Goal: Communication & Community: Answer question/provide support

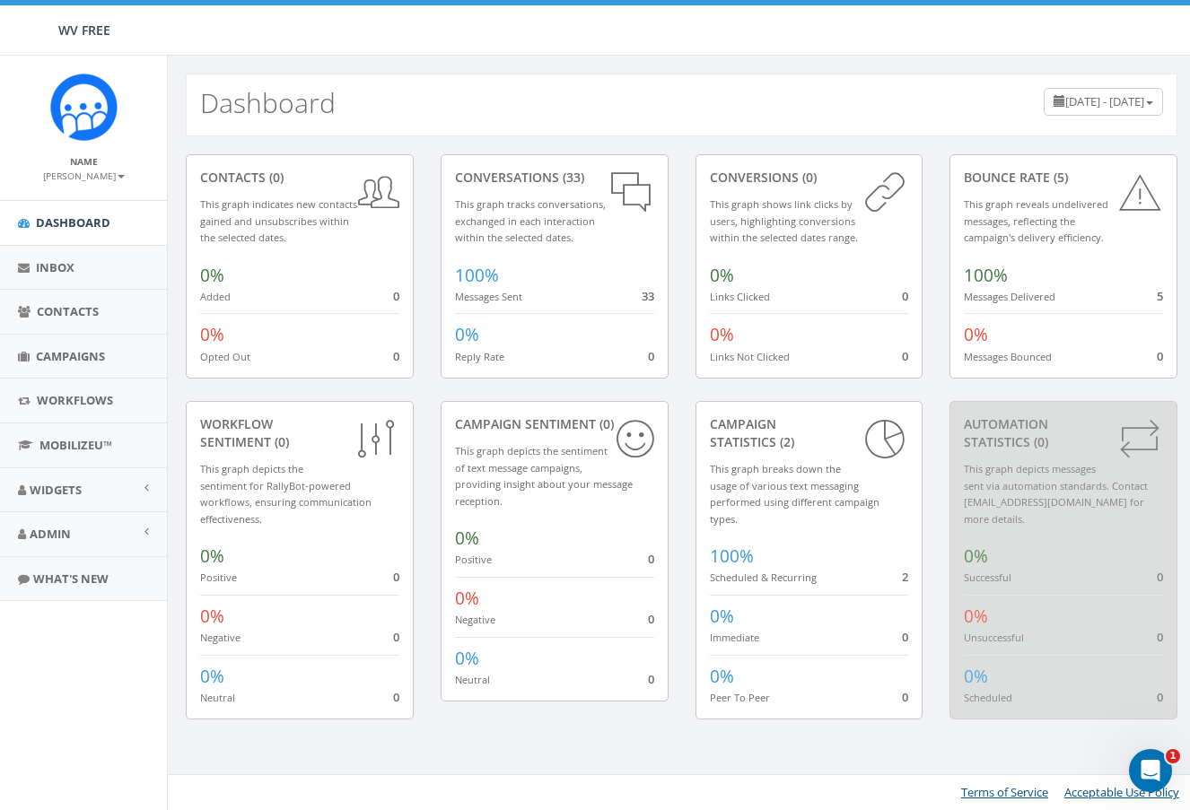
drag, startPoint x: 1014, startPoint y: 3, endPoint x: 588, endPoint y: 39, distance: 427.7
click at [589, 31] on div "WV FREE WV FREE Profile Sign Out 0.00 % of Available Amount Used You have used …" at bounding box center [595, 28] width 1190 height 56
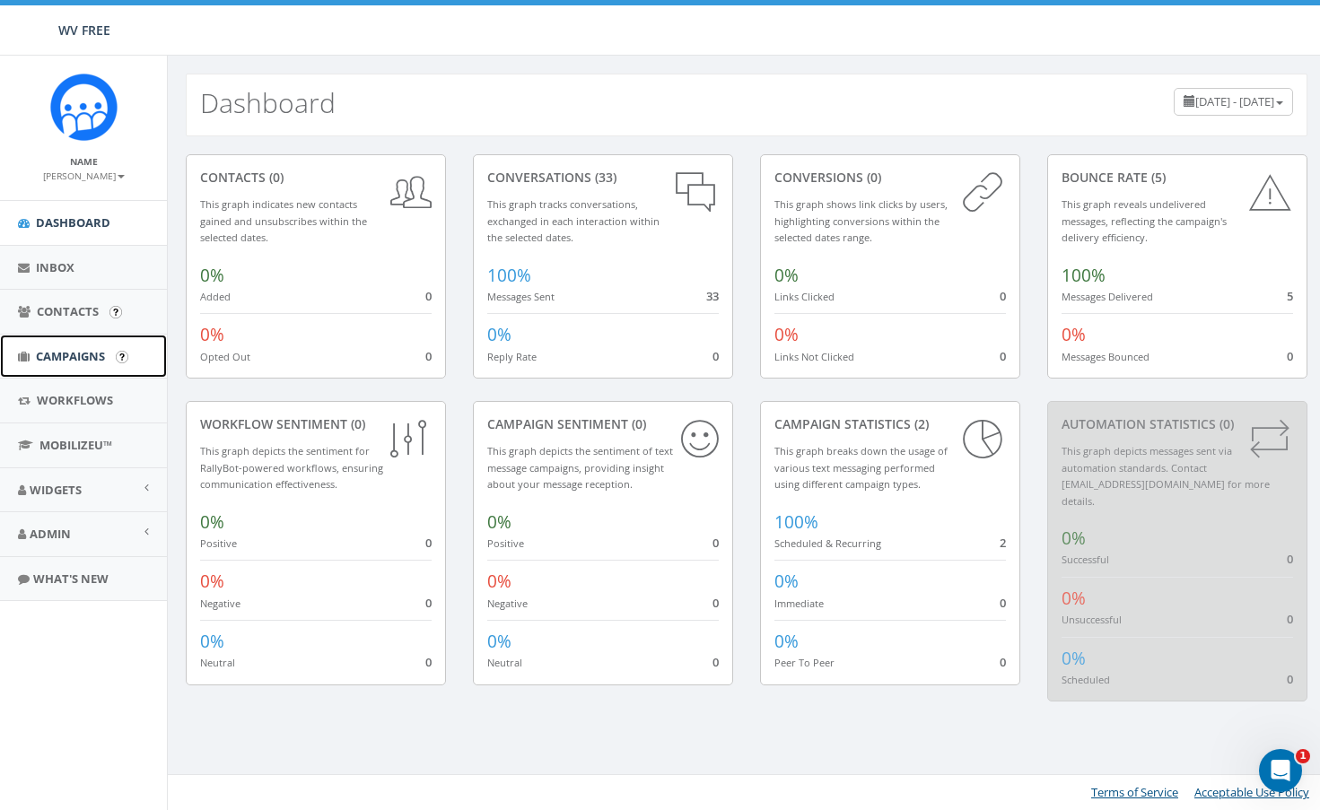
click at [50, 377] on link "Campaigns" at bounding box center [83, 357] width 167 height 44
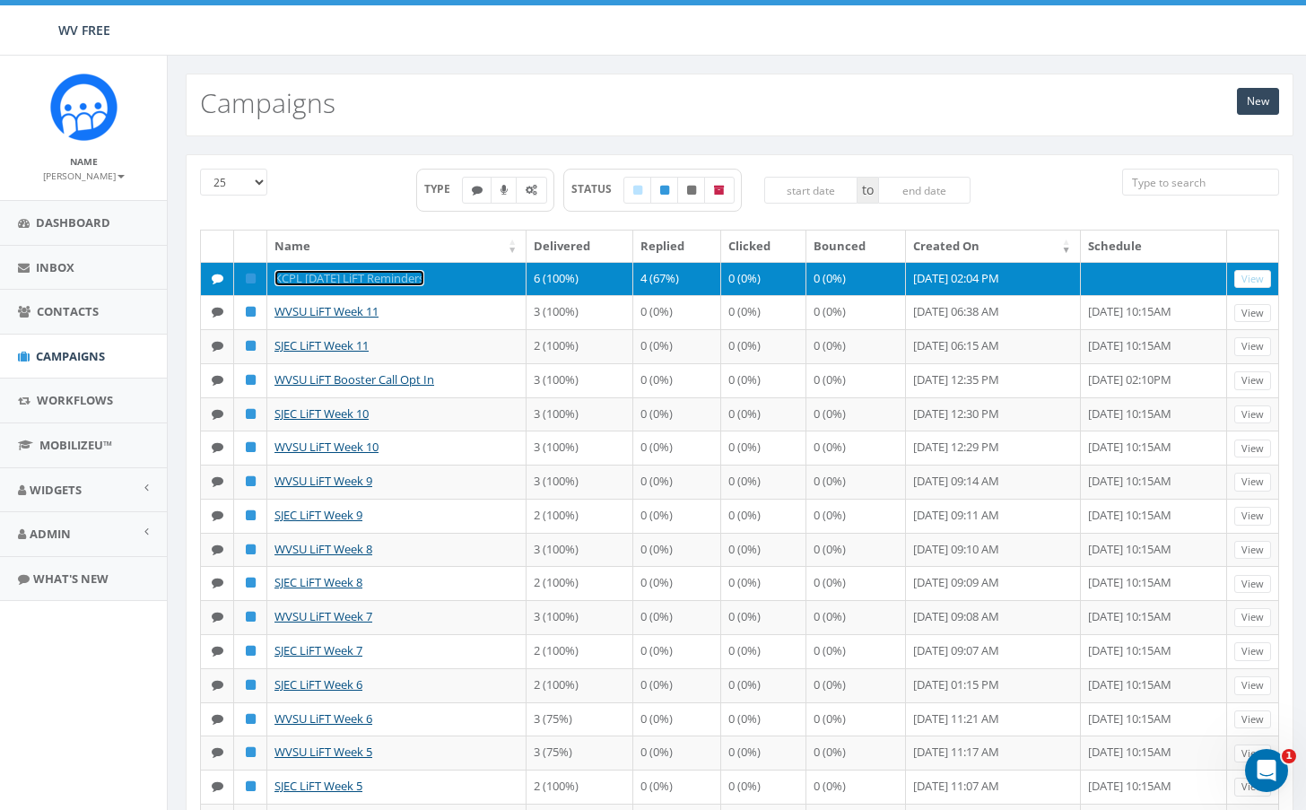
click at [359, 275] on link "KCPL [DATE] LiFT Reminders" at bounding box center [350, 278] width 150 height 16
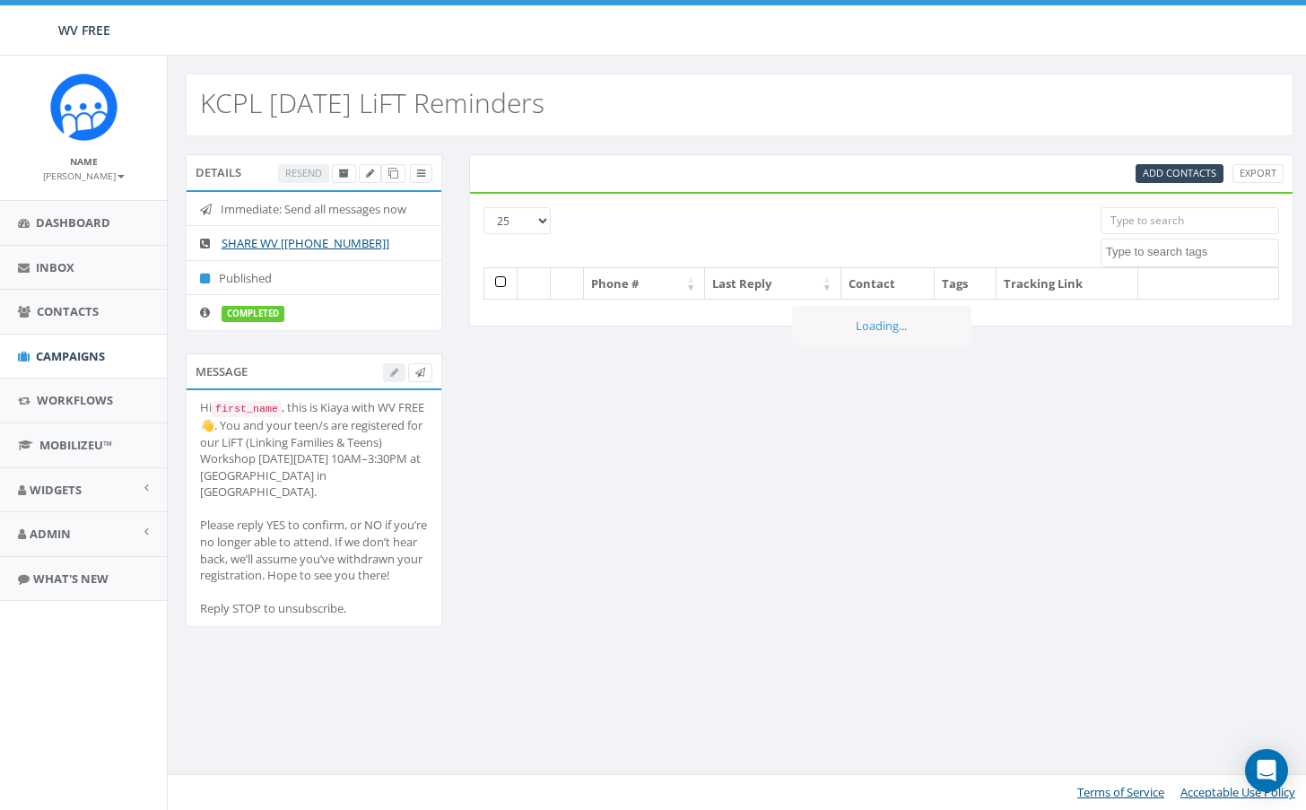
select select
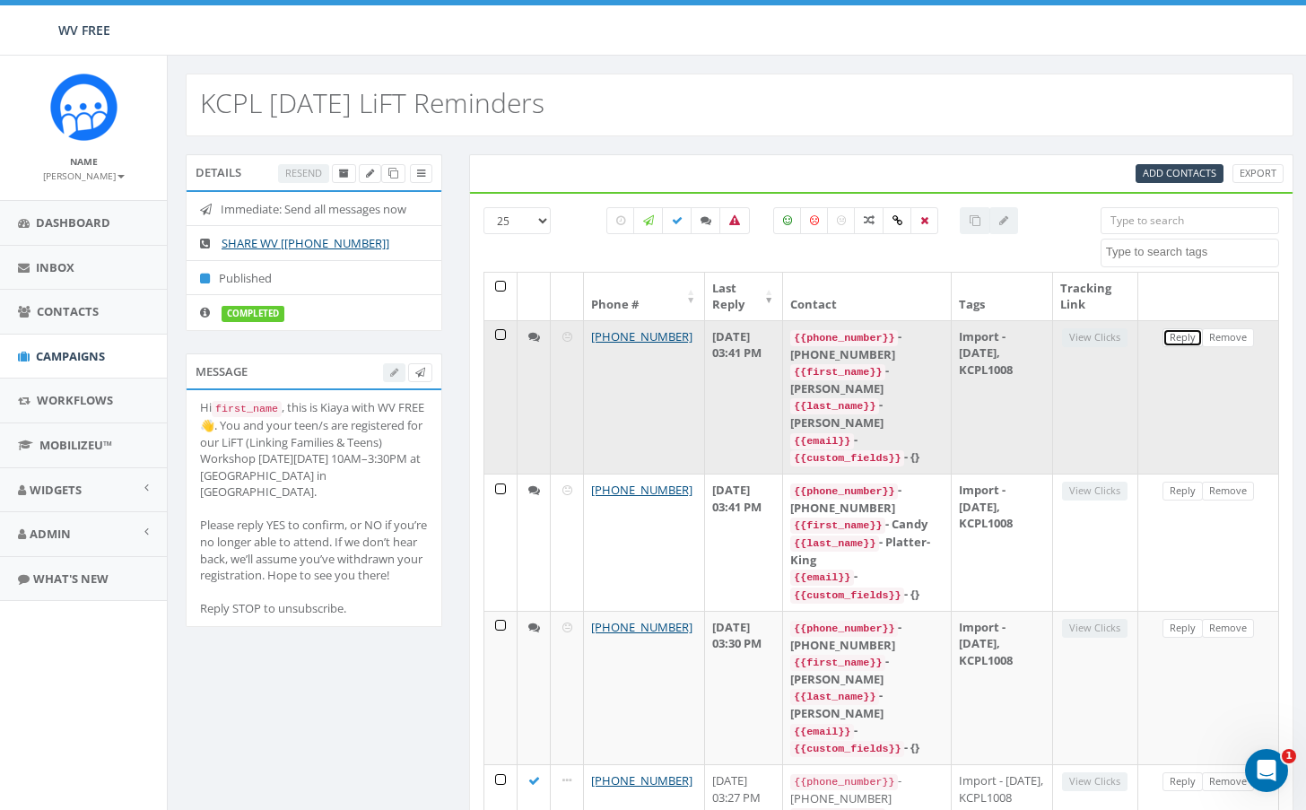
click at [1178, 339] on link "Reply" at bounding box center [1183, 337] width 40 height 19
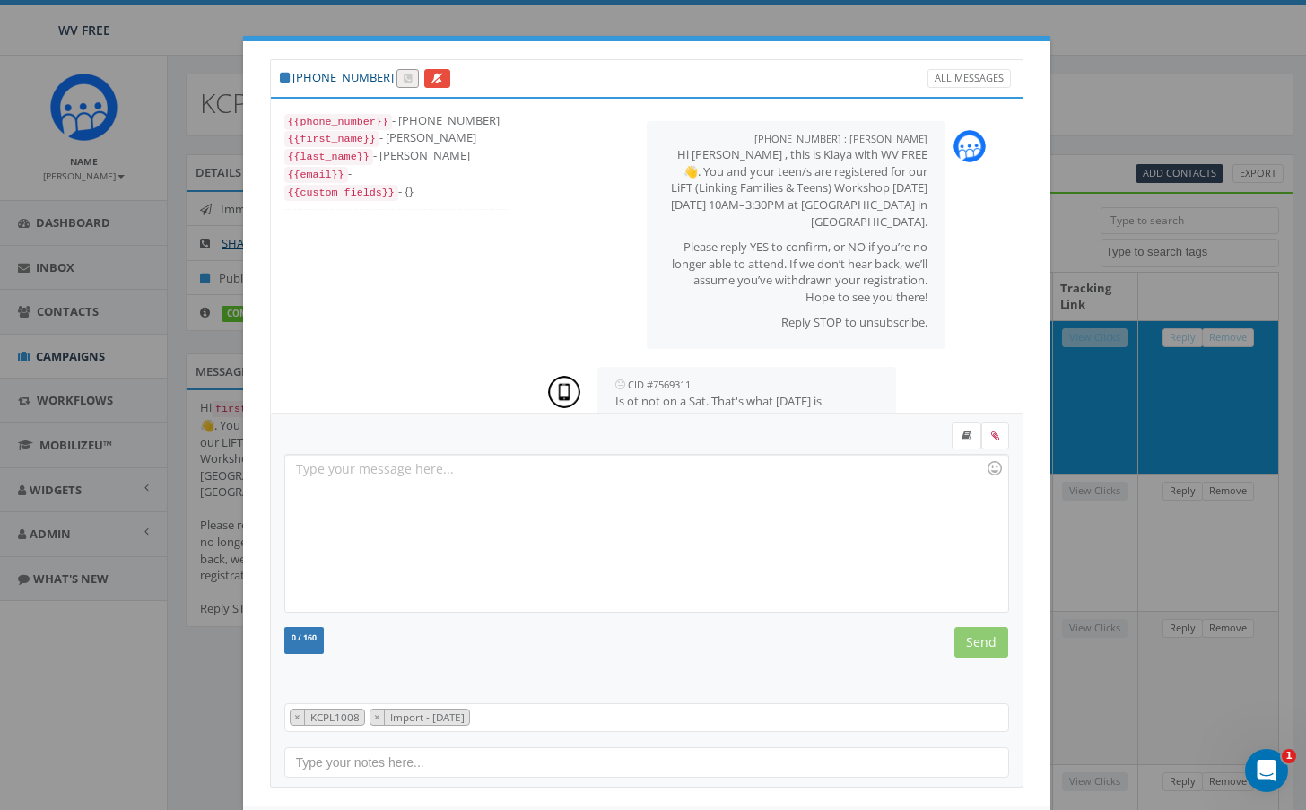
scroll to position [115, 0]
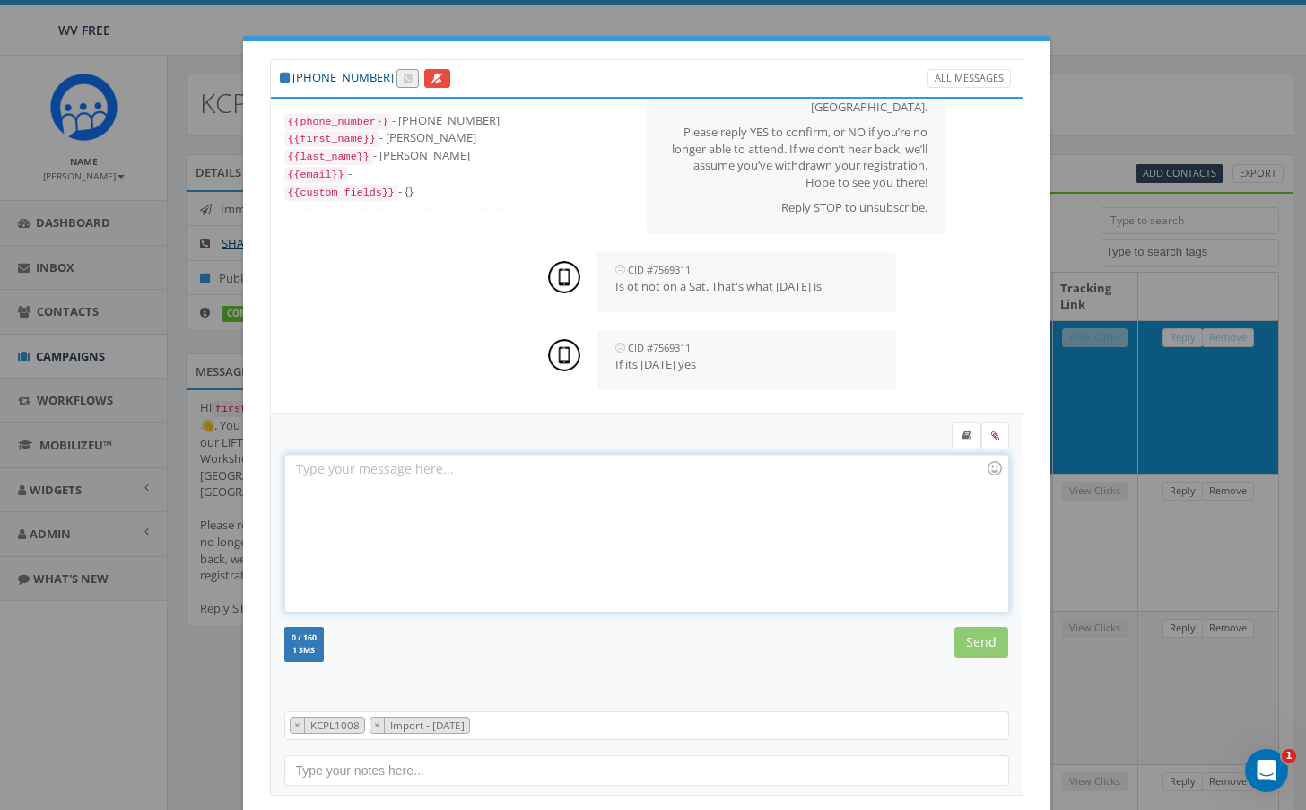
click at [527, 491] on div at bounding box center [646, 533] width 722 height 157
click at [533, 461] on div "Yes, so sorry, it is on Saturday!" at bounding box center [646, 533] width 722 height 157
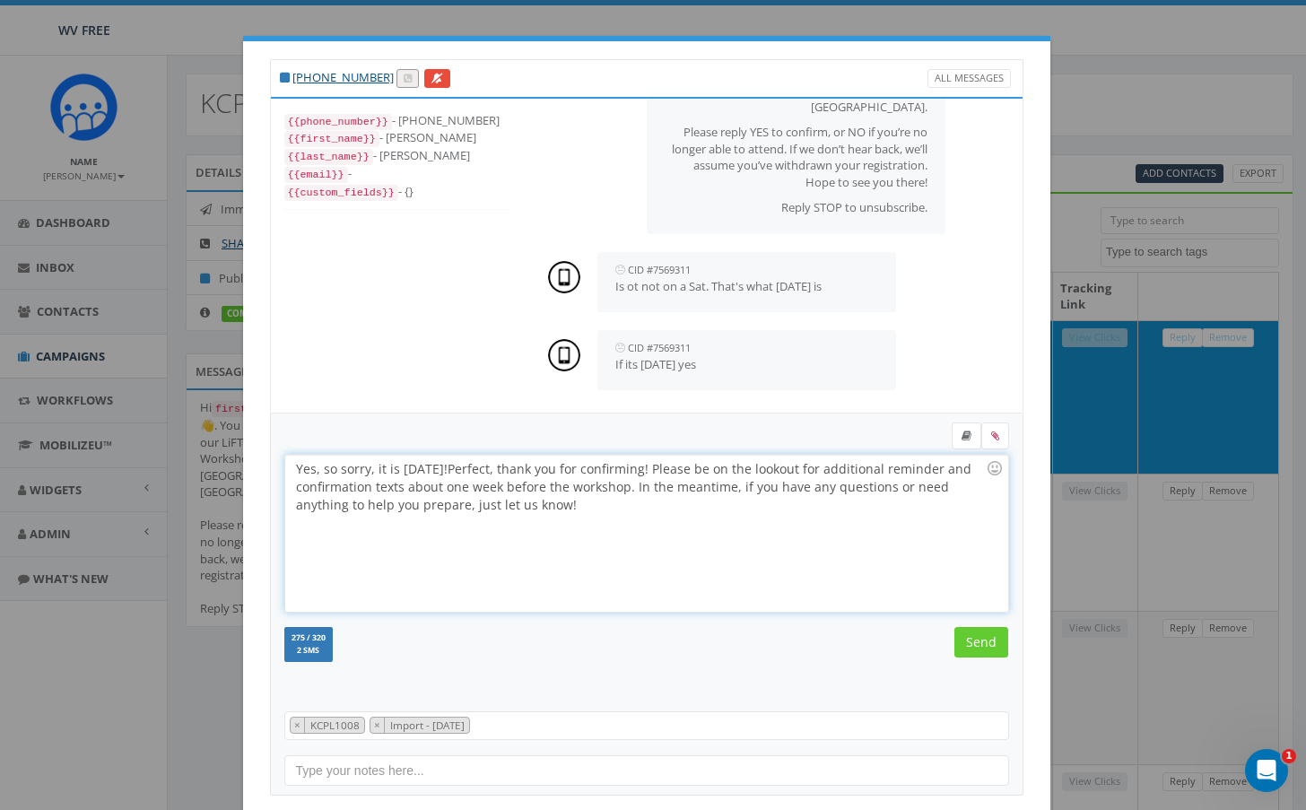
drag, startPoint x: 519, startPoint y: 470, endPoint x: 467, endPoint y: 469, distance: 52.0
click at [467, 469] on div "Yes, so sorry, it is on Saturday! Perfect, thank you for confirming! Please be …" at bounding box center [646, 533] width 722 height 157
click at [466, 469] on div "Yes, so sorry, it is on Saturday! Perfect, thank you for confirming! Please be …" at bounding box center [646, 533] width 722 height 157
click at [519, 469] on div "Yes, so sorry, it is on Saturday! Perfect, thank you for confirming! Please be …" at bounding box center [646, 533] width 722 height 157
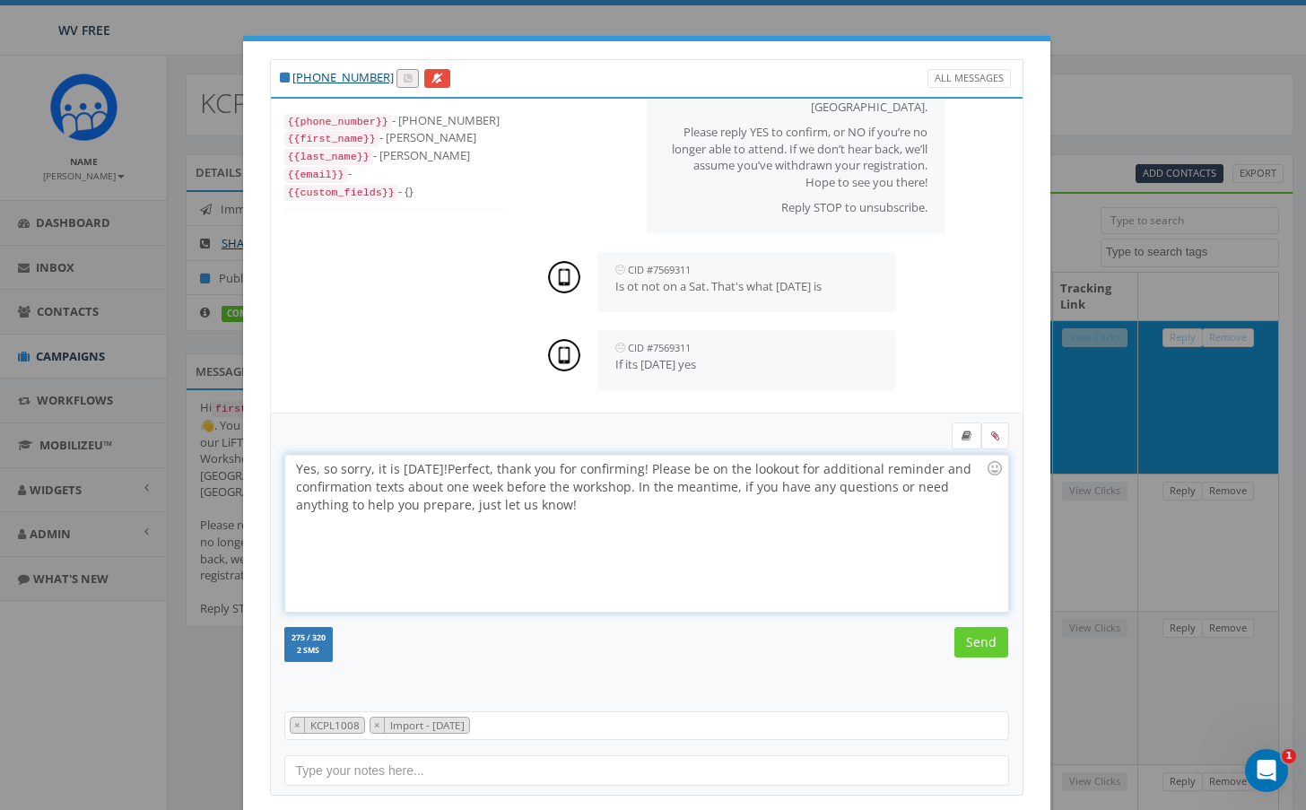
click at [517, 470] on div "Yes, so sorry, it is on Saturday! Perfect, thank you for confirming! Please be …" at bounding box center [646, 533] width 722 height 157
drag, startPoint x: 469, startPoint y: 467, endPoint x: 522, endPoint y: 471, distance: 53.1
click at [522, 471] on div "Yes, so sorry, it is on Saturday! Perfect, thank you for confirming! Please be …" at bounding box center [646, 533] width 722 height 157
click at [613, 509] on div "Yes, so sorry, it is on Saturday! Thank you for confirming! Please be on the lo…" at bounding box center [646, 533] width 722 height 157
click at [987, 637] on input "Send" at bounding box center [982, 642] width 54 height 31
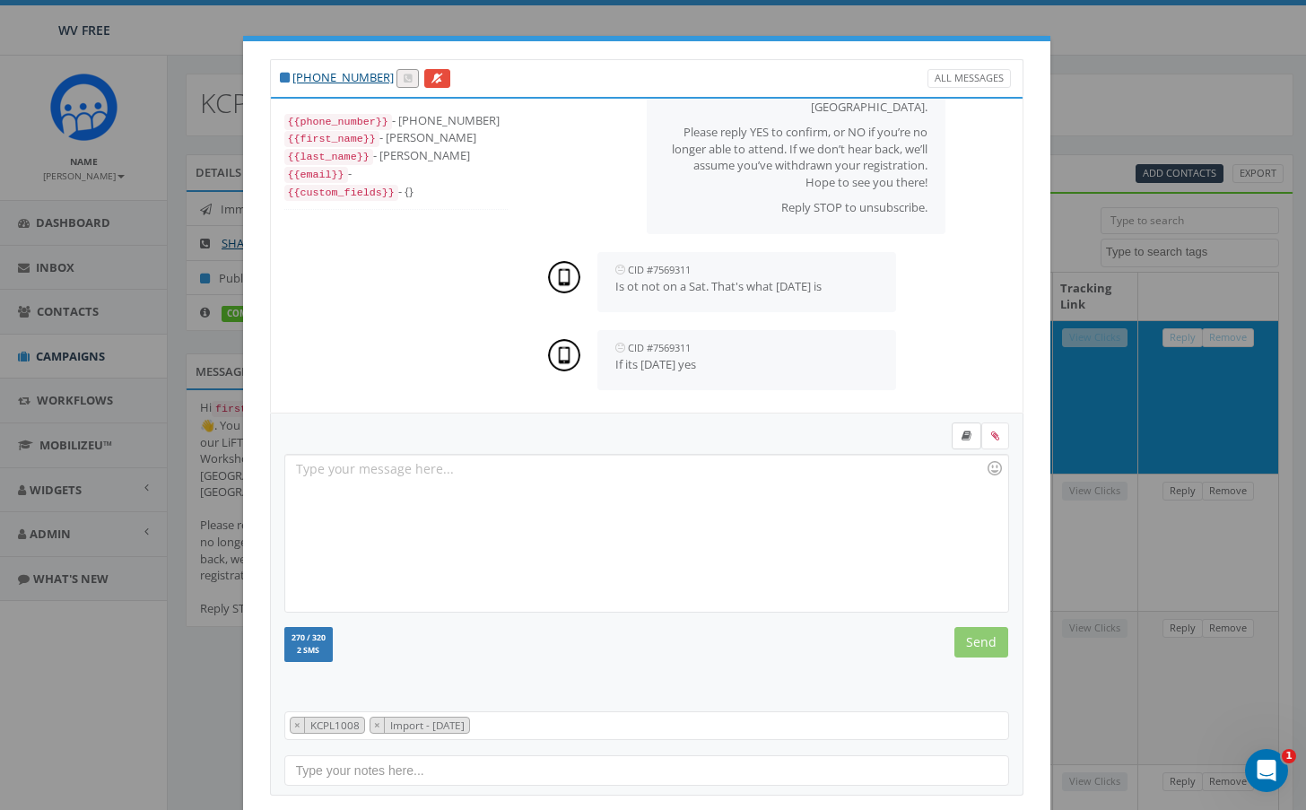
scroll to position [293, 0]
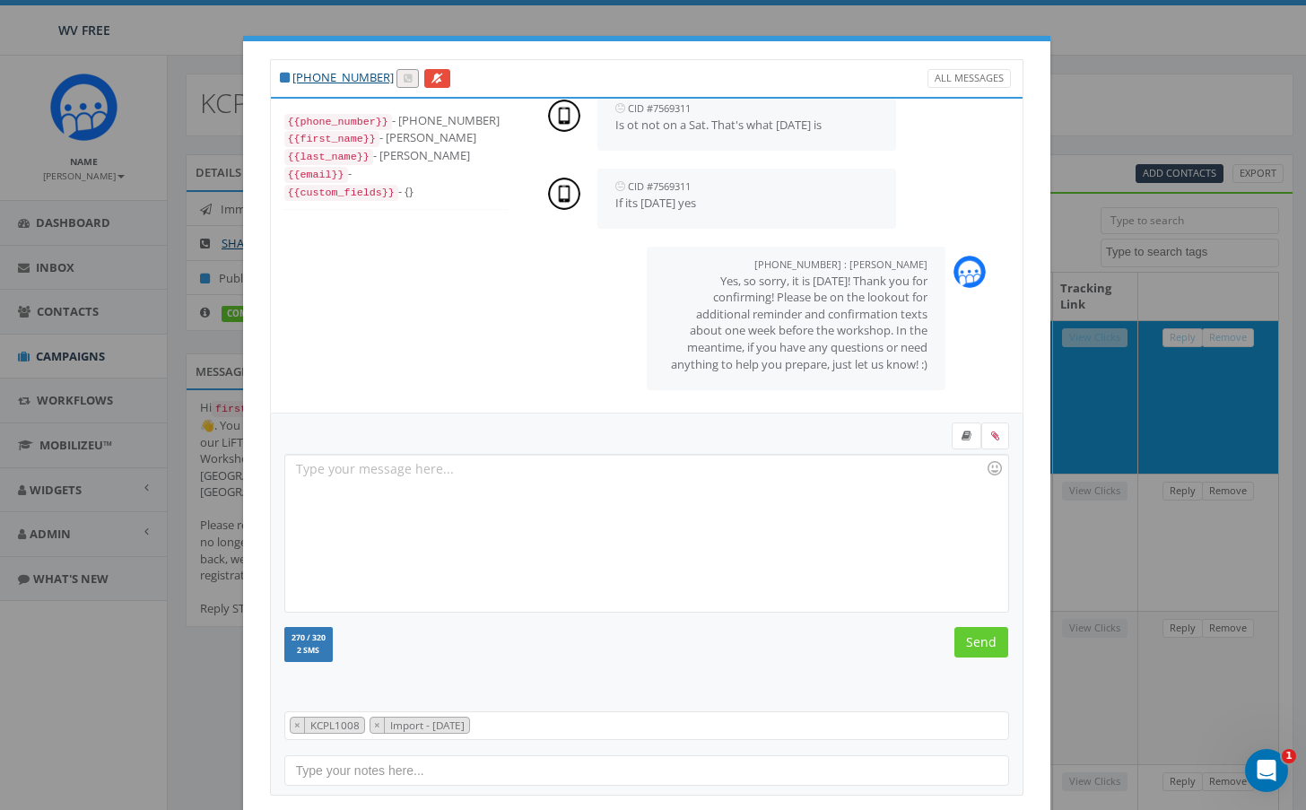
click at [1190, 161] on div "+1 681-205-3955 All Messages {{phone_number}} - +16812053955 {{first_name}} - J…" at bounding box center [653, 405] width 1306 height 810
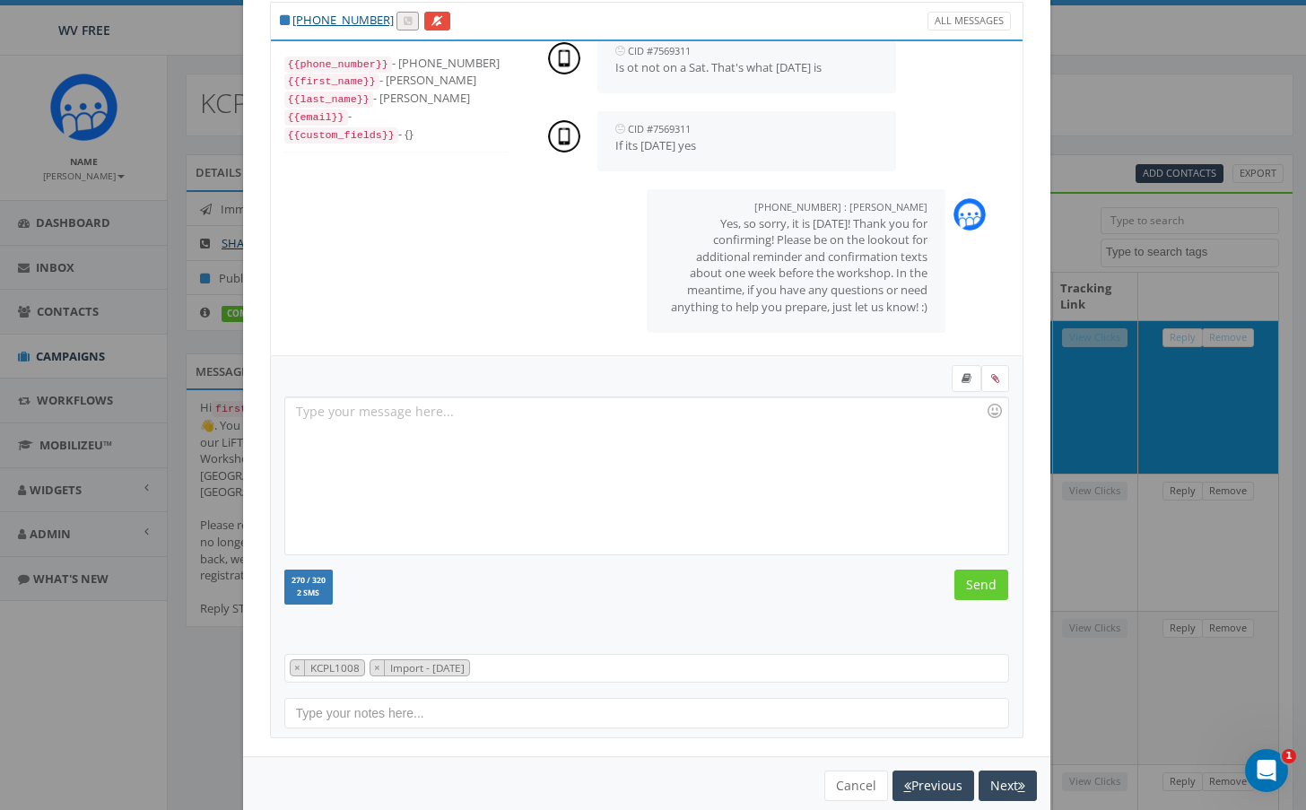
scroll to position [89, 0]
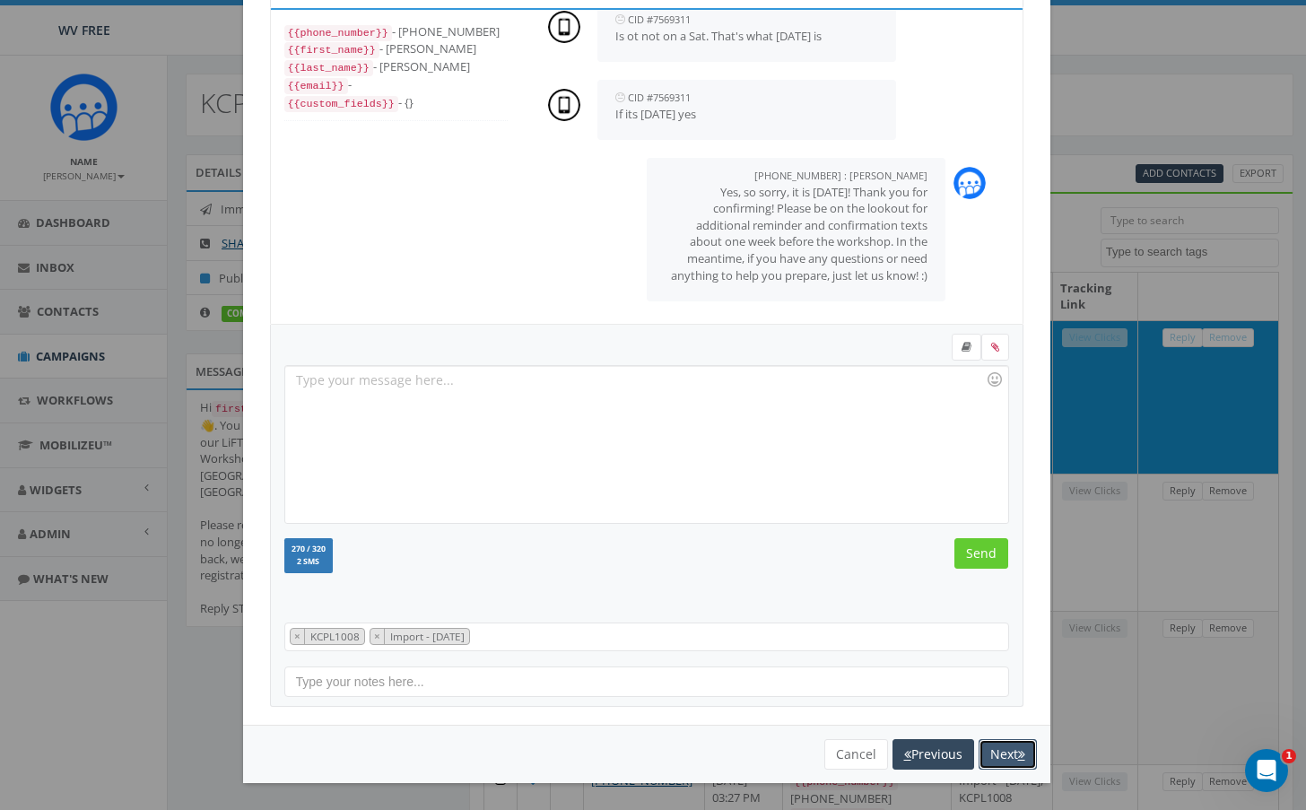
click at [1020, 749] on button "Next" at bounding box center [1008, 754] width 58 height 31
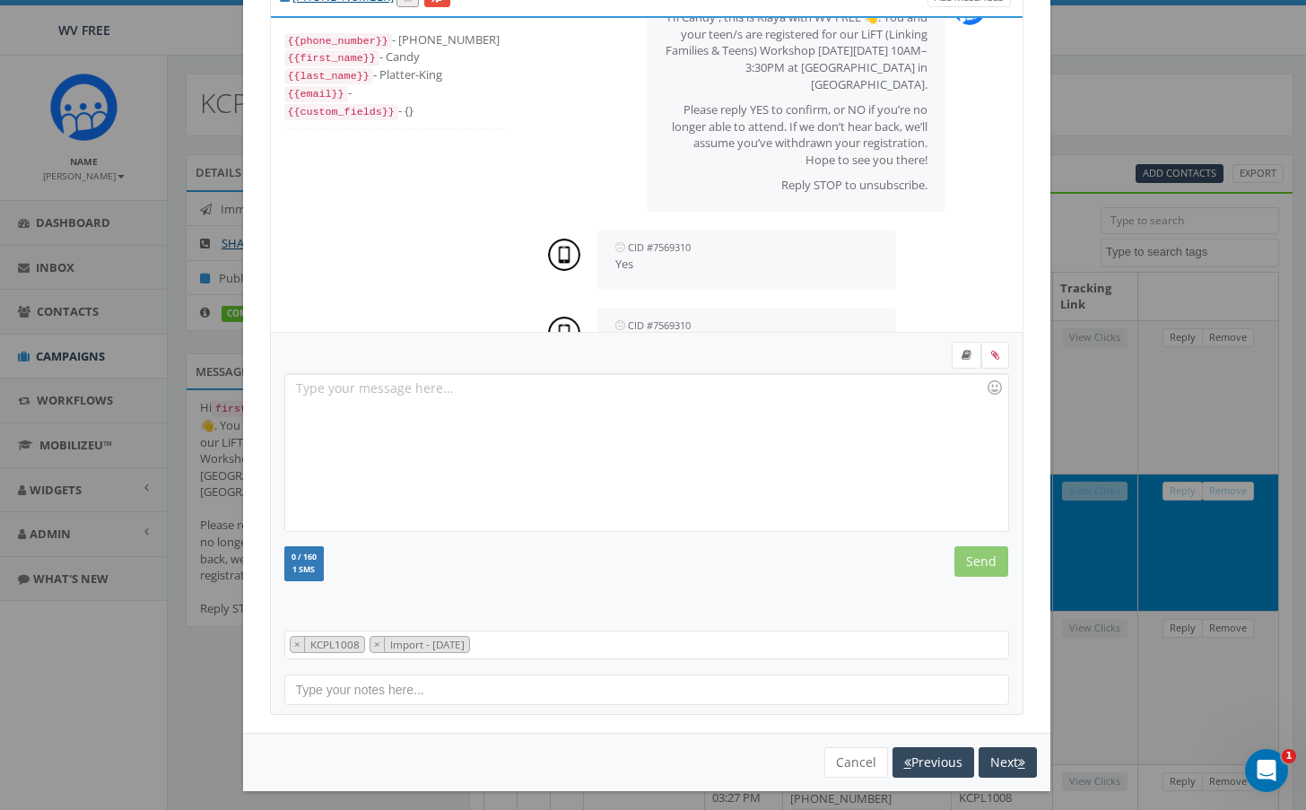
scroll to position [115, 0]
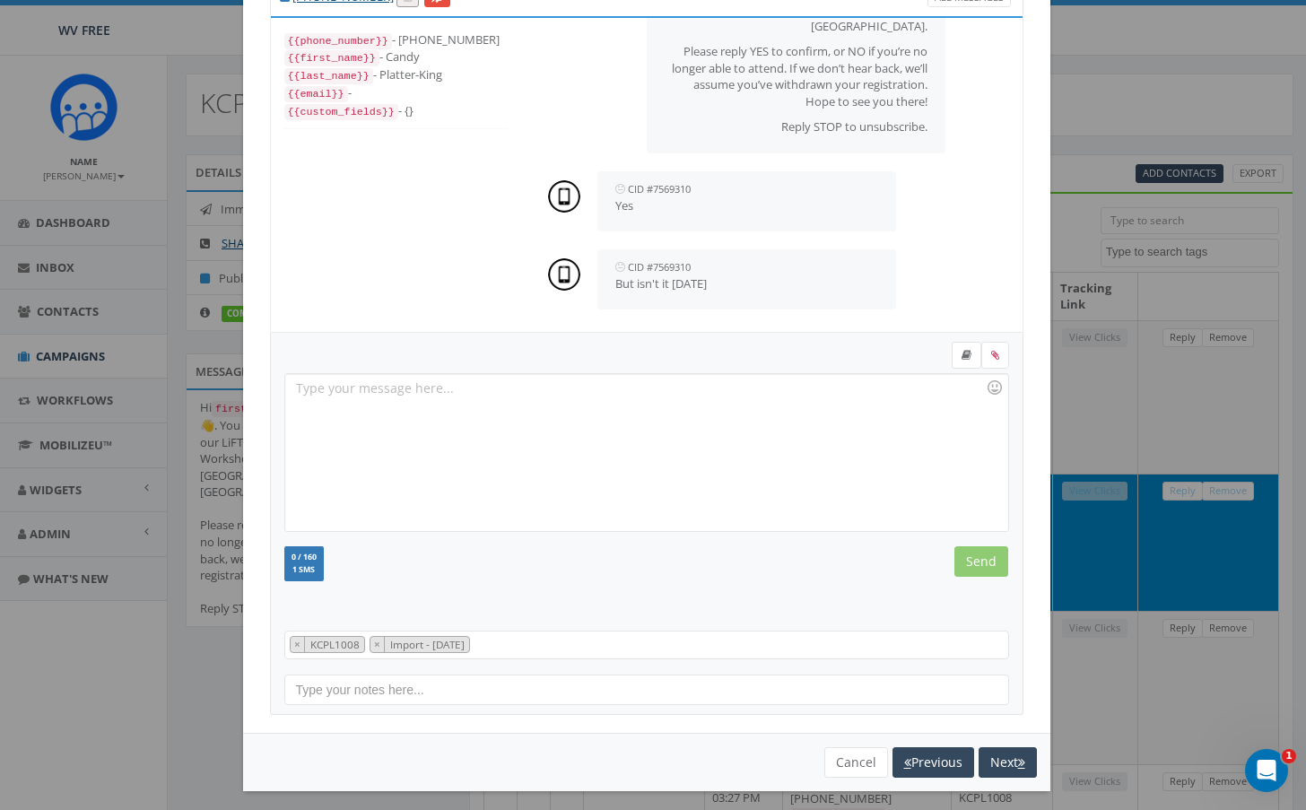
click at [399, 399] on div at bounding box center [646, 452] width 722 height 157
click at [503, 389] on div "Yes, so sorry, it is on Saturday!" at bounding box center [646, 452] width 722 height 157
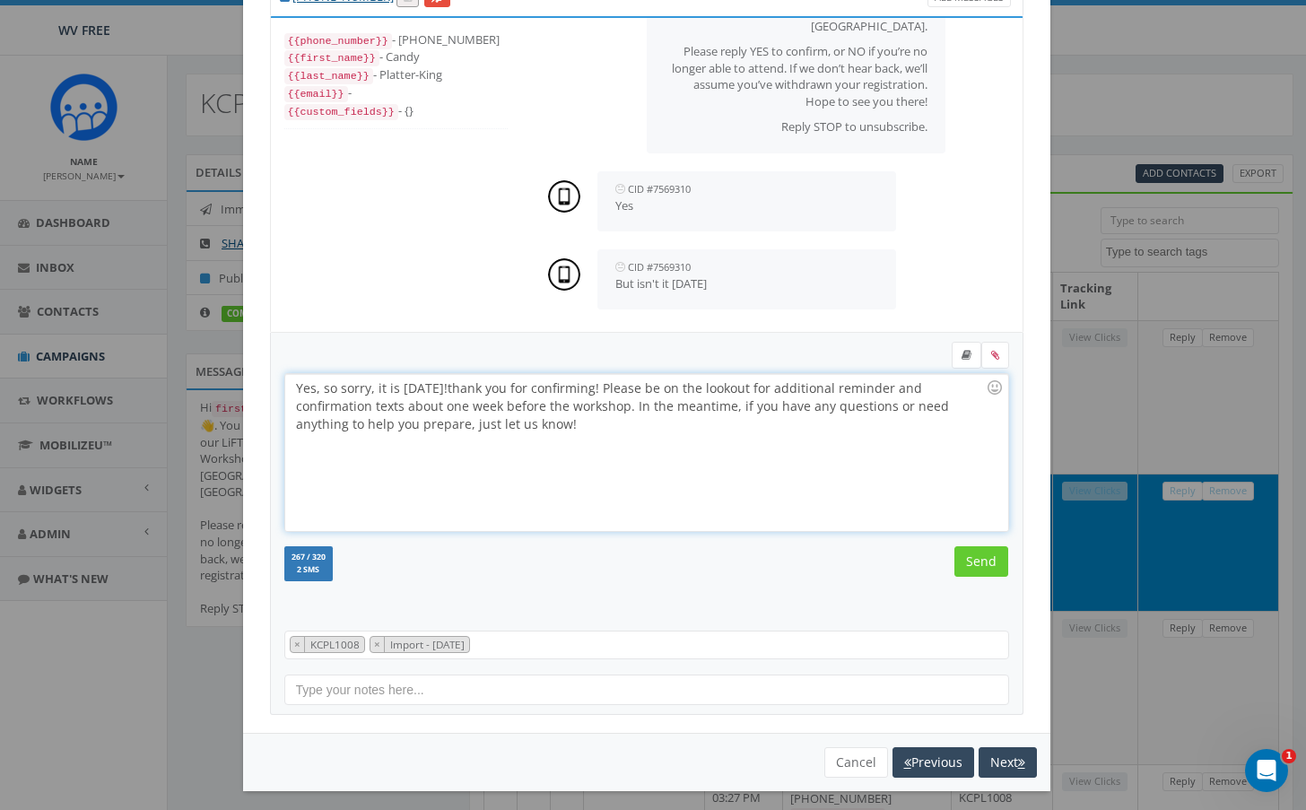
click at [475, 390] on div "Yes, so sorry, it is on Saturday! thank you for confirming! Please be on the lo…" at bounding box center [646, 452] width 722 height 157
click at [587, 433] on div "Yes, so sorry, it is on Saturday! Thank you for confirming! Please be on the lo…" at bounding box center [646, 452] width 722 height 157
drag, startPoint x: 955, startPoint y: 563, endPoint x: 967, endPoint y: 565, distance: 12.8
click at [957, 563] on input "Send" at bounding box center [982, 561] width 54 height 31
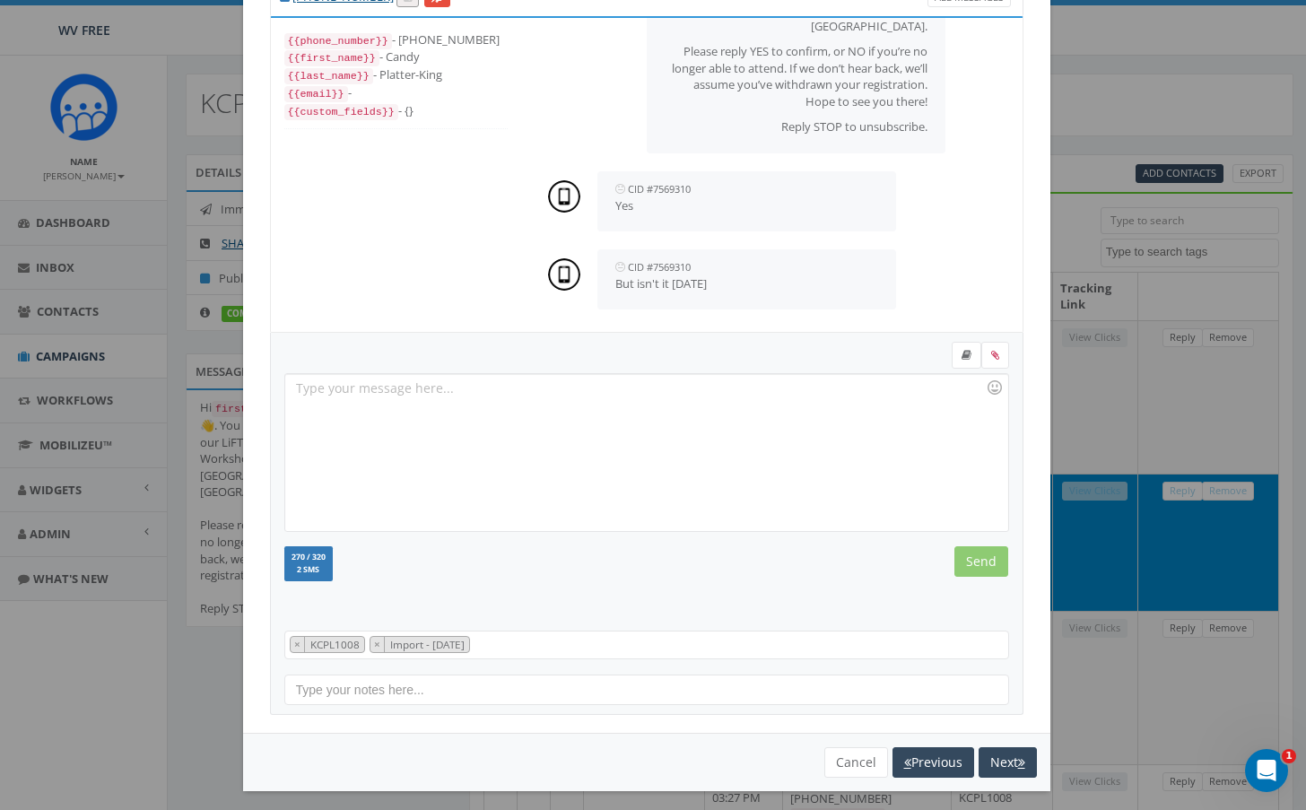
scroll to position [293, 0]
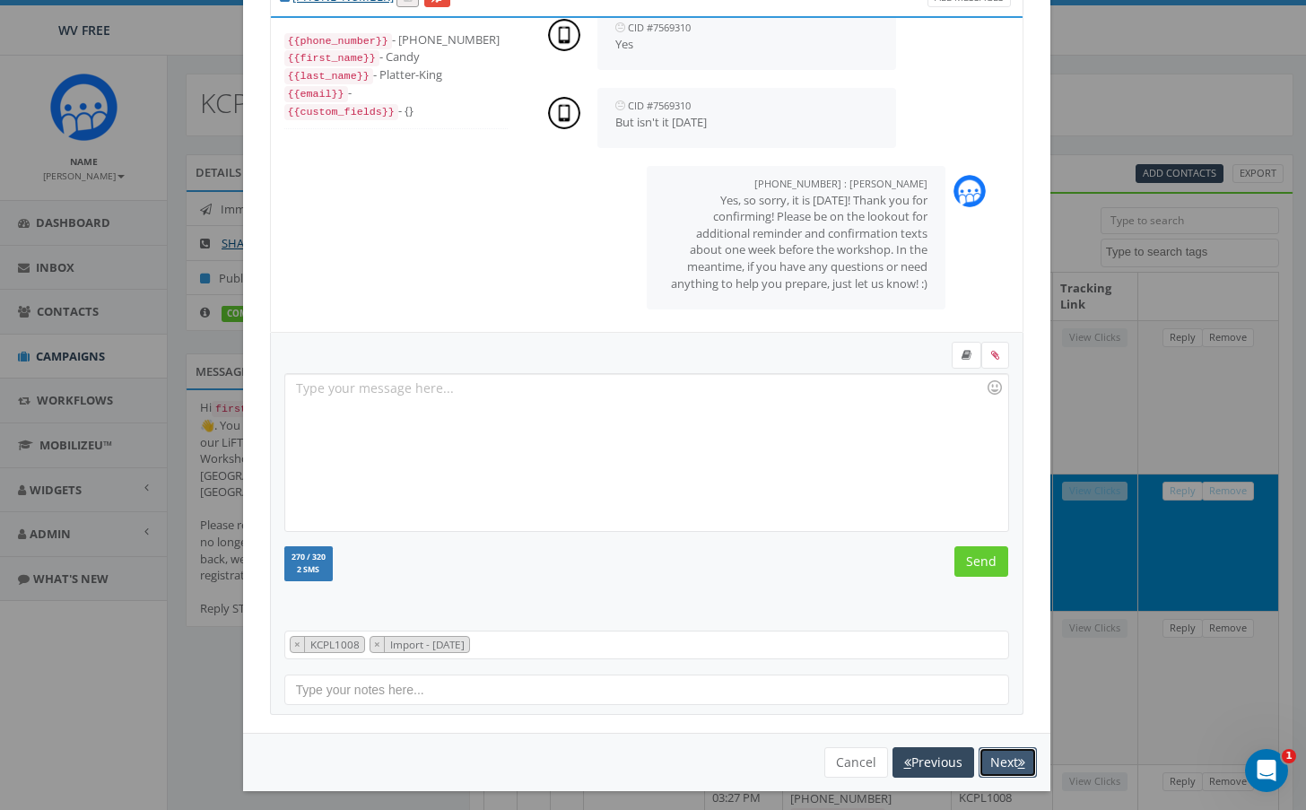
click at [1005, 752] on button "Next" at bounding box center [1008, 762] width 58 height 31
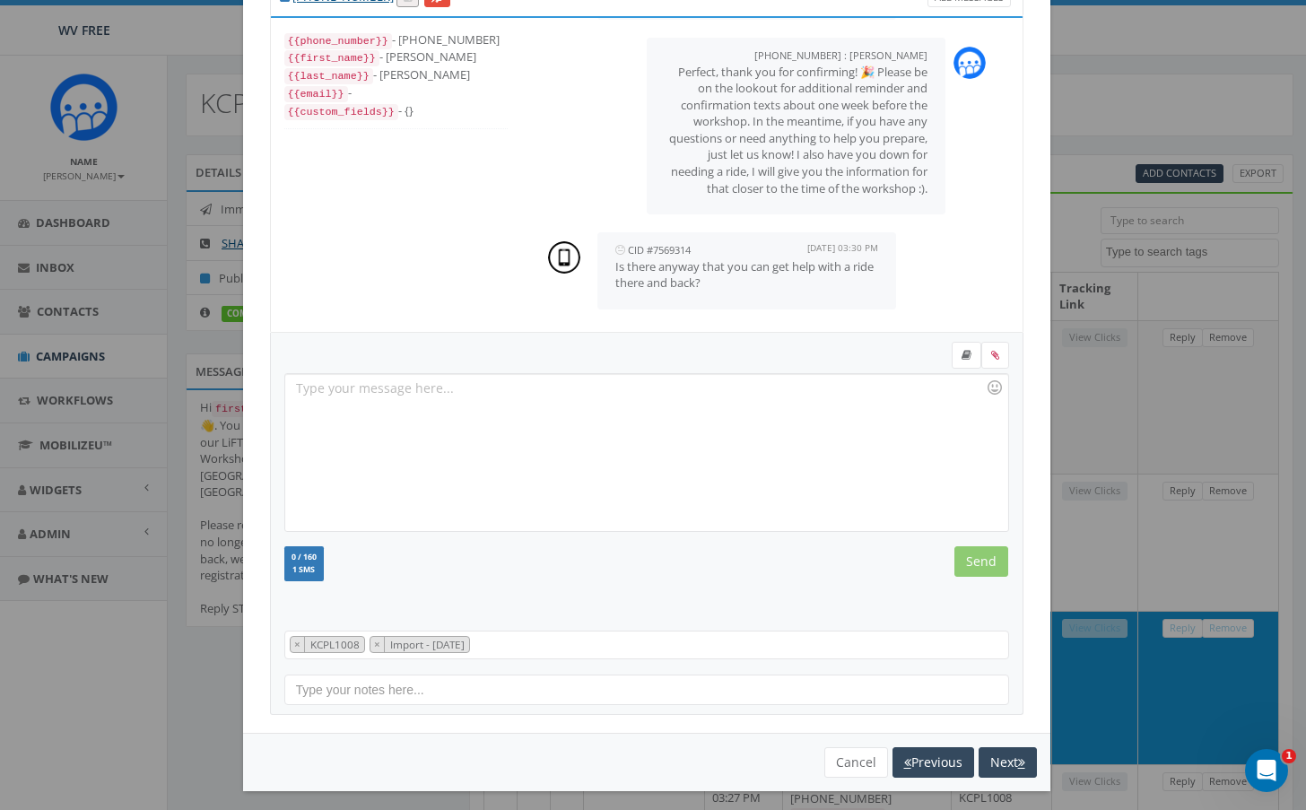
scroll to position [343, 0]
click at [536, 423] on div at bounding box center [646, 452] width 722 height 157
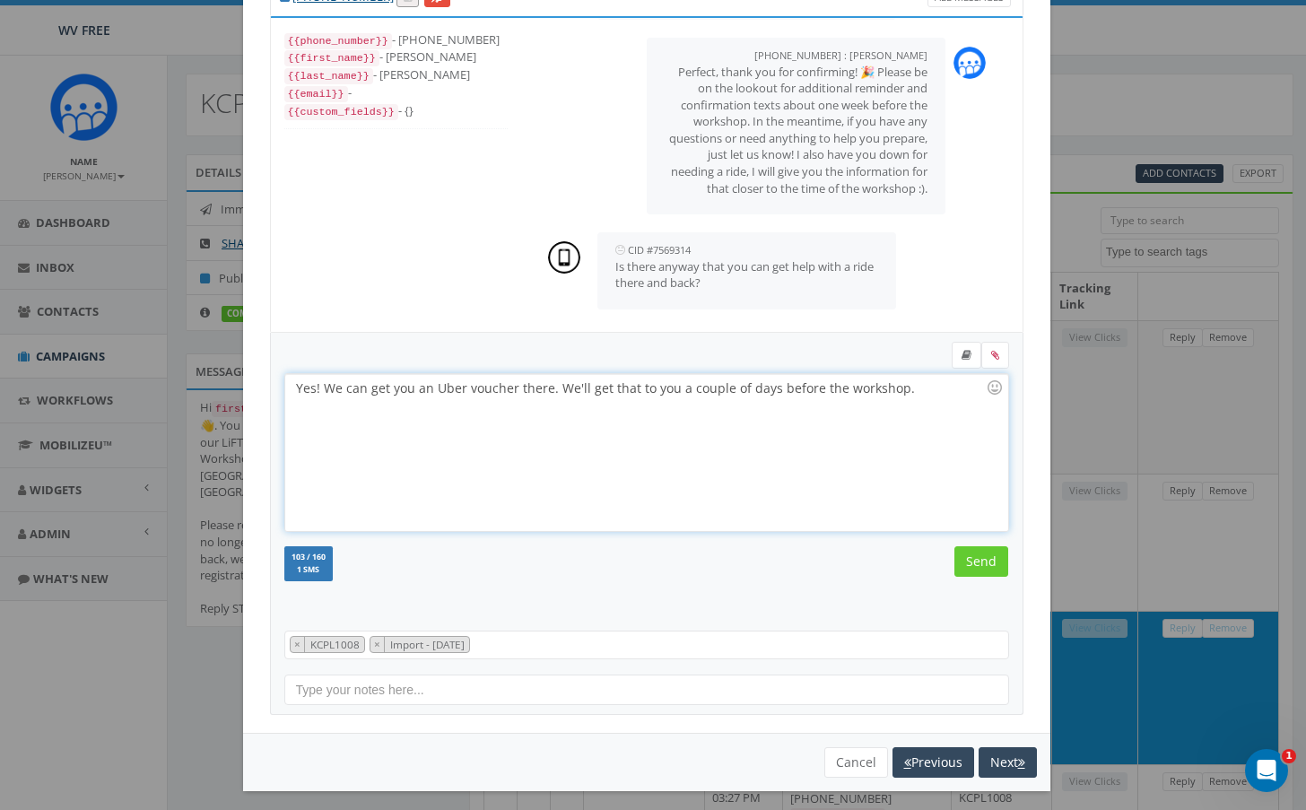
click at [540, 390] on div "Yes! We can get you an Uber voucher there. We'll get that to you a couple of da…" at bounding box center [646, 452] width 722 height 157
click at [957, 392] on div "Yes! We can get you an Uber voucher there and back. We'll get that to you a cou…" at bounding box center [646, 452] width 722 height 157
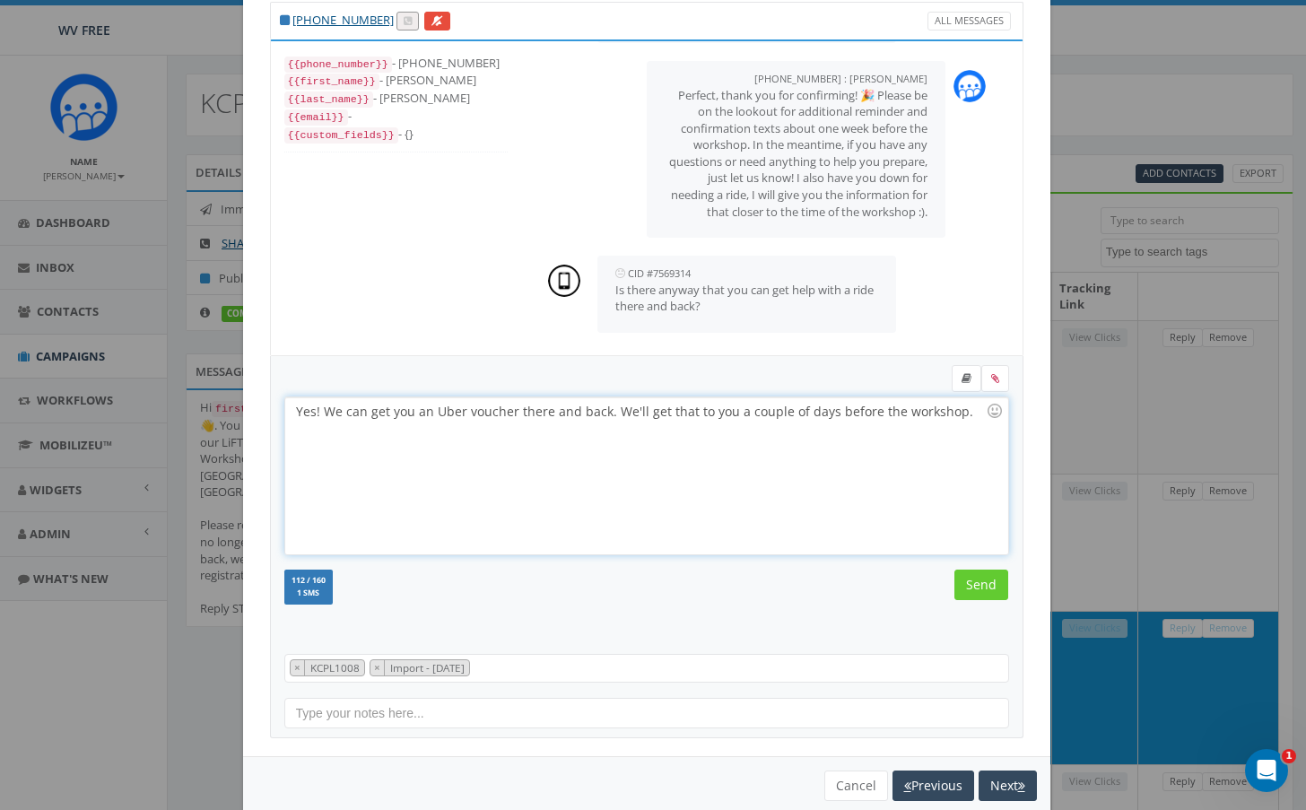
scroll to position [89, 0]
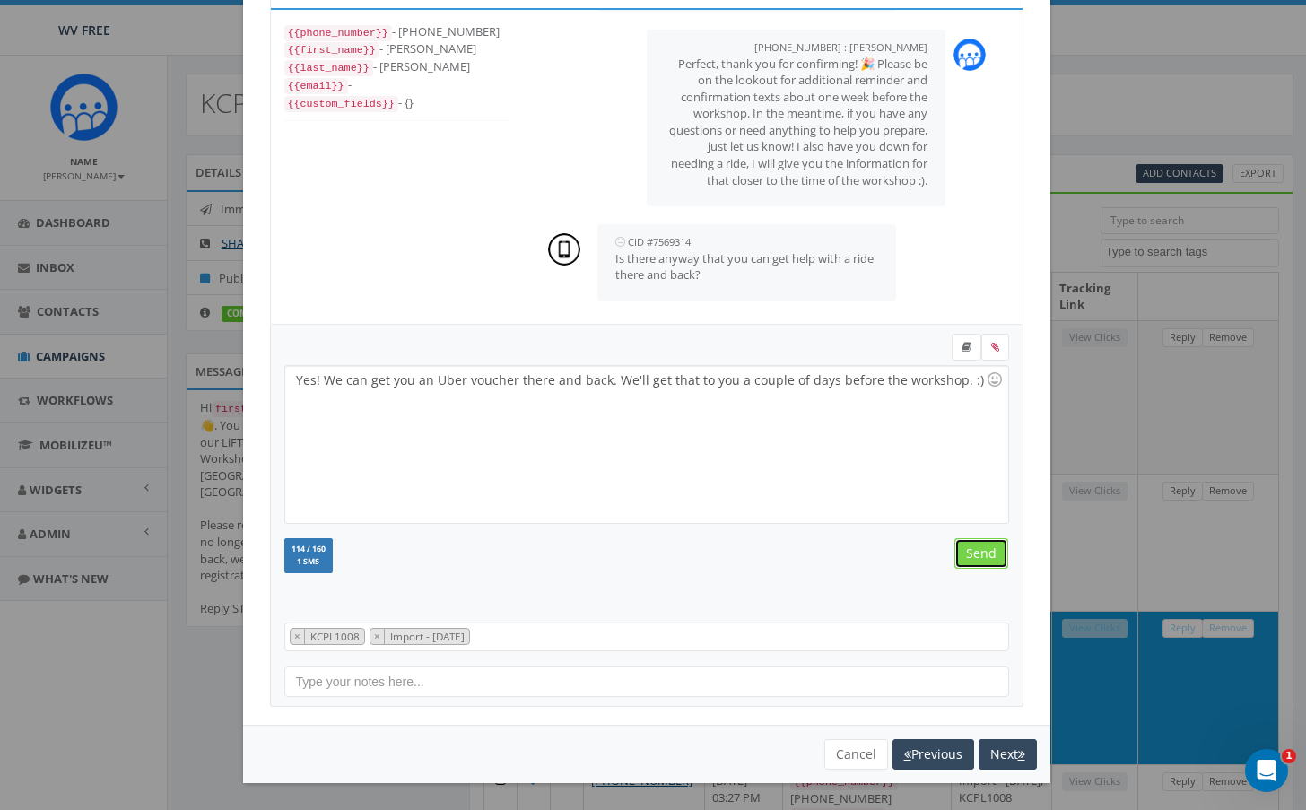
click at [977, 541] on input "Send" at bounding box center [982, 553] width 54 height 31
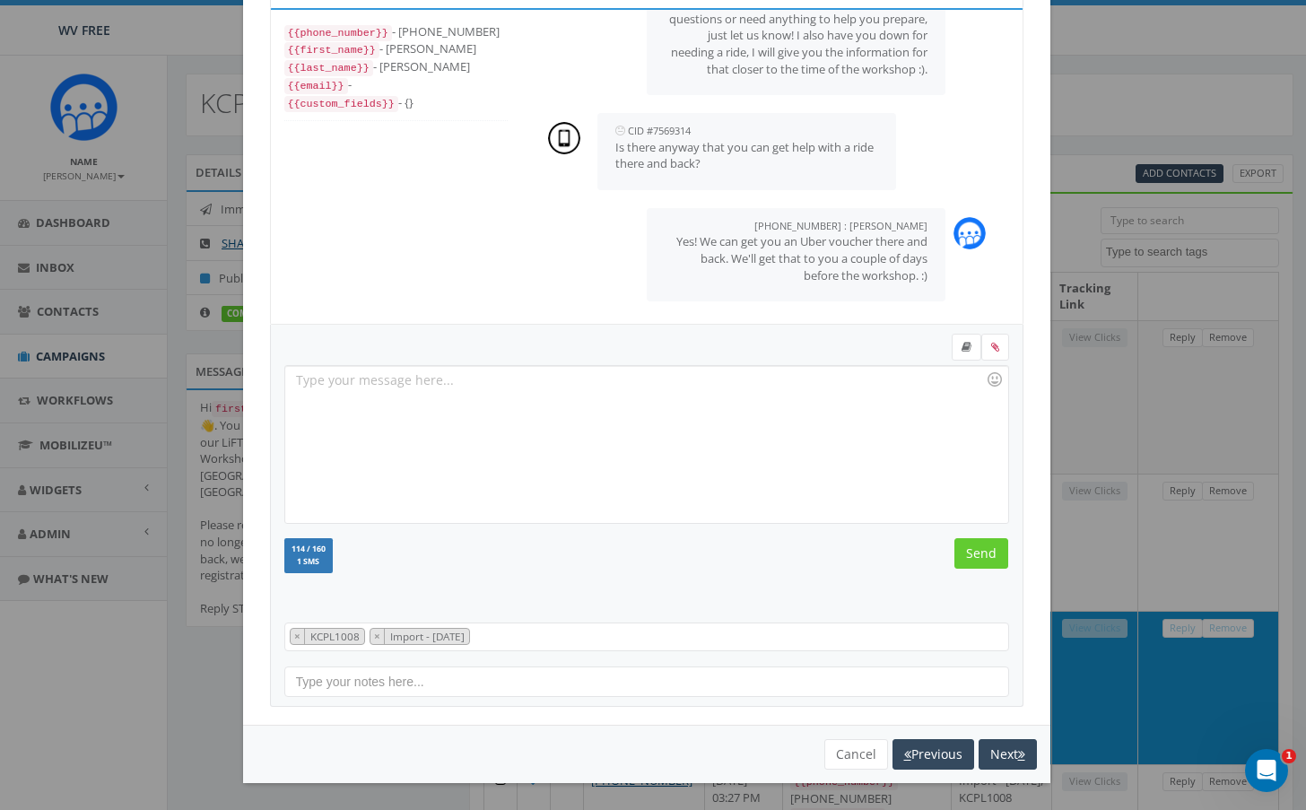
click at [1126, 521] on div "+1 304-444-0483 All Messages {{phone_number}} - +13044440483 {{first_name}} - C…" at bounding box center [653, 405] width 1306 height 810
click at [1009, 754] on button "Next" at bounding box center [1008, 754] width 58 height 31
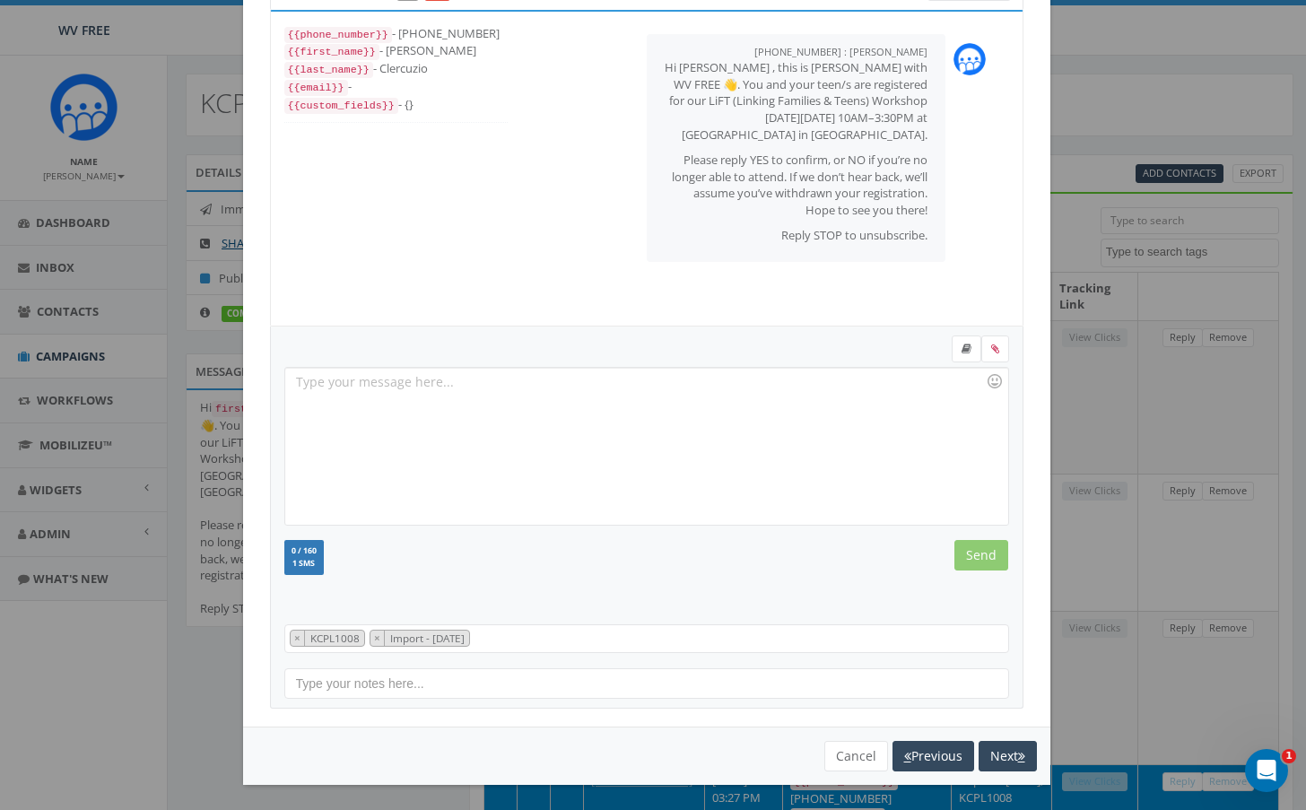
scroll to position [89, 0]
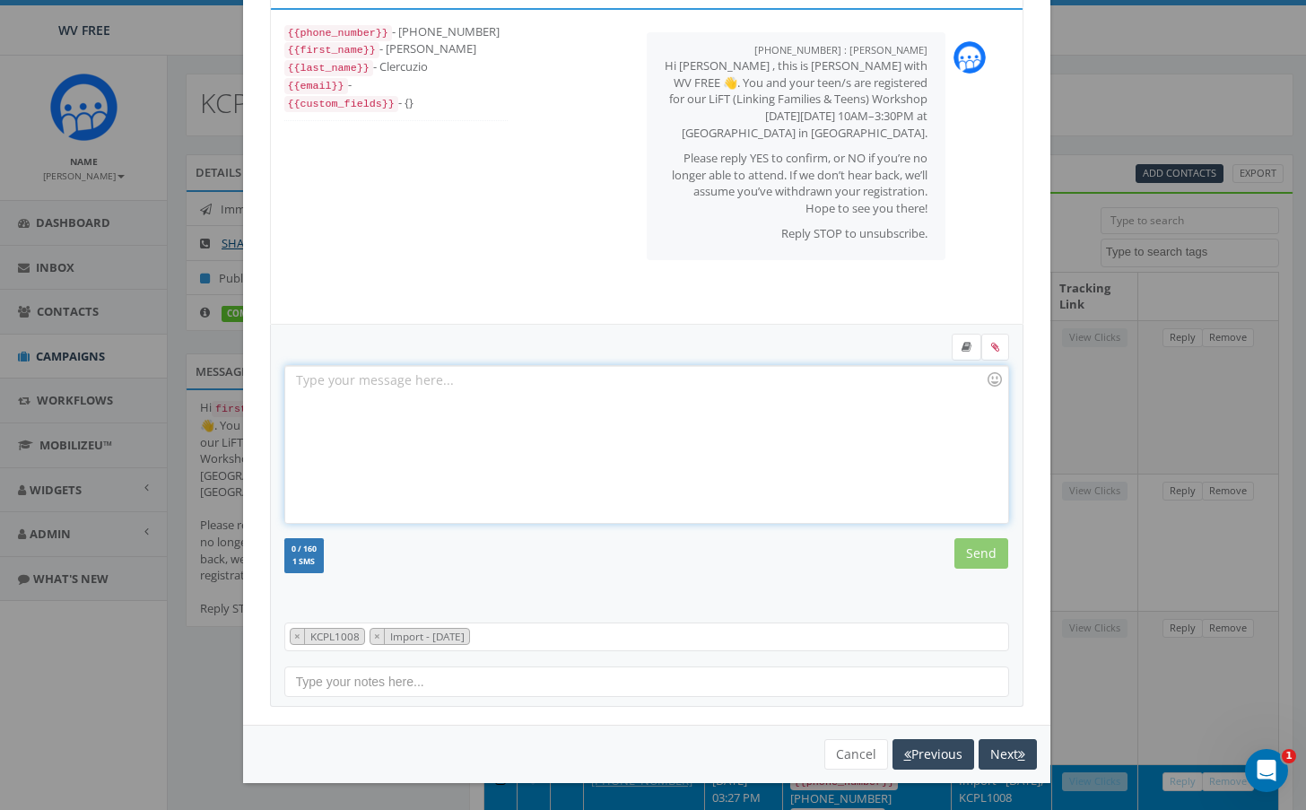
click at [423, 386] on div at bounding box center [646, 444] width 722 height 157
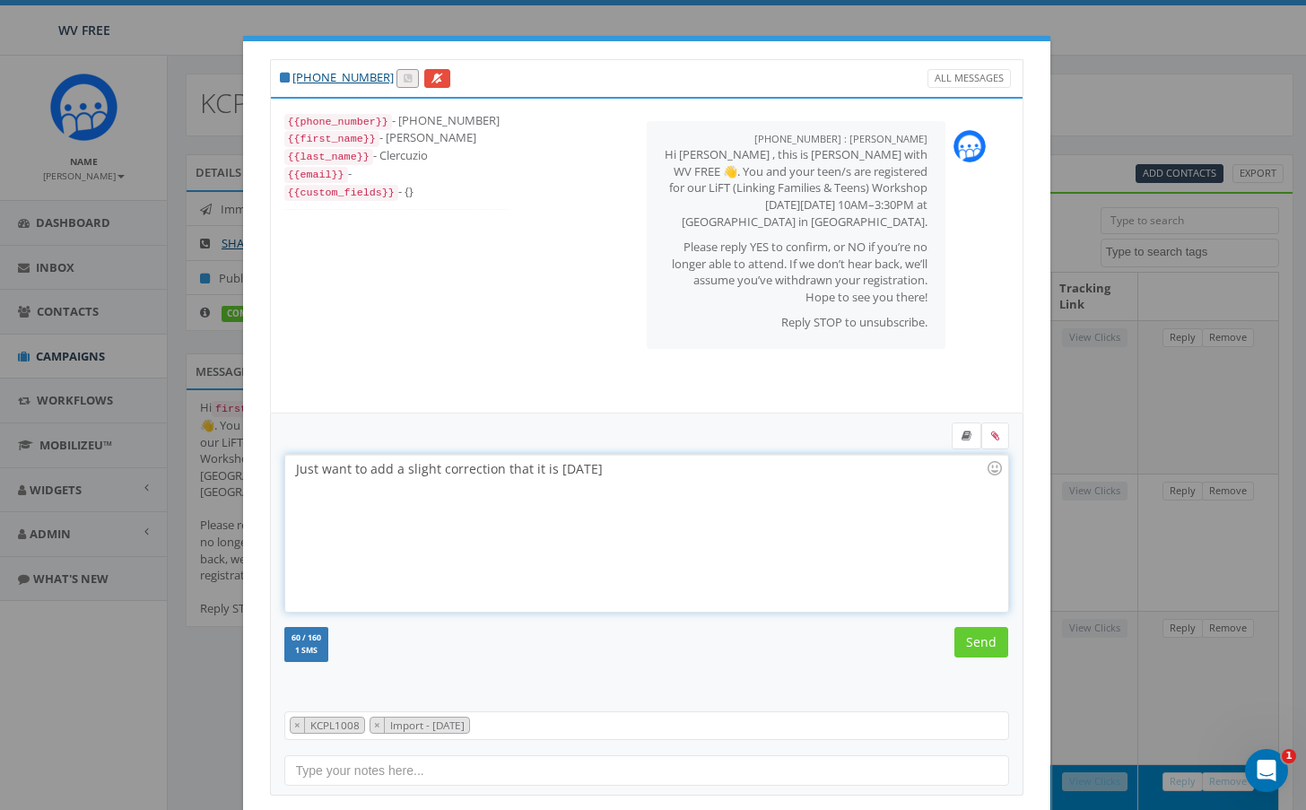
drag, startPoint x: 625, startPoint y: 480, endPoint x: 684, endPoint y: 473, distance: 58.8
click at [684, 473] on div "Just want to add a slight correction that it is on Saturday" at bounding box center [646, 533] width 722 height 157
click at [969, 637] on input "Send" at bounding box center [982, 642] width 54 height 31
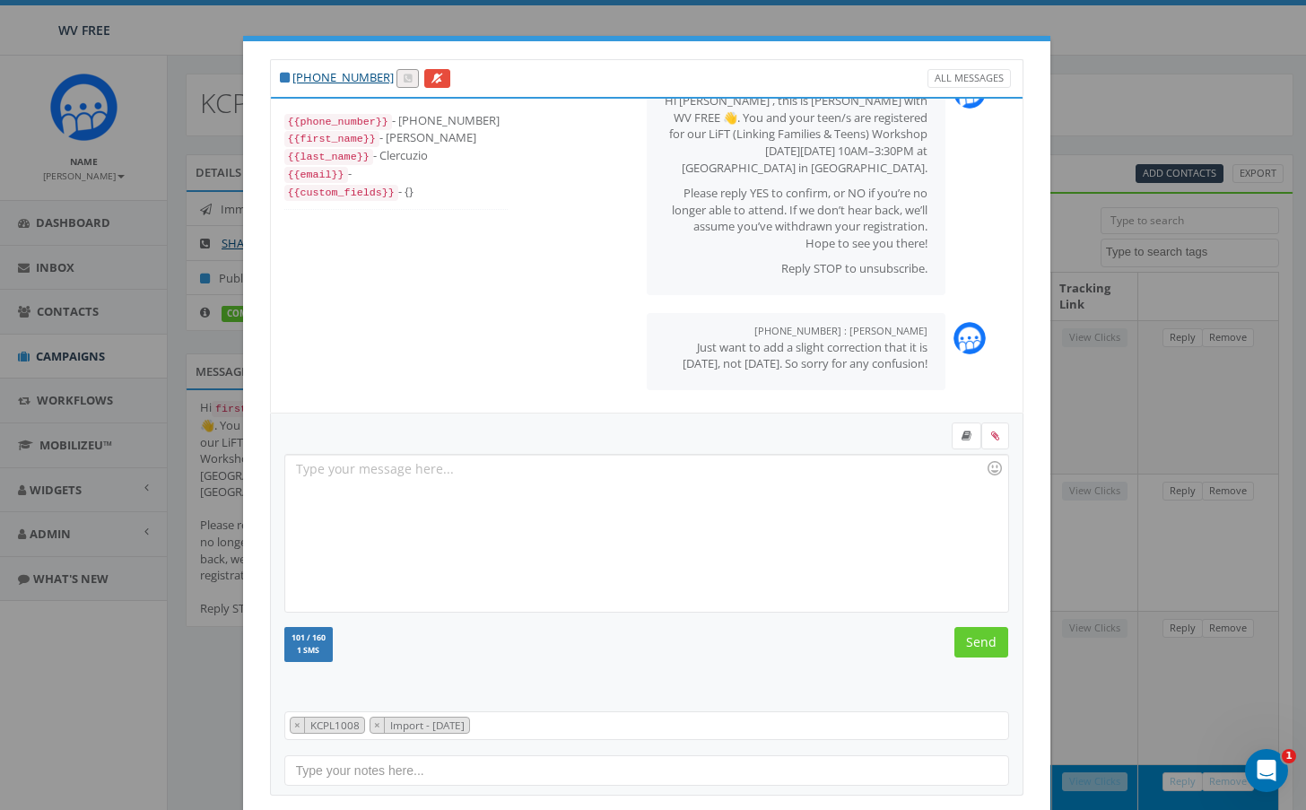
click at [1132, 96] on div "+1 267-879-9785 All Messages {{phone_number}} - +12678799785 {{first_name}} - M…" at bounding box center [653, 405] width 1306 height 810
click at [118, 624] on div "+1 267-879-9785 All Messages {{phone_number}} - +12678799785 {{first_name}} - M…" at bounding box center [653, 405] width 1306 height 810
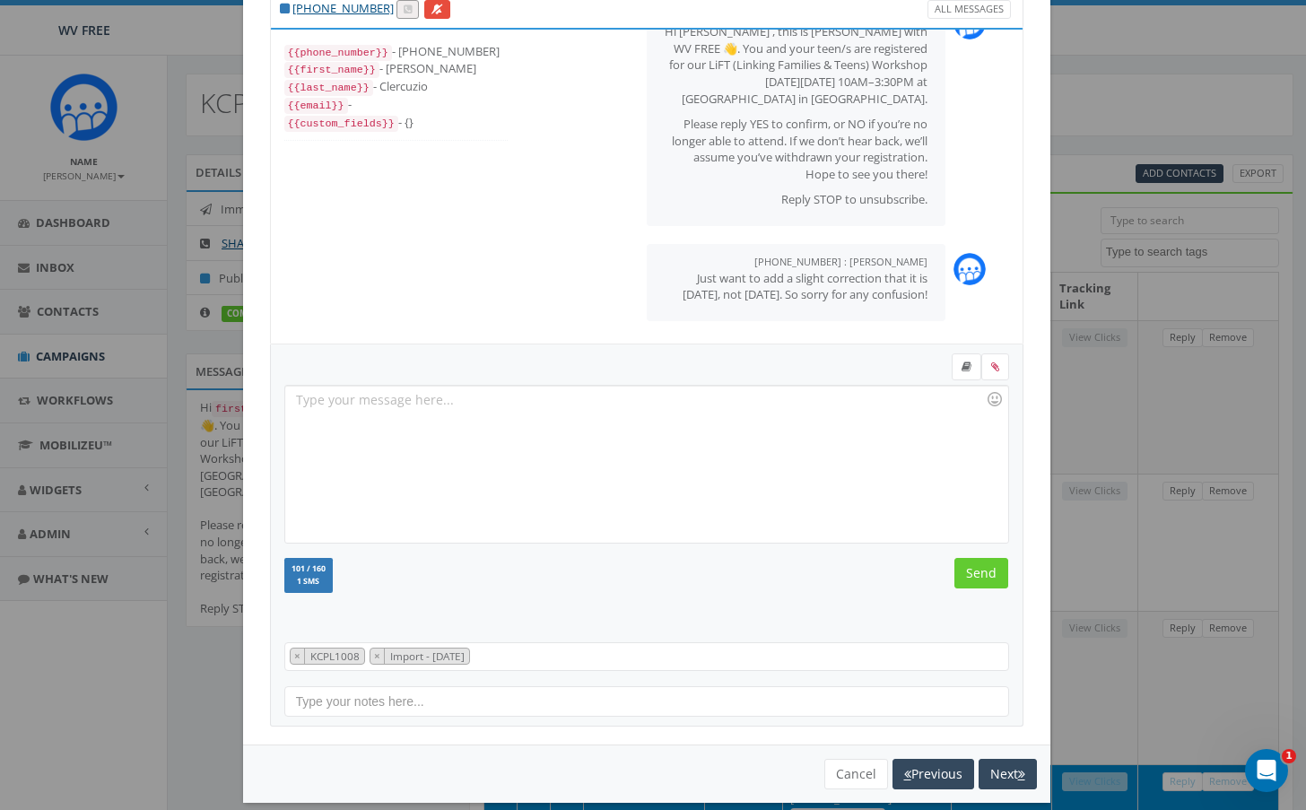
scroll to position [89, 0]
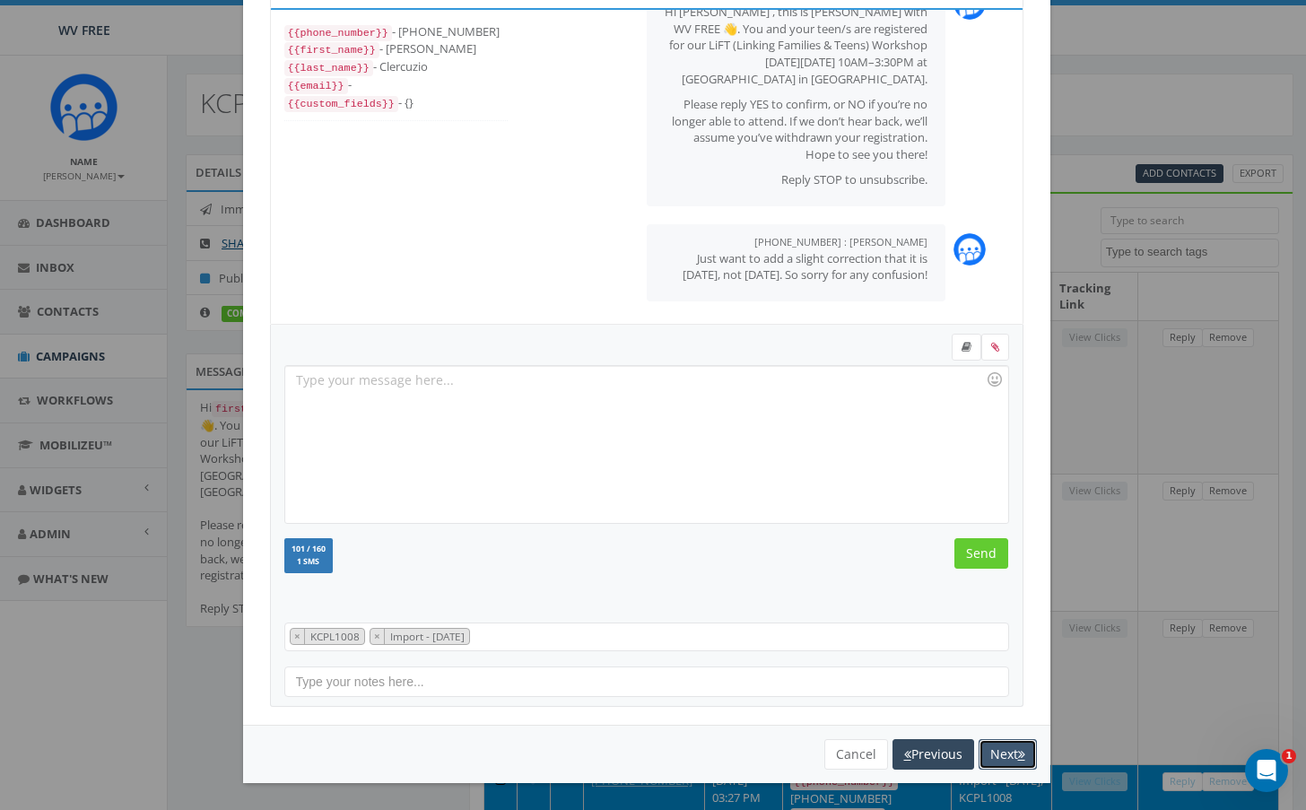
click at [996, 765] on button "Next" at bounding box center [1008, 754] width 58 height 31
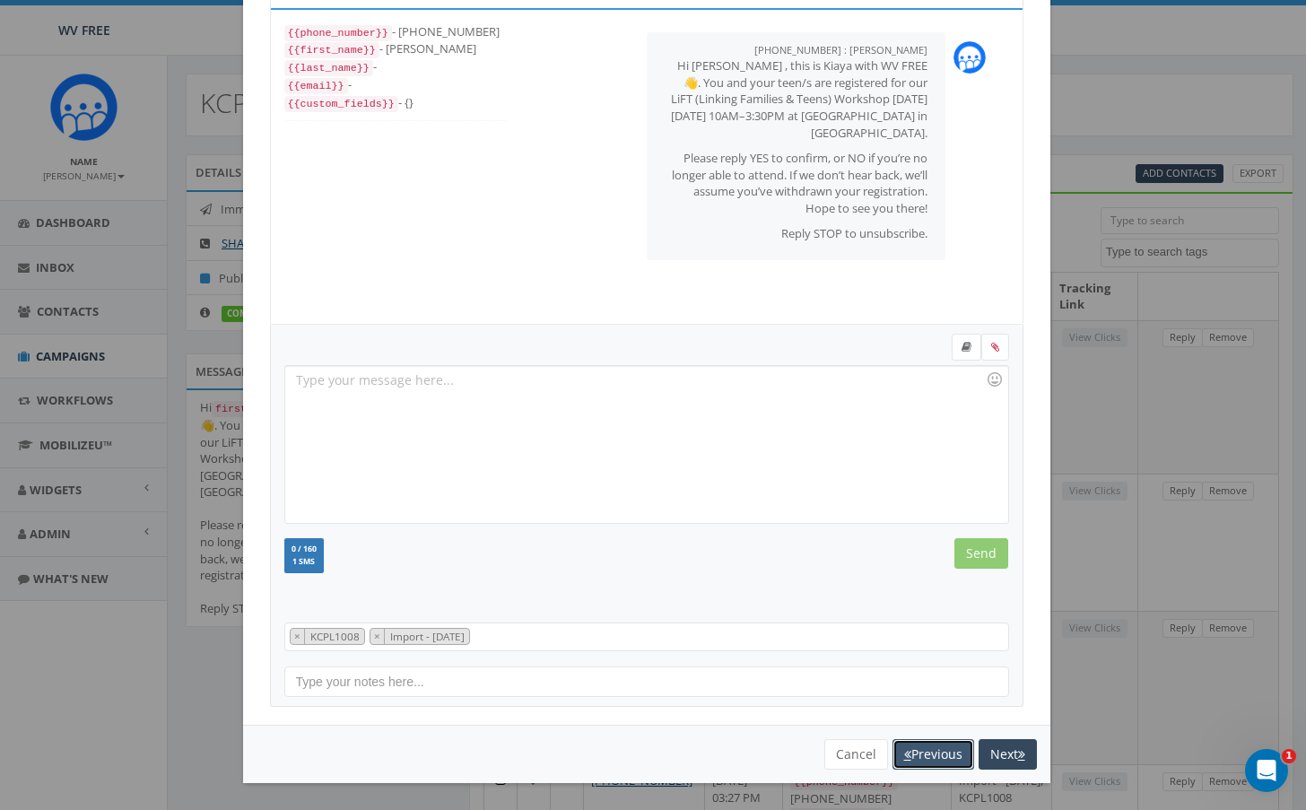
click at [920, 746] on button "Previous" at bounding box center [934, 754] width 82 height 31
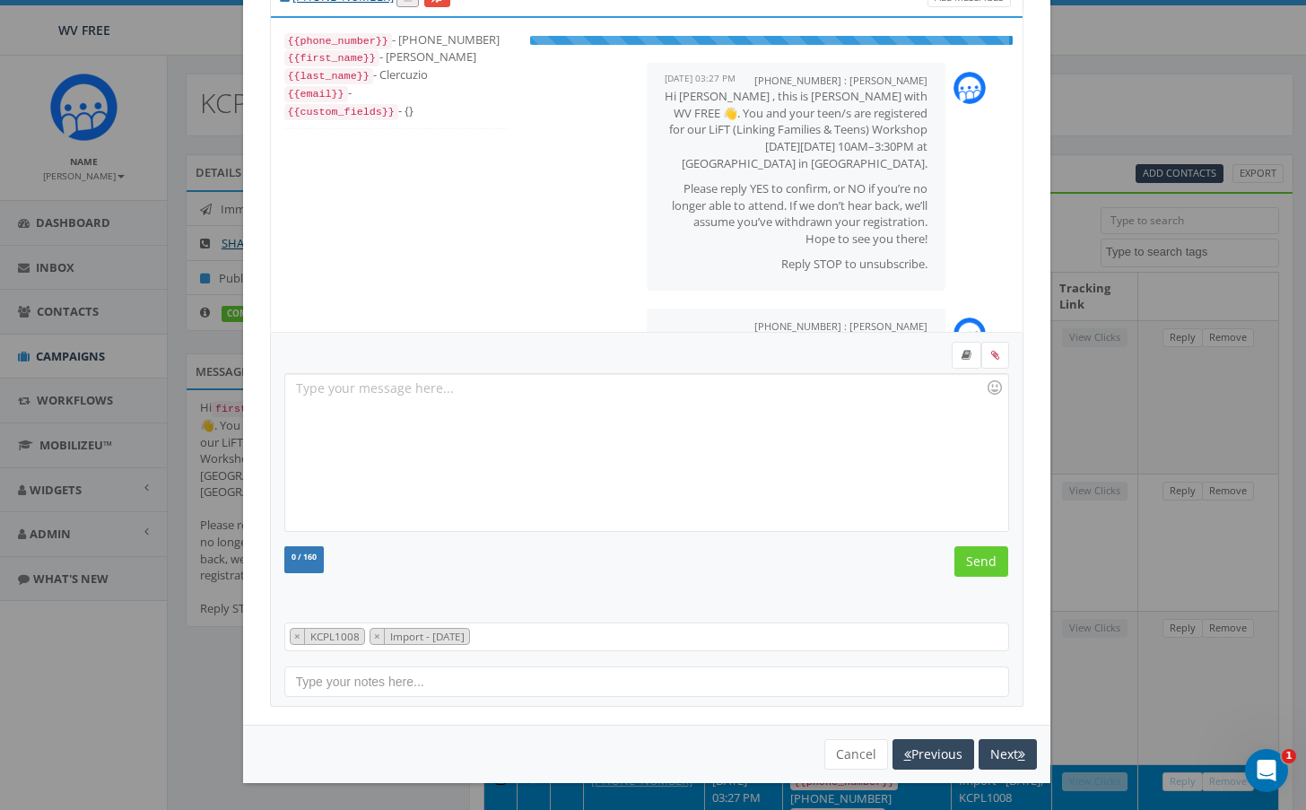
scroll to position [70, 0]
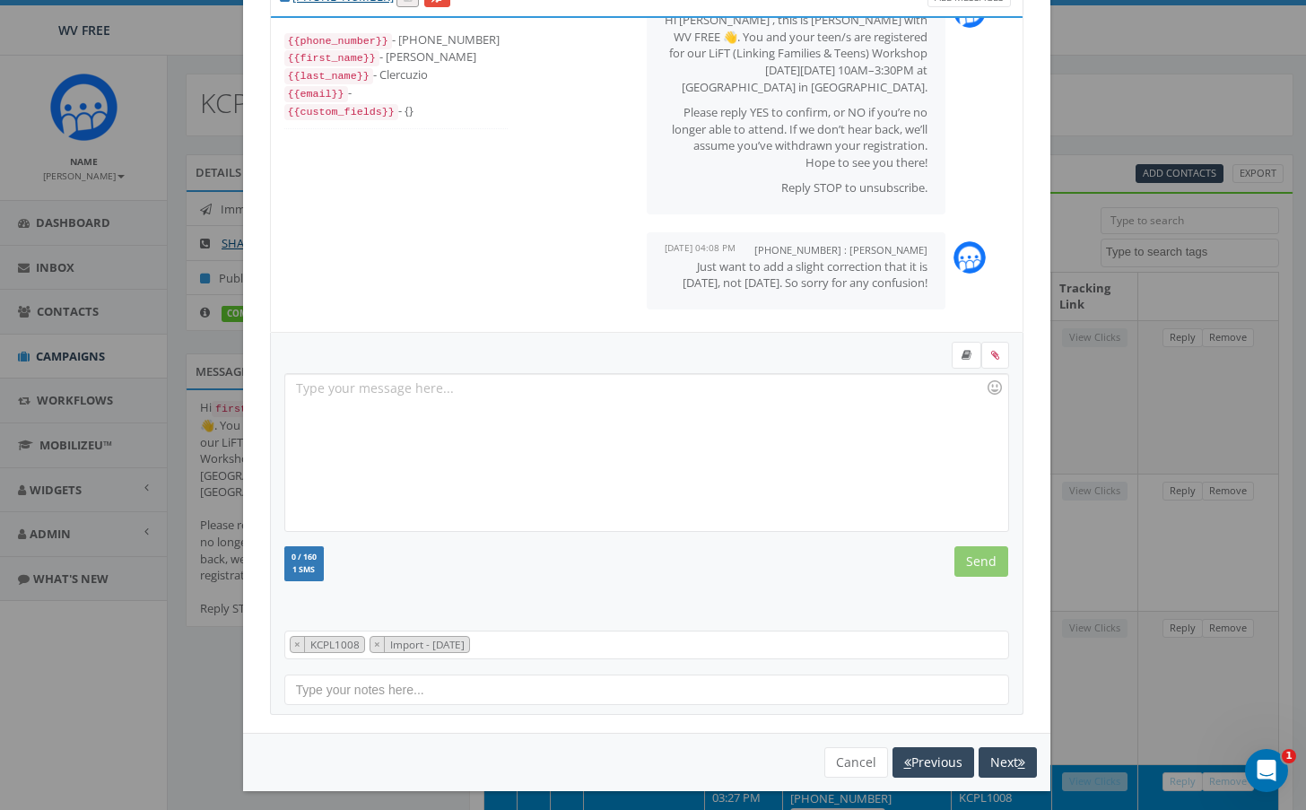
drag, startPoint x: 665, startPoint y: 244, endPoint x: 929, endPoint y: 280, distance: 266.2
click at [929, 280] on div "+13047733357 : Kelsey Gray October 10, 2025 04:08 PM Just want to add a slight …" at bounding box center [772, 270] width 484 height 95
copy p "Just want to add a slight correction that it is on Saturday, not Friday. So sor…"
click at [994, 757] on button "Next" at bounding box center [1008, 762] width 58 height 31
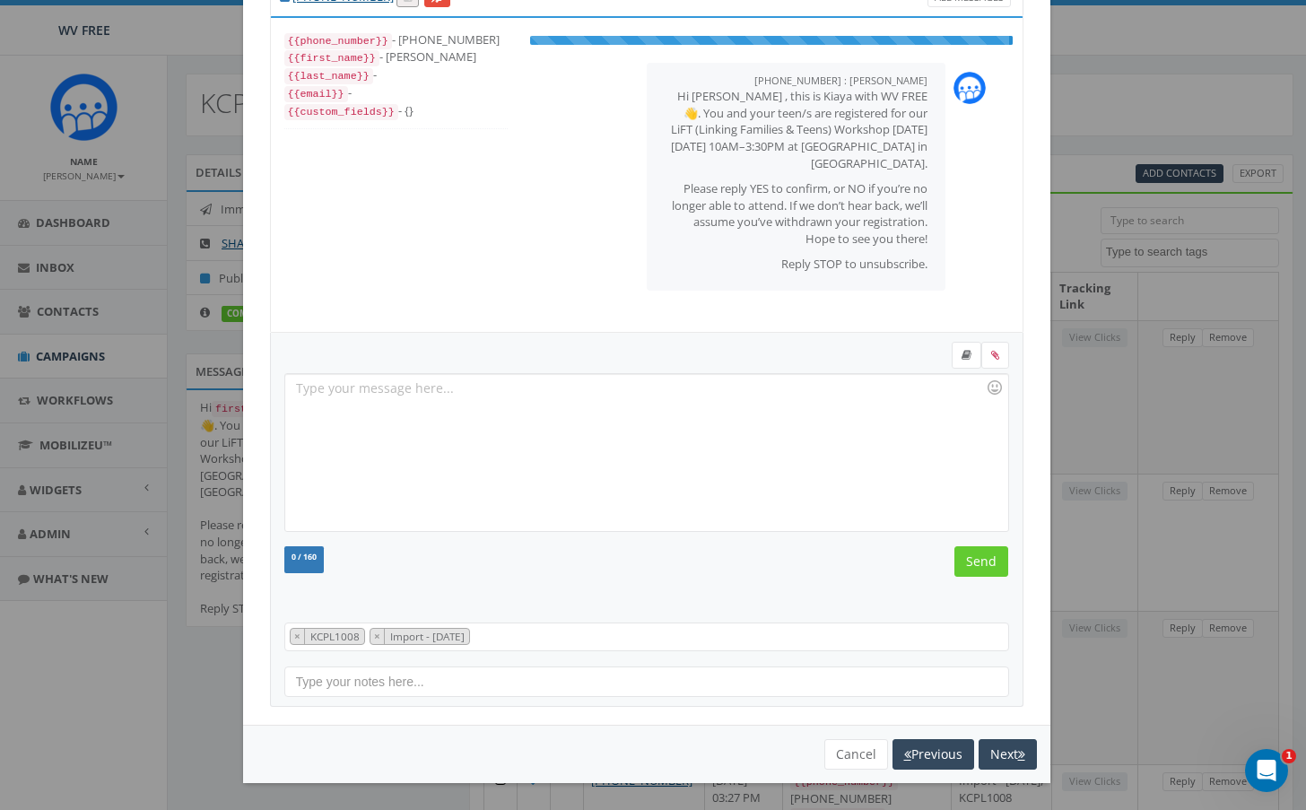
scroll to position [18, 0]
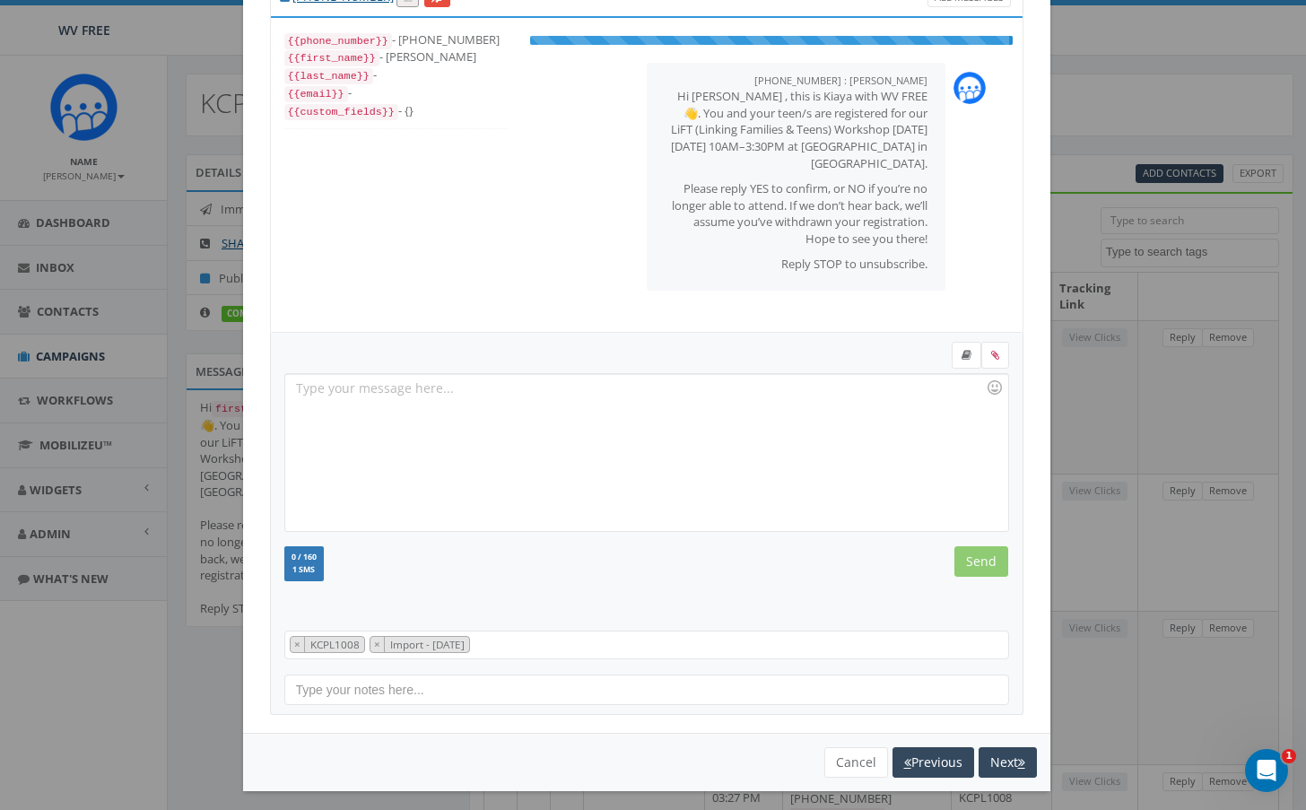
click at [543, 410] on div at bounding box center [646, 452] width 722 height 157
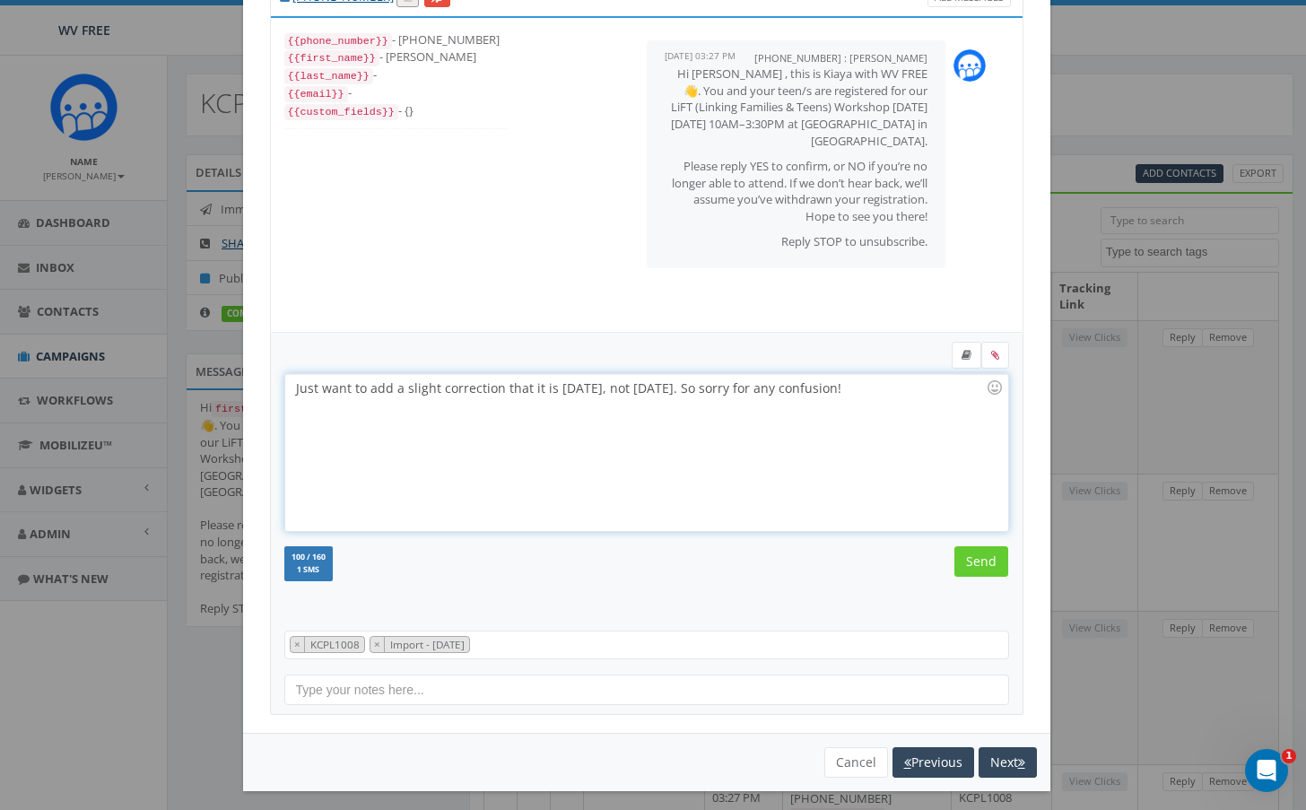
scroll to position [89, 0]
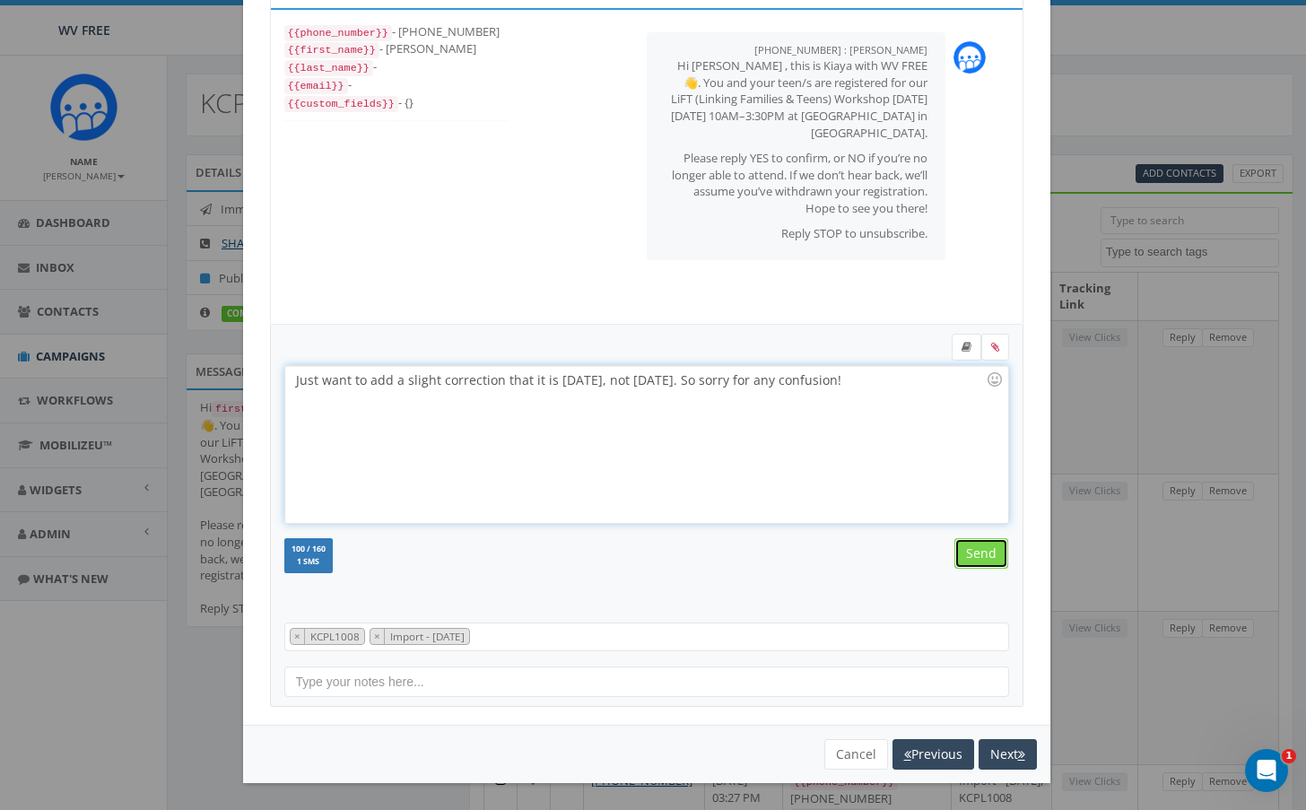
click at [981, 550] on input "Send" at bounding box center [982, 553] width 54 height 31
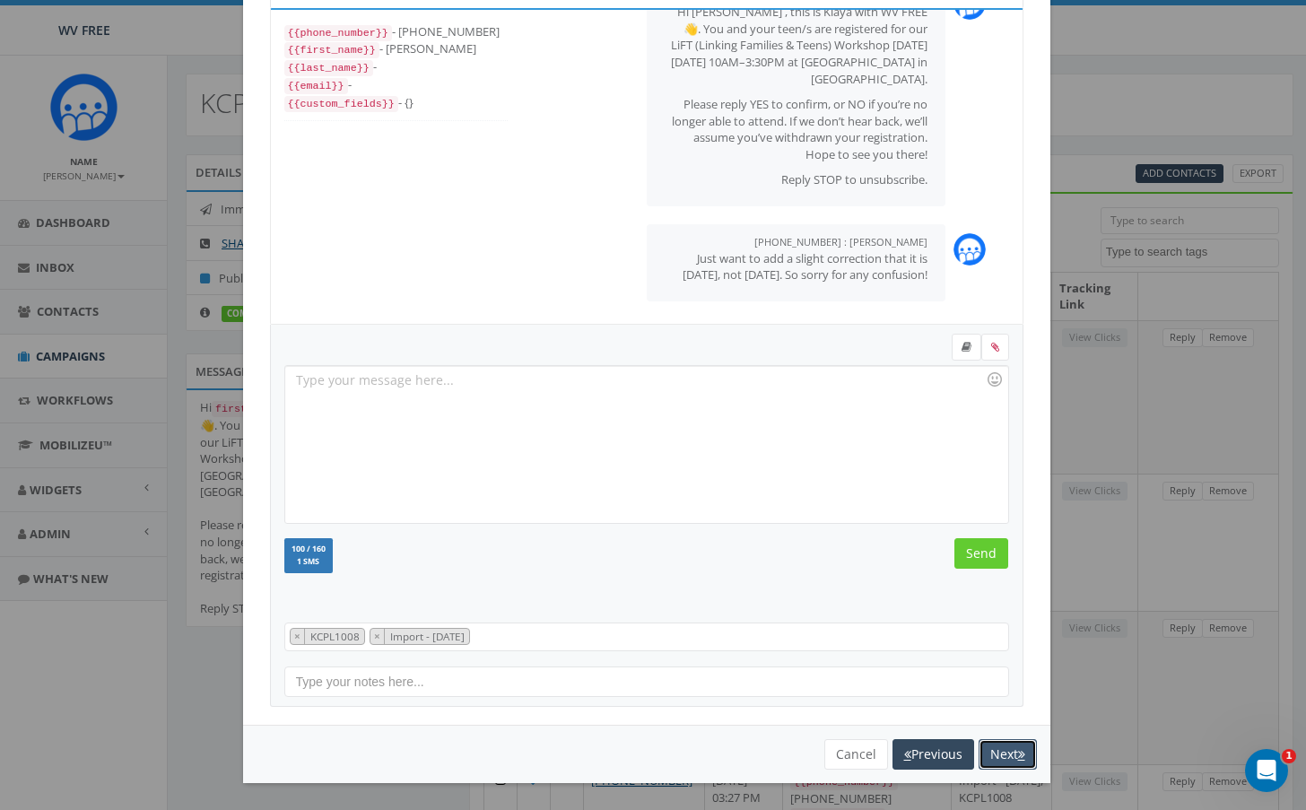
click at [979, 750] on button "Next" at bounding box center [1008, 754] width 58 height 31
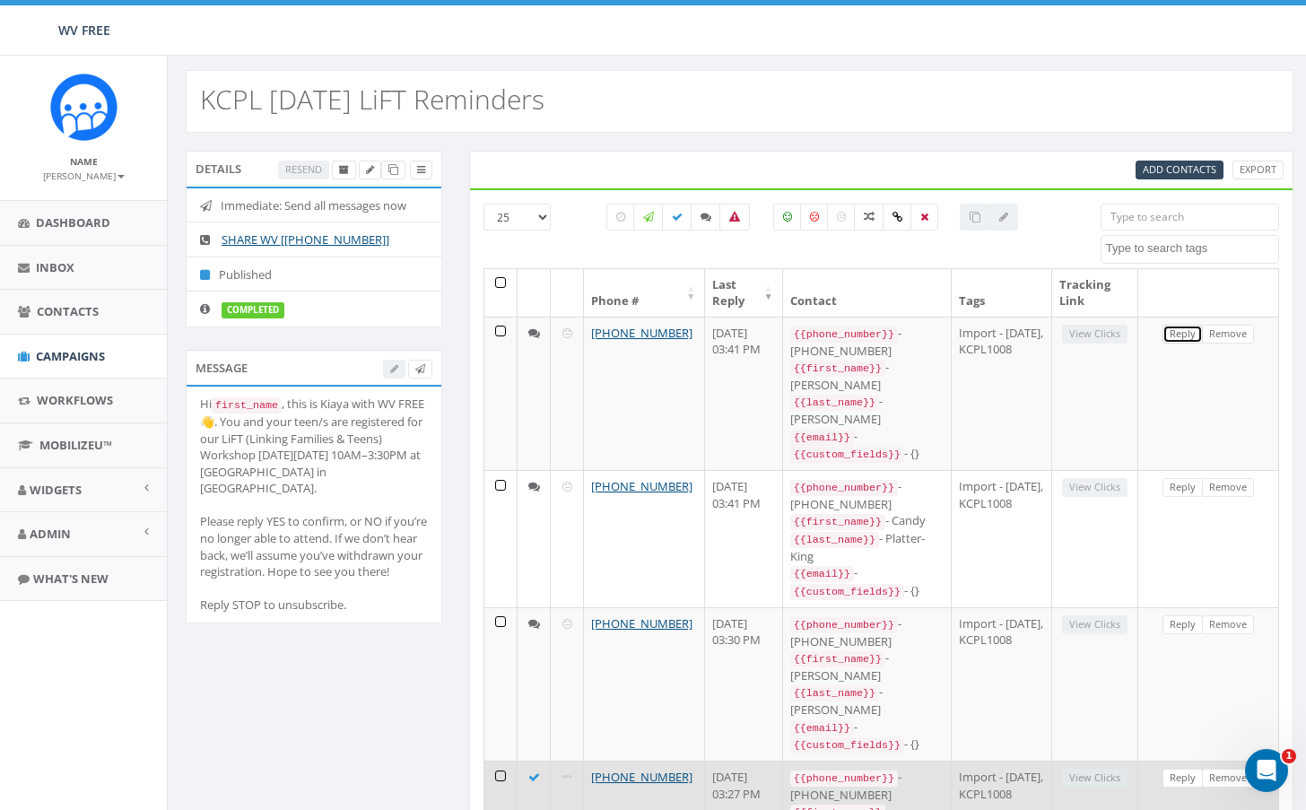
scroll to position [0, 0]
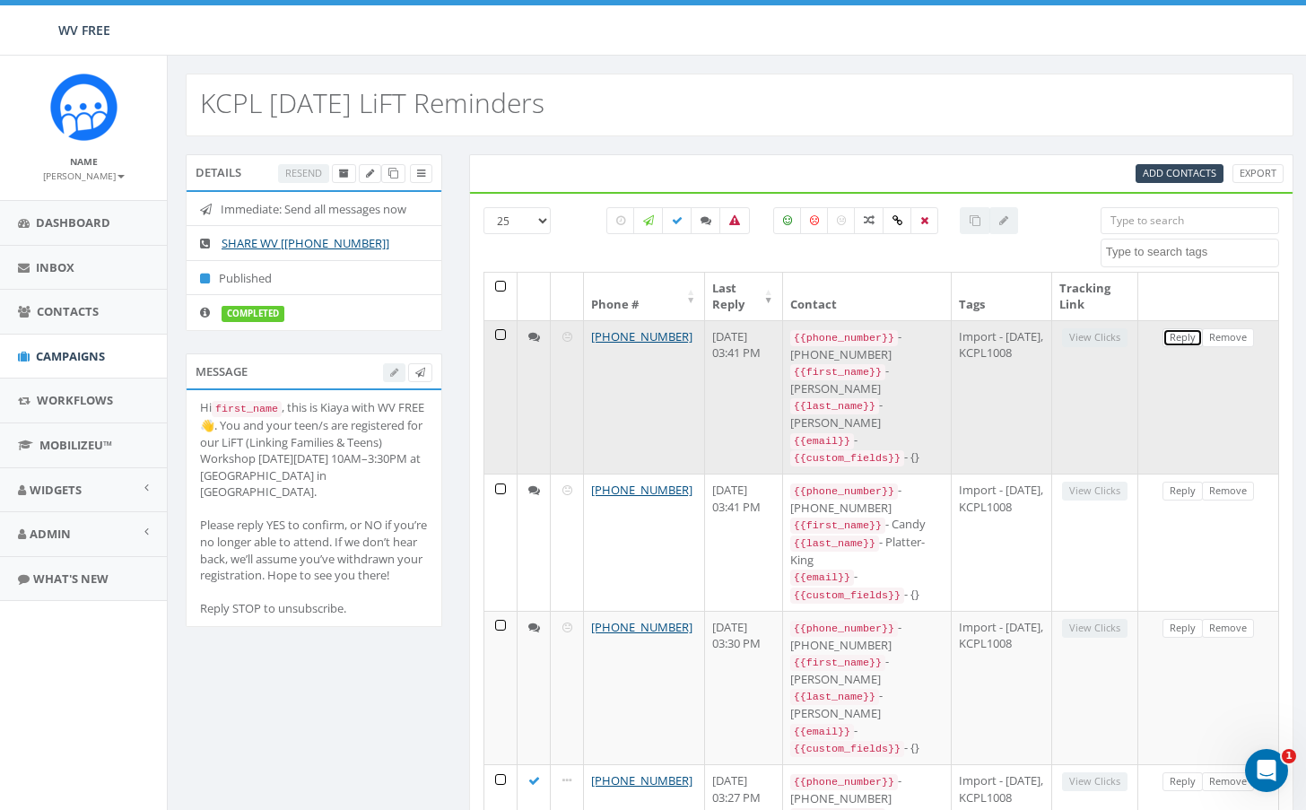
click at [1178, 342] on link "Reply" at bounding box center [1183, 337] width 40 height 19
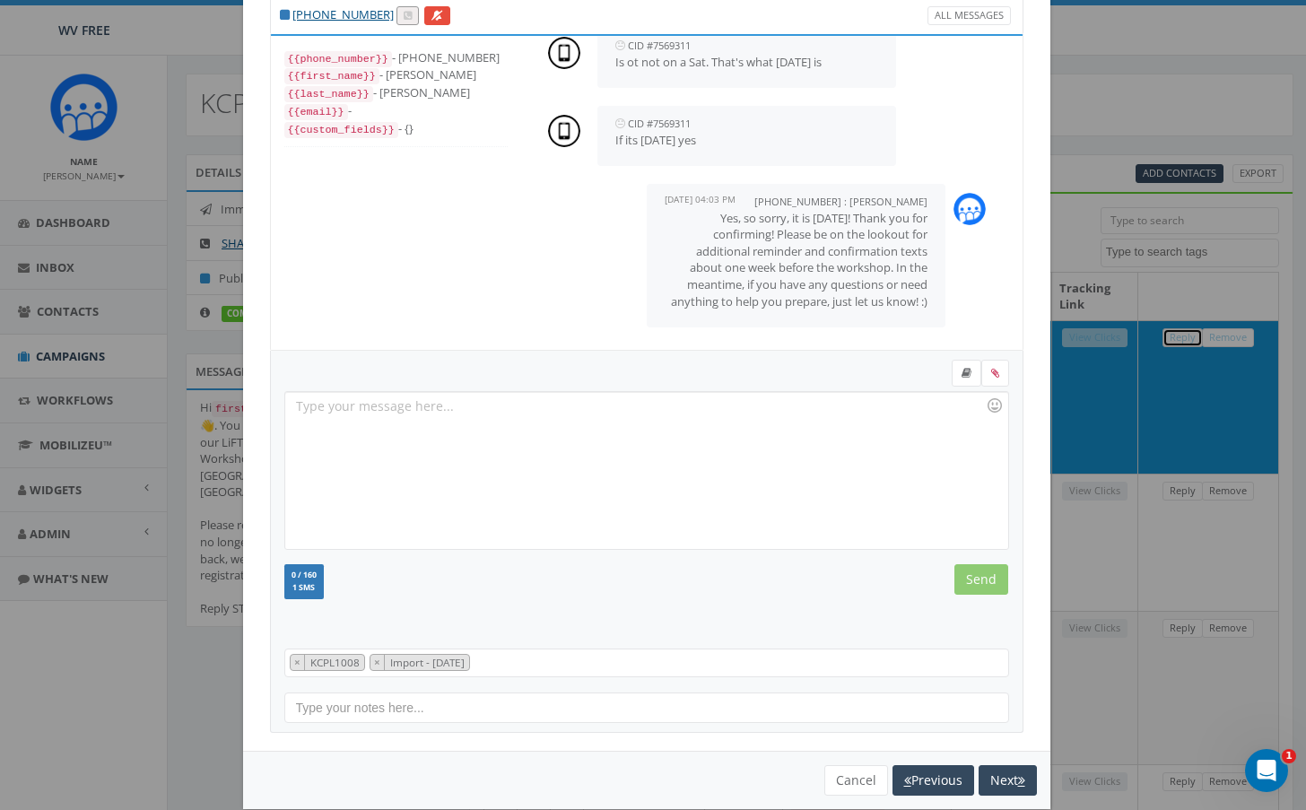
scroll to position [89, 0]
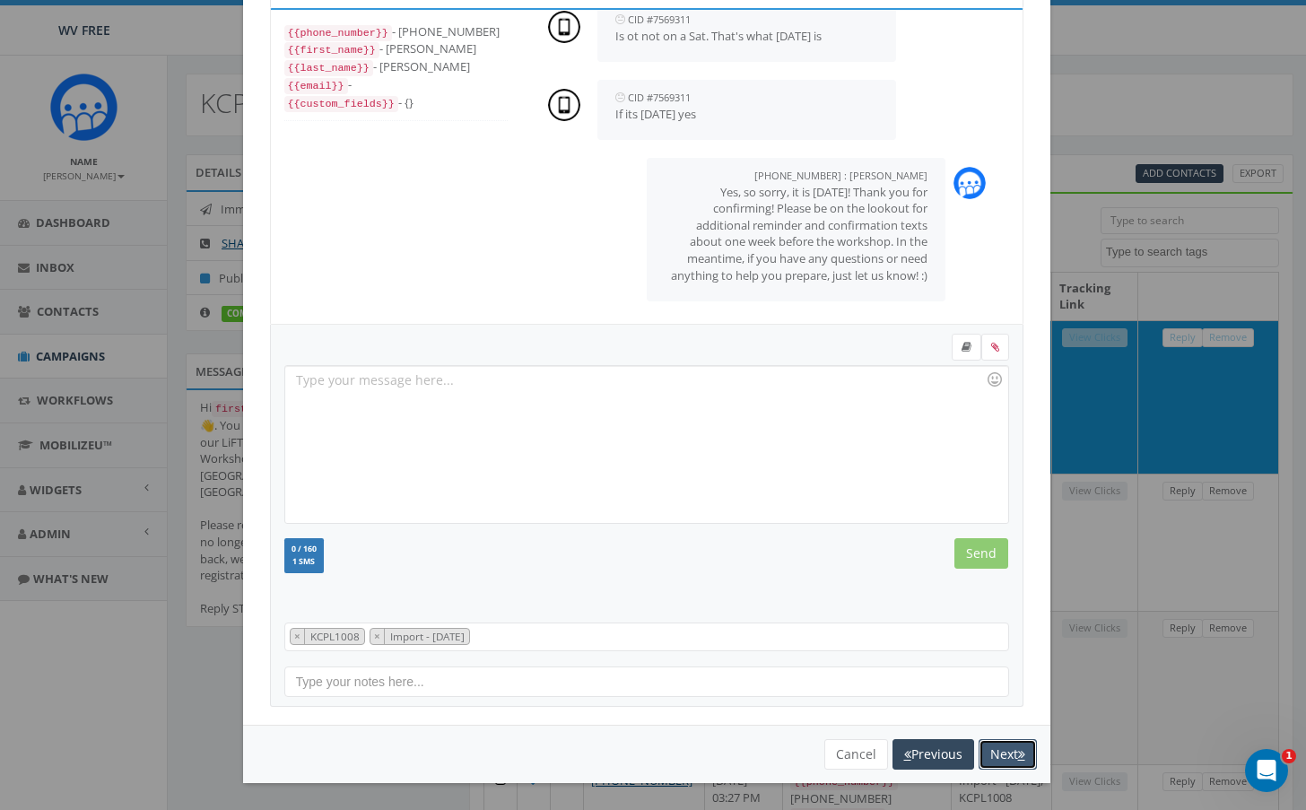
click at [979, 758] on button "Next" at bounding box center [1008, 754] width 58 height 31
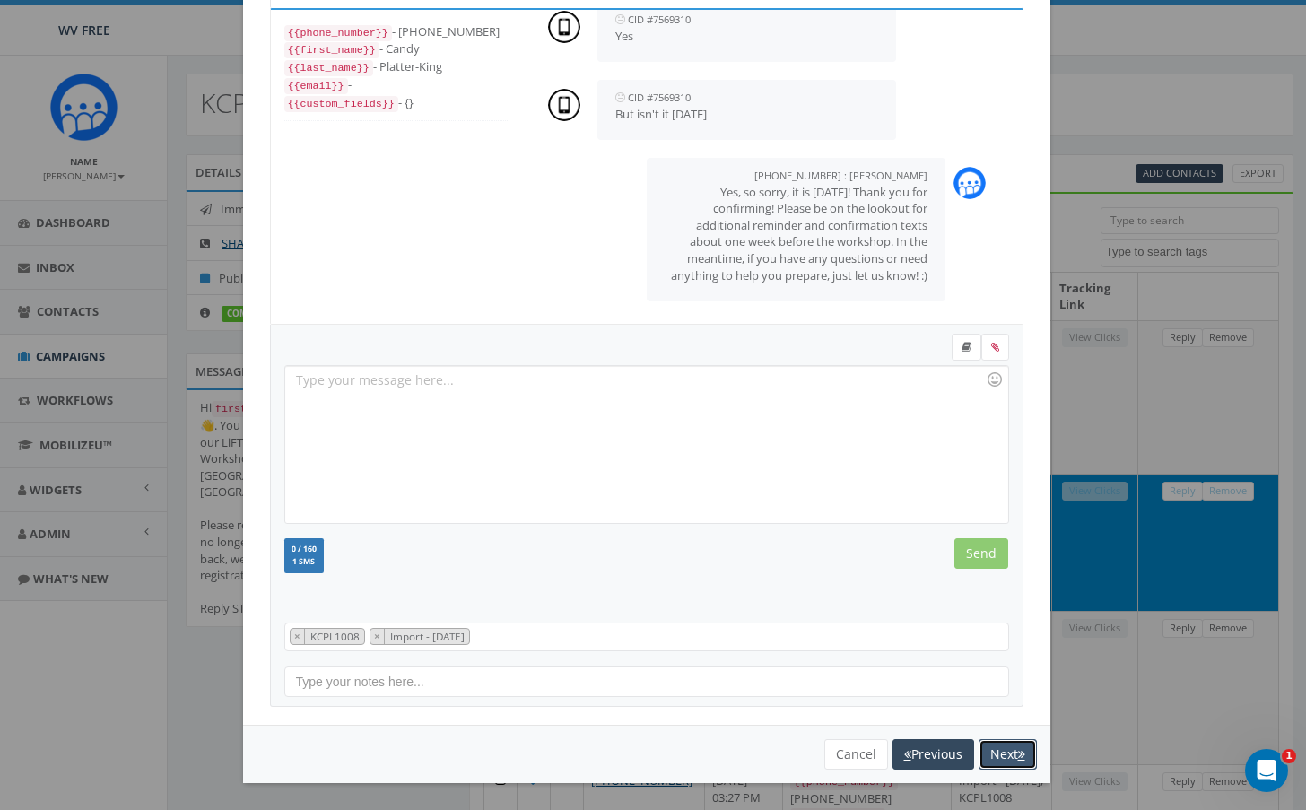
click at [991, 753] on button "Next" at bounding box center [1008, 754] width 58 height 31
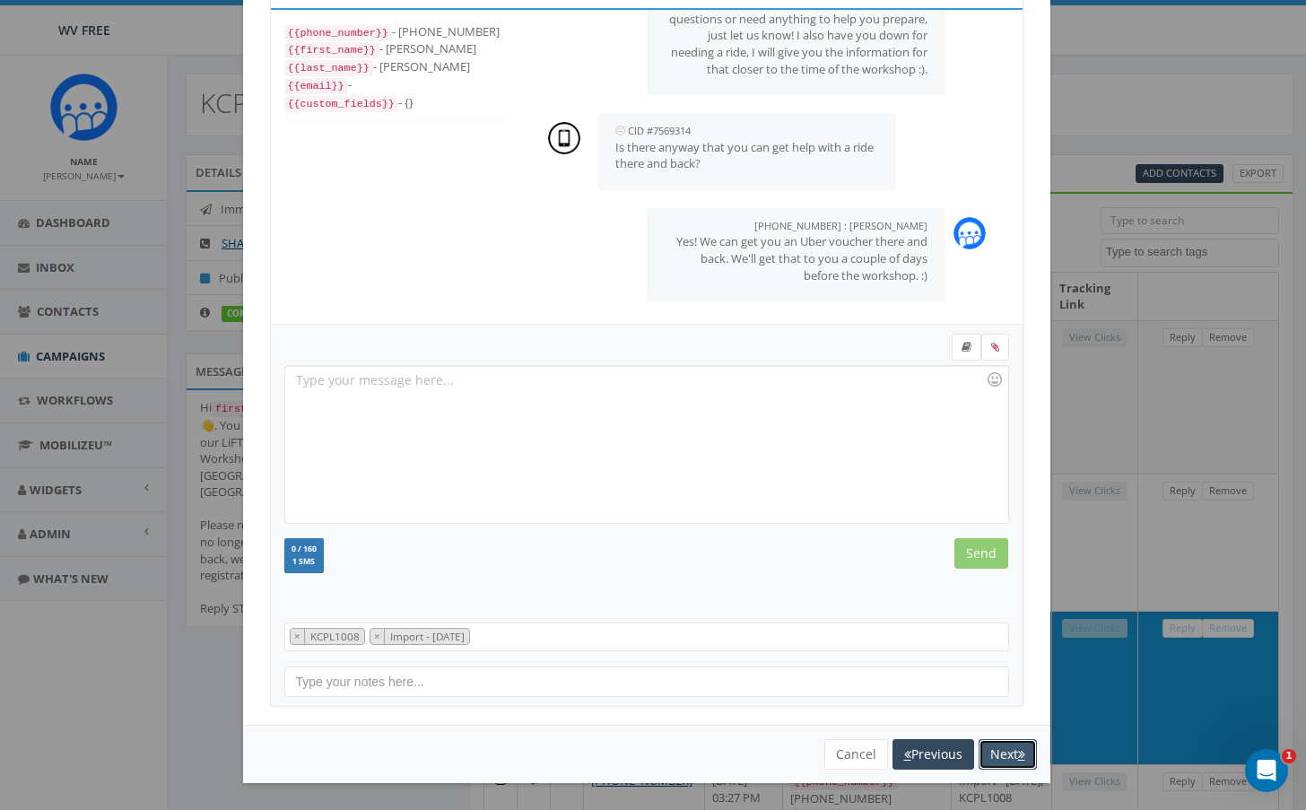
click at [998, 757] on button "Next" at bounding box center [1008, 754] width 58 height 31
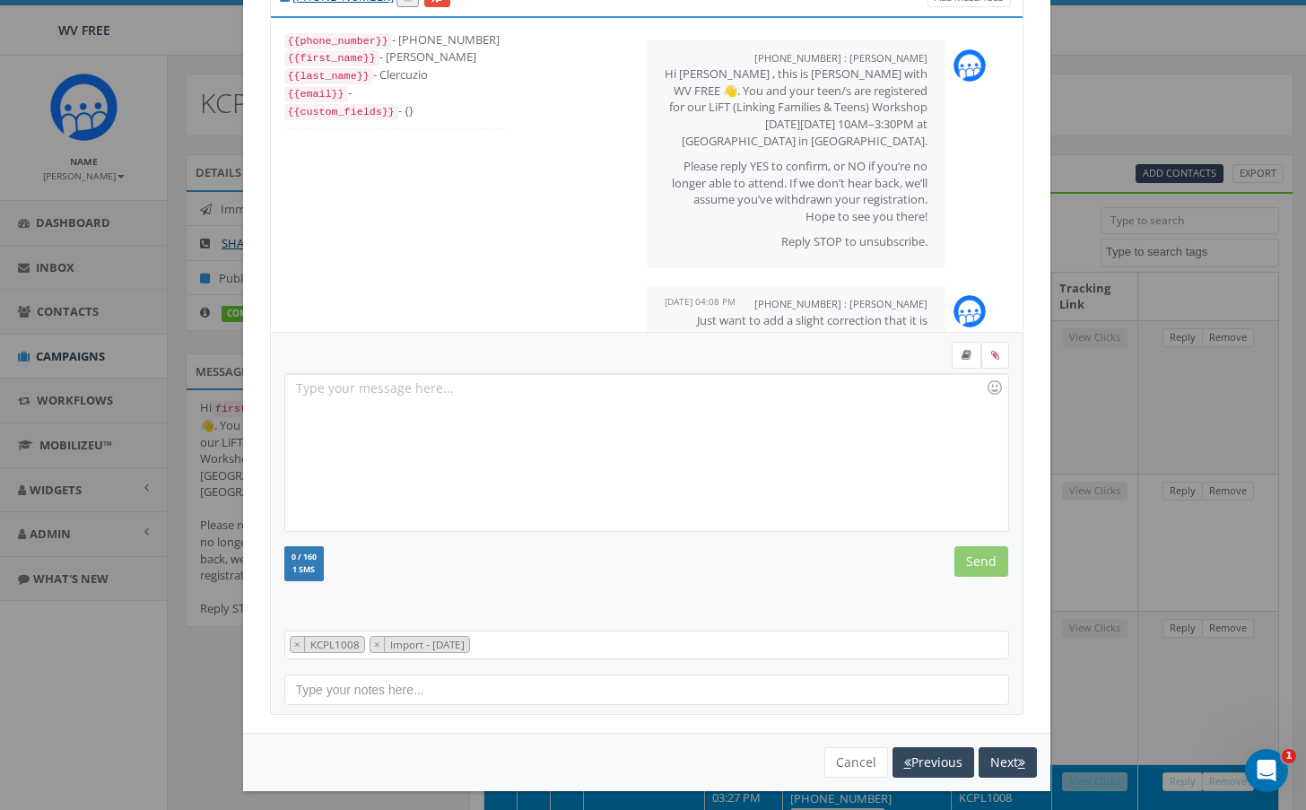
scroll to position [0, 0]
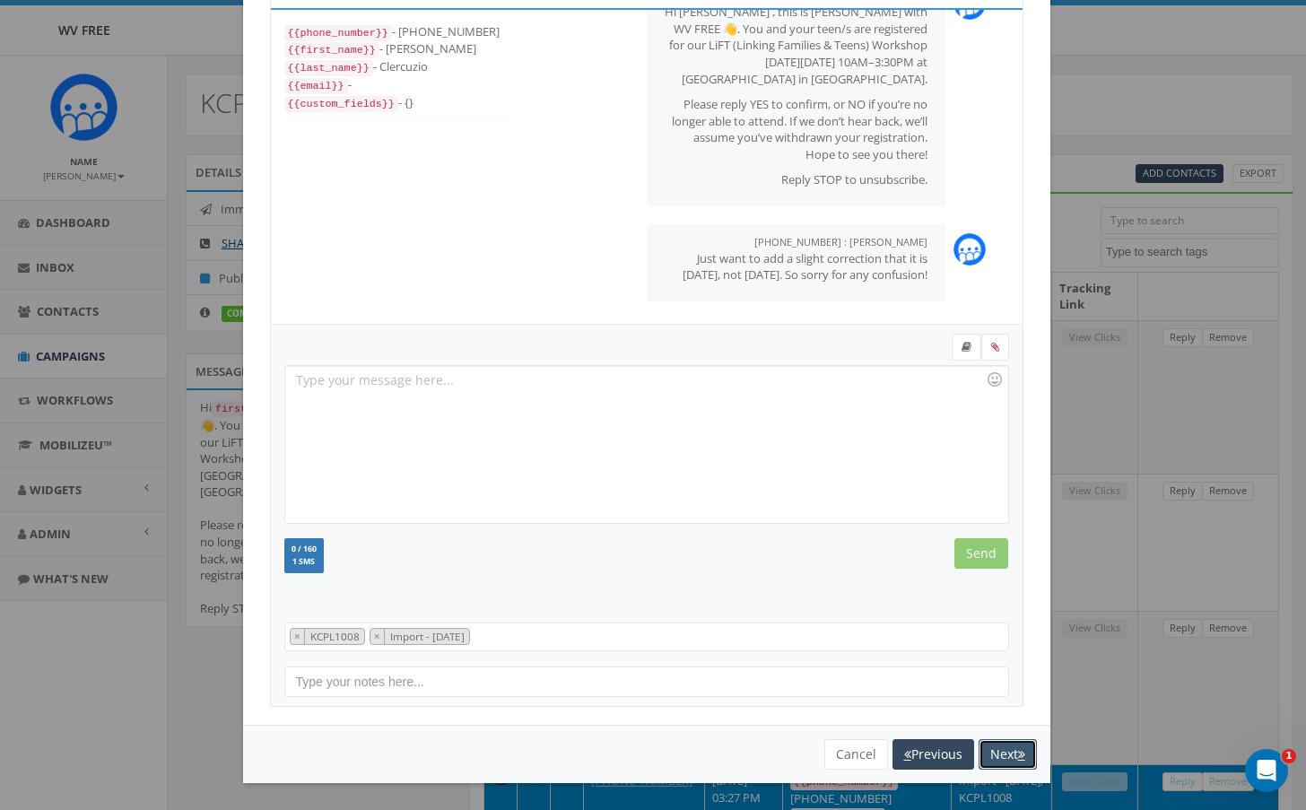
click at [979, 754] on button "Next" at bounding box center [1008, 754] width 58 height 31
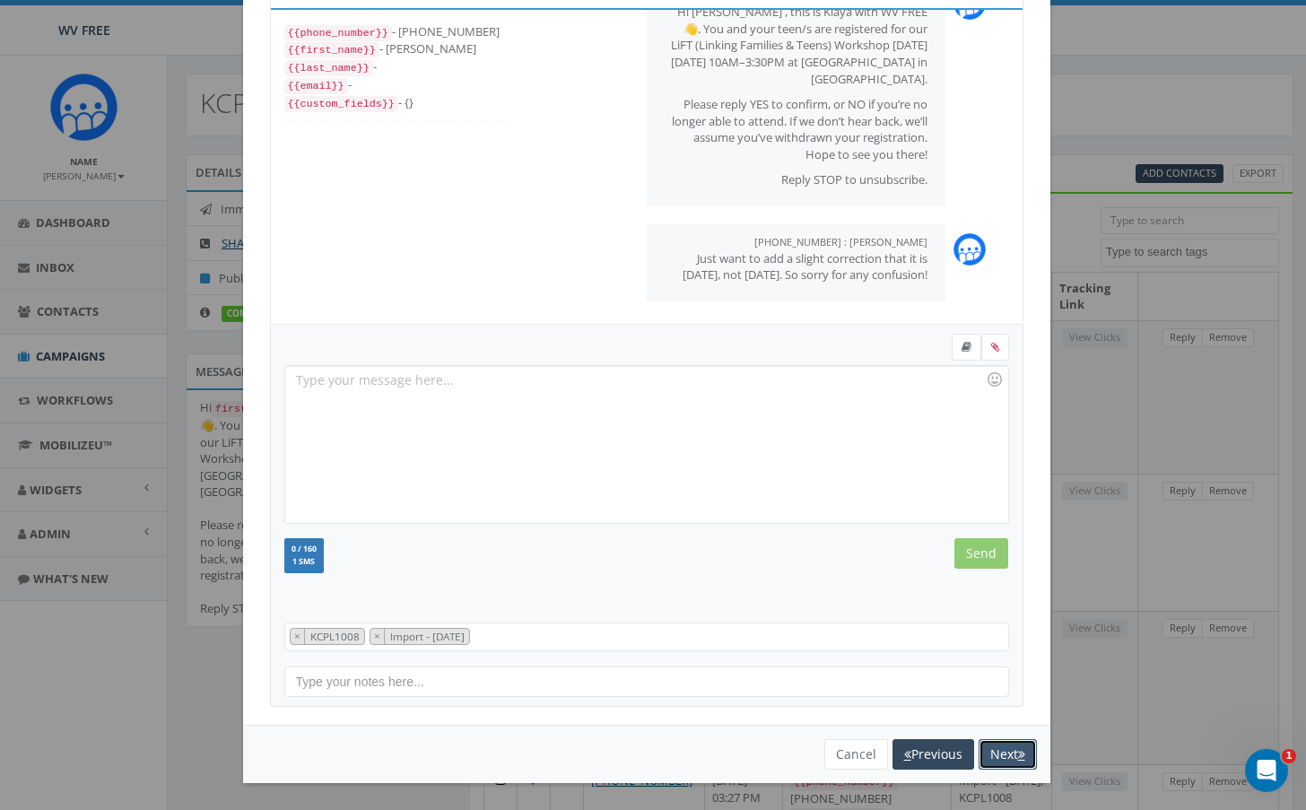
click at [979, 747] on button "Next" at bounding box center [1008, 754] width 58 height 31
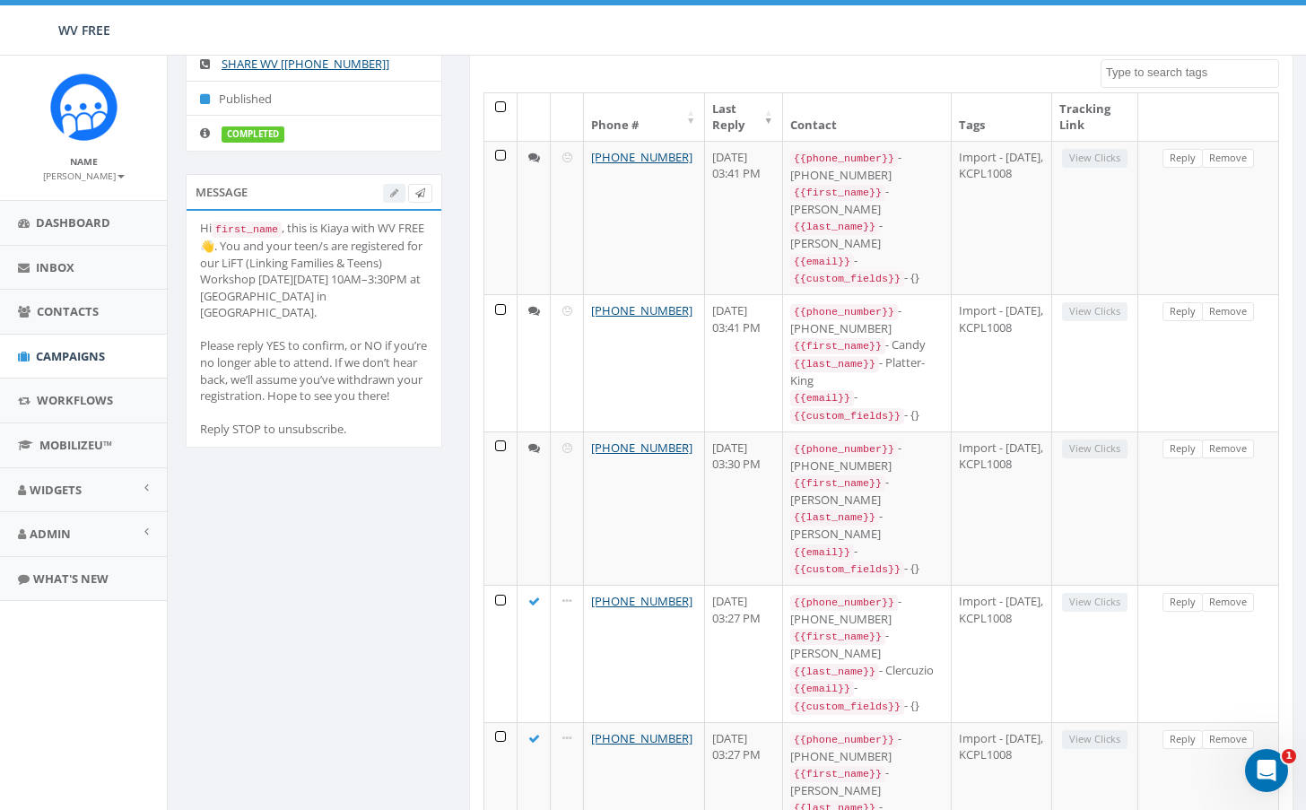
click at [1262, 50] on div "0.00 % of Available Amount Used You have used 0.00 % of your available amount." at bounding box center [1109, 30] width 422 height 50
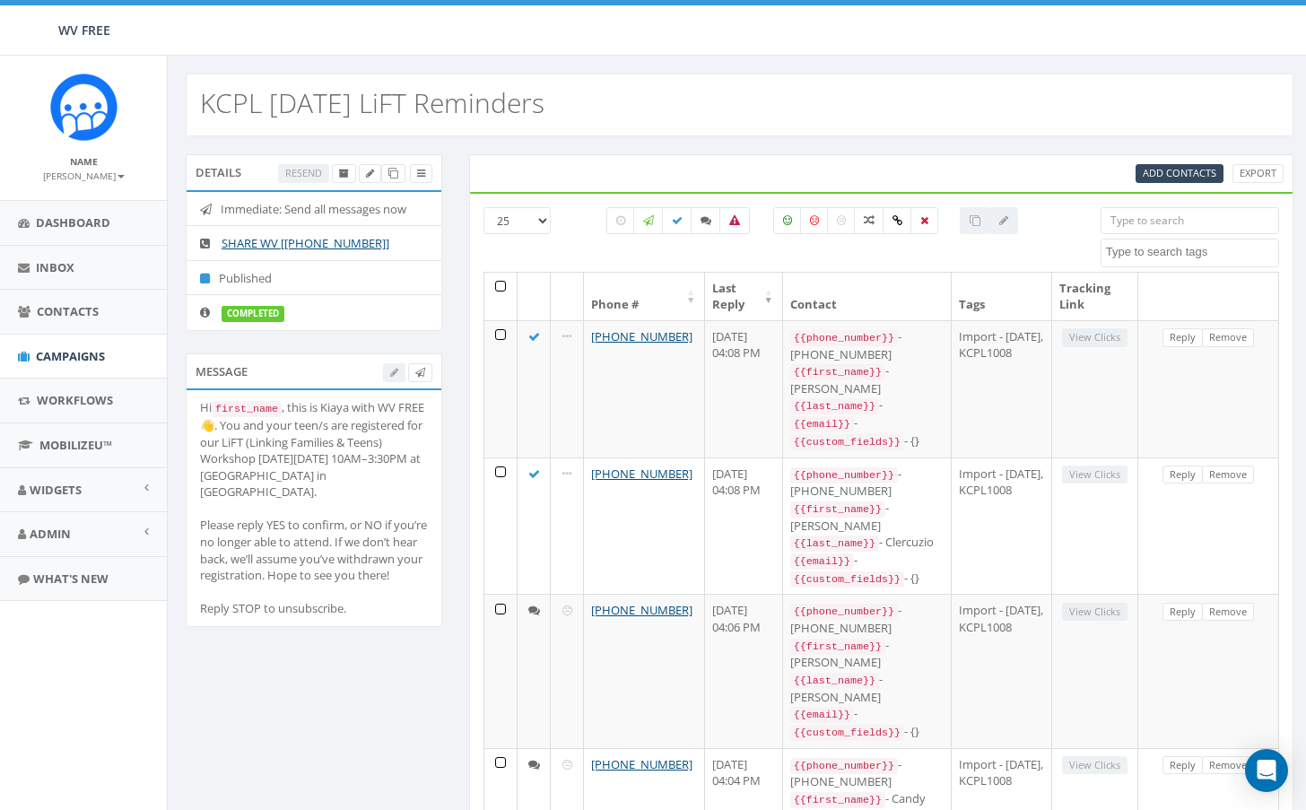
select select
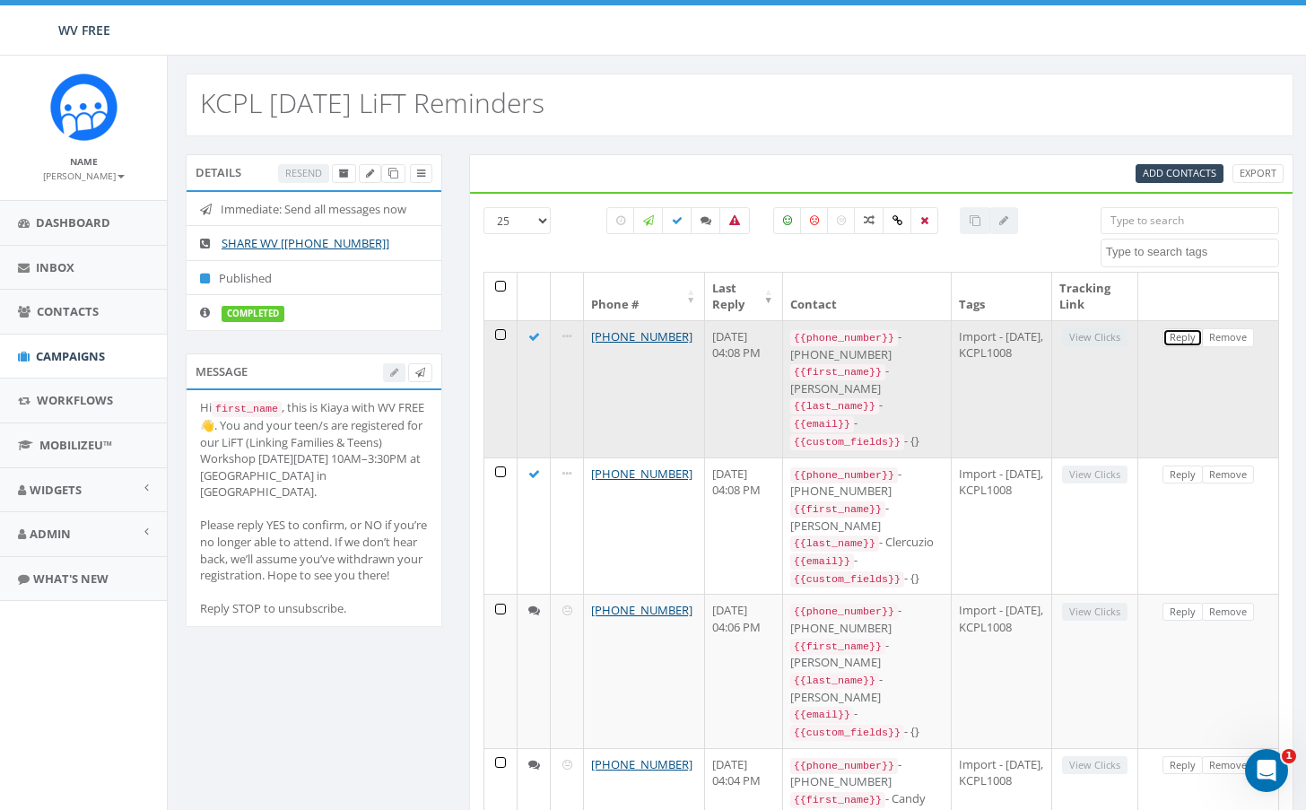
click at [1188, 336] on link "Reply" at bounding box center [1183, 337] width 40 height 19
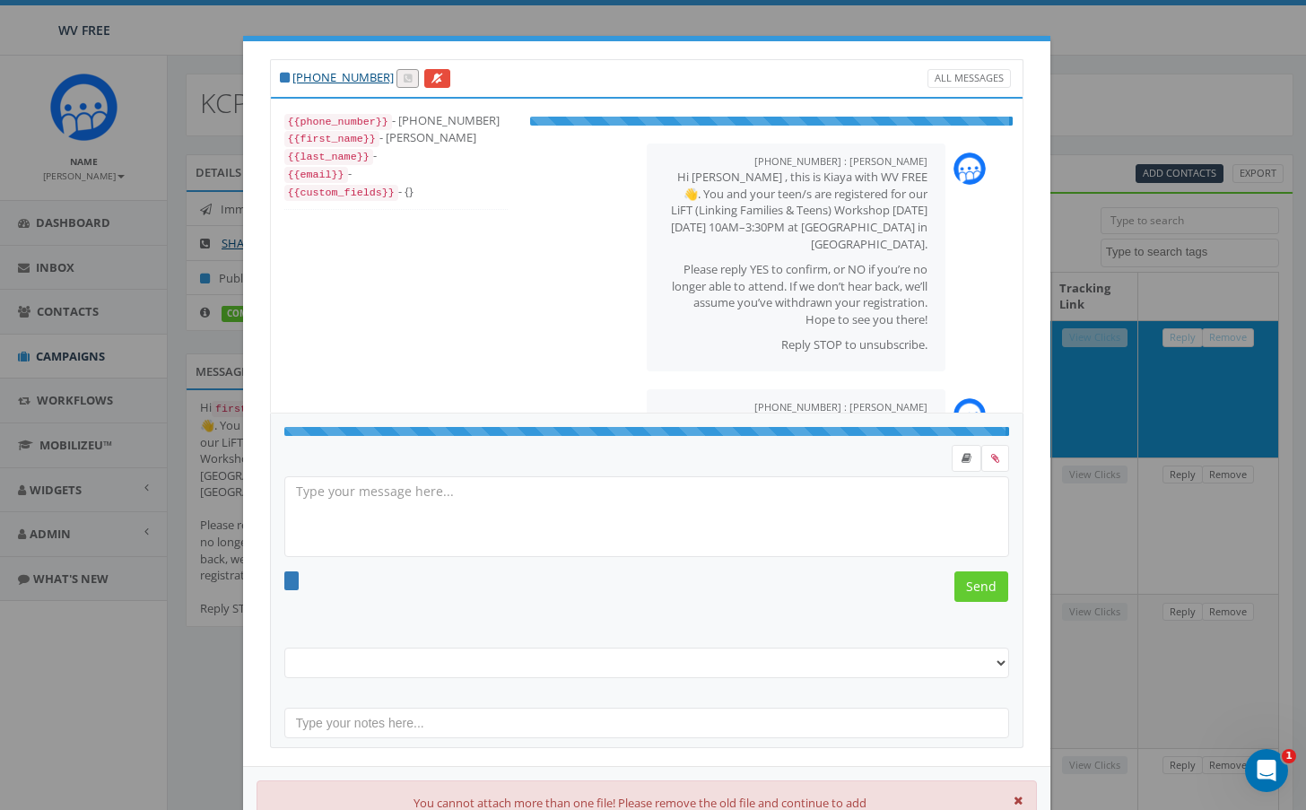
scroll to position [18, 0]
select select "KCPL1008"
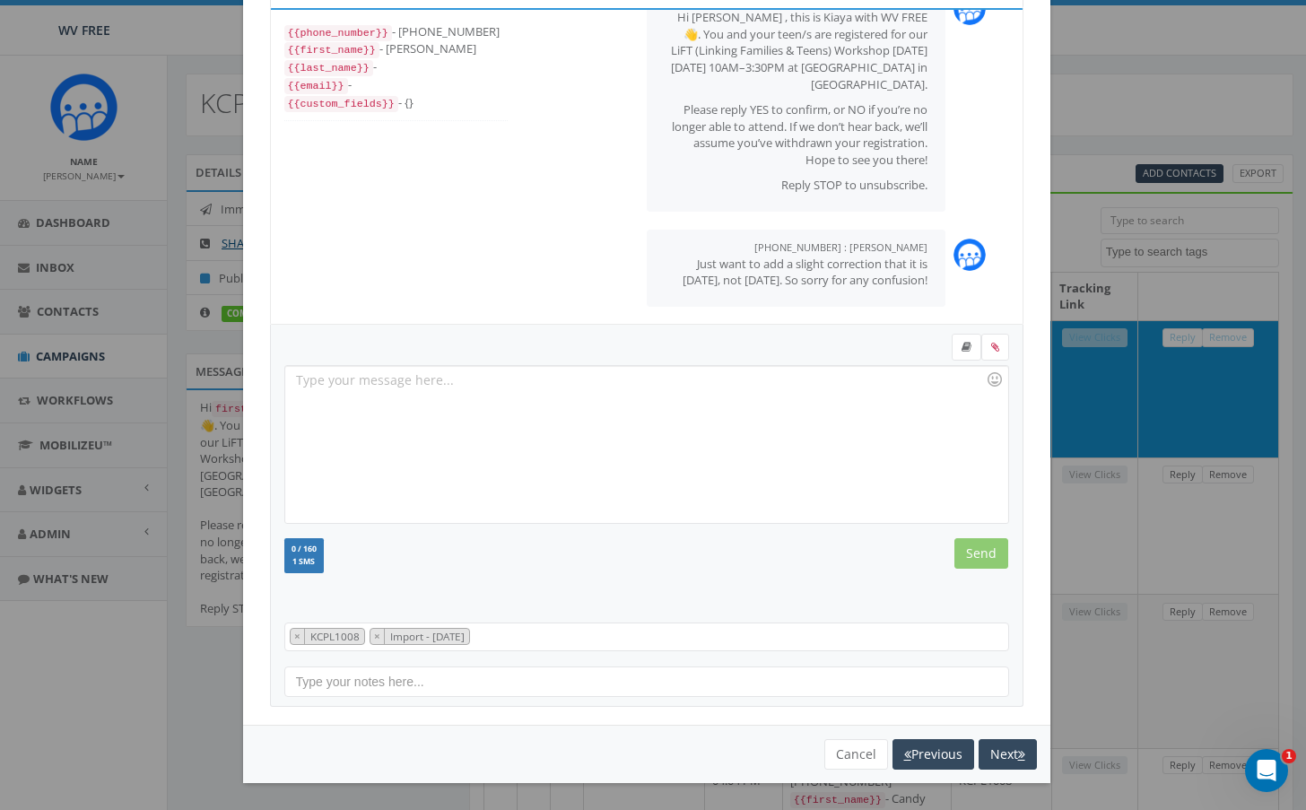
scroll to position [70, 0]
click at [979, 750] on button "Next" at bounding box center [1008, 754] width 58 height 31
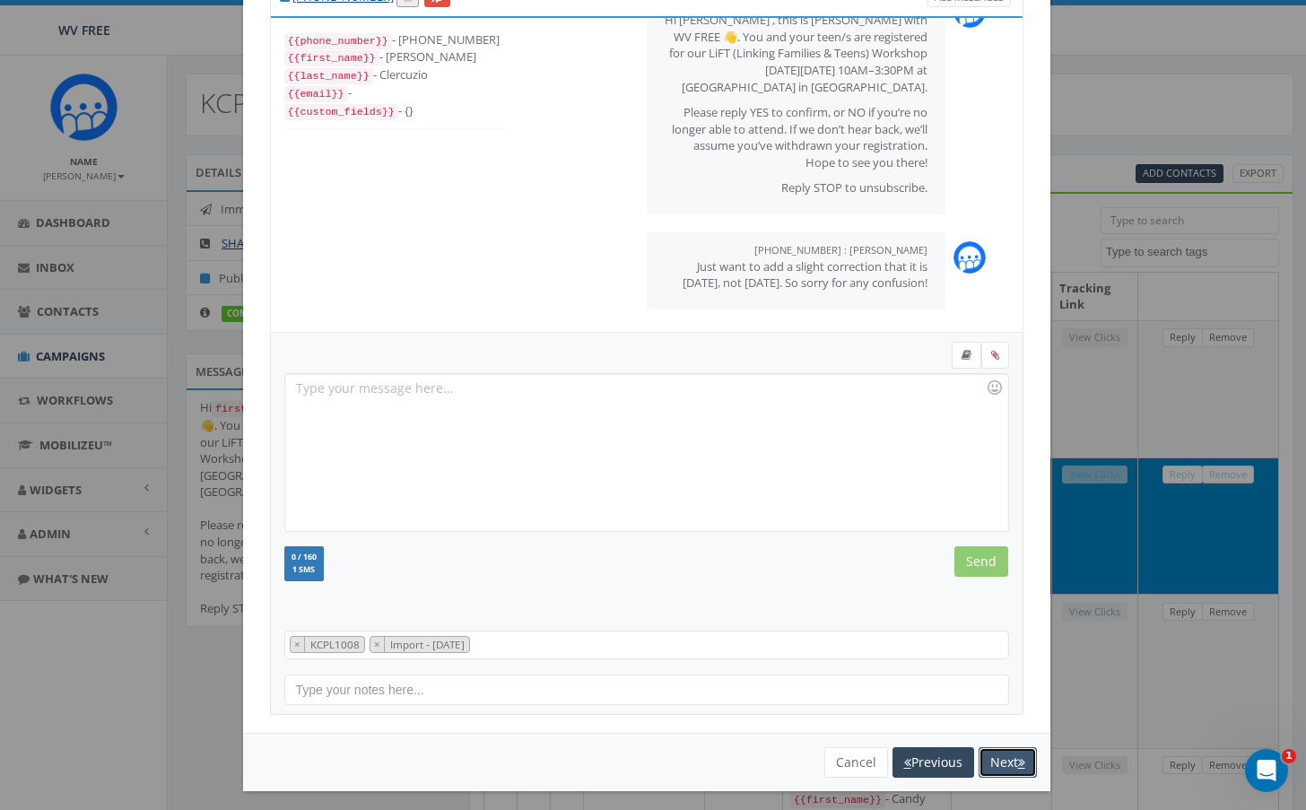
click at [986, 764] on button "Next" at bounding box center [1008, 762] width 58 height 31
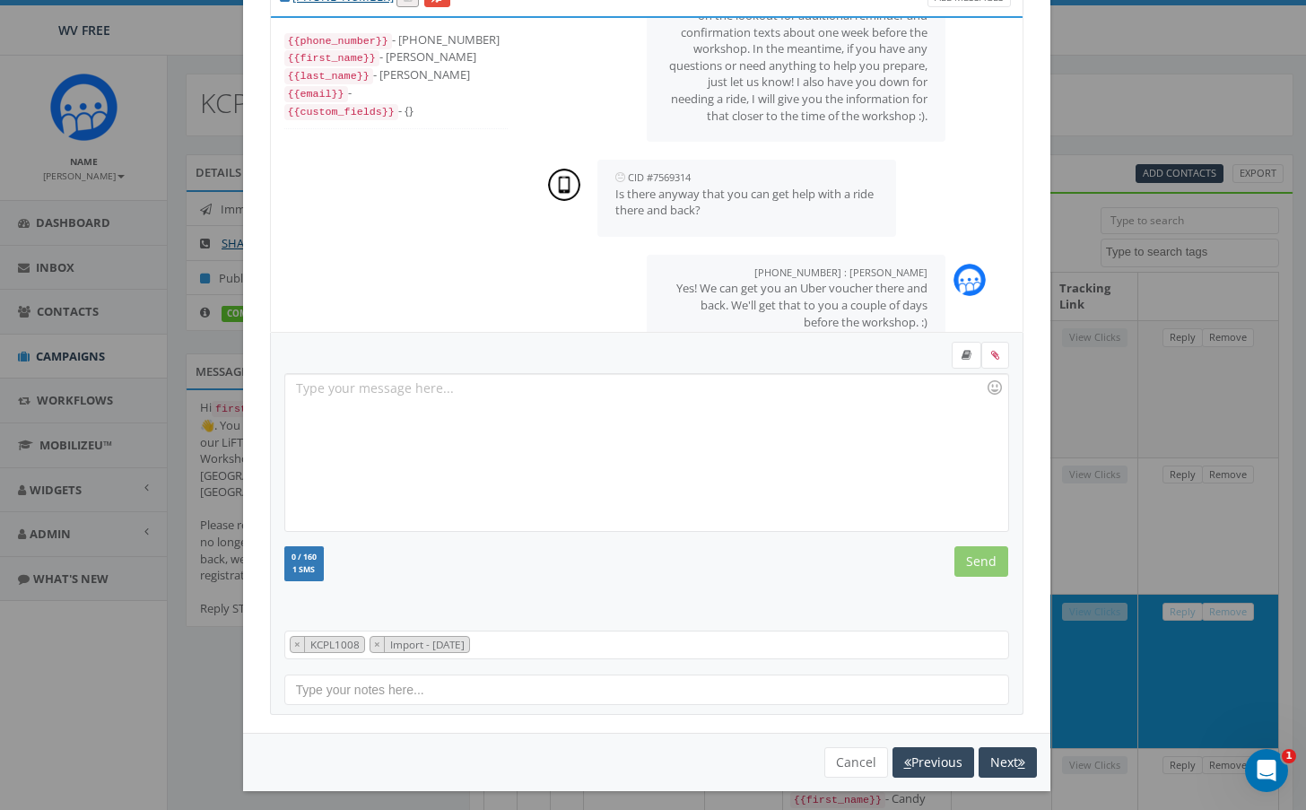
scroll to position [455, 0]
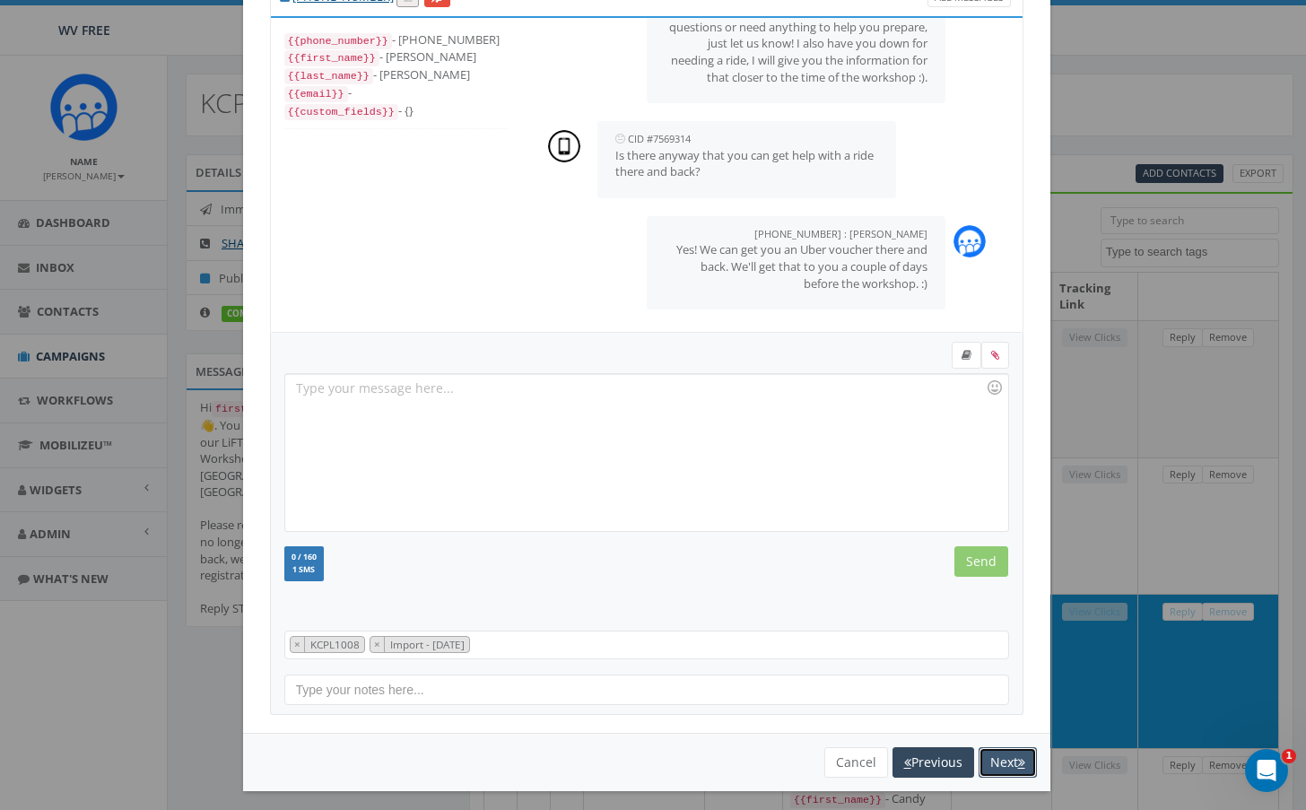
click at [988, 765] on button "Next" at bounding box center [1008, 762] width 58 height 31
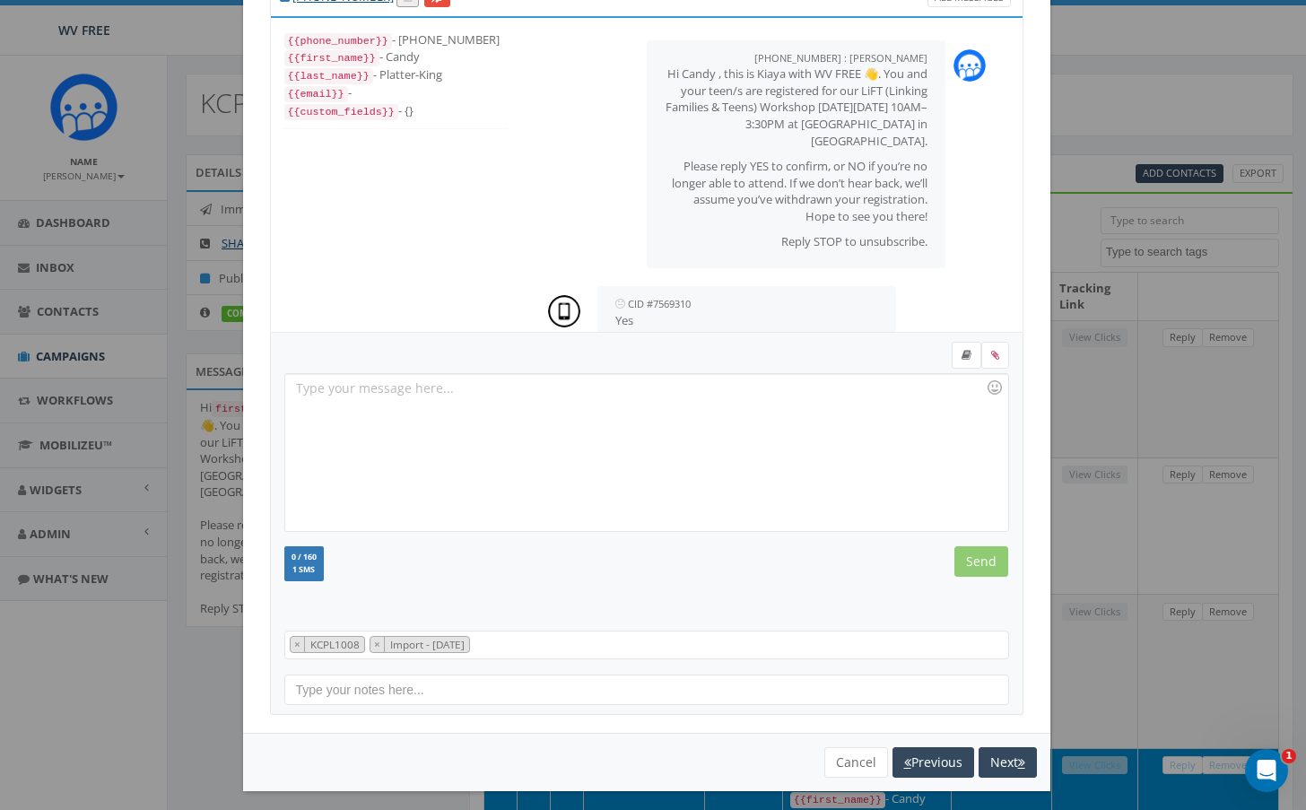
scroll to position [293, 0]
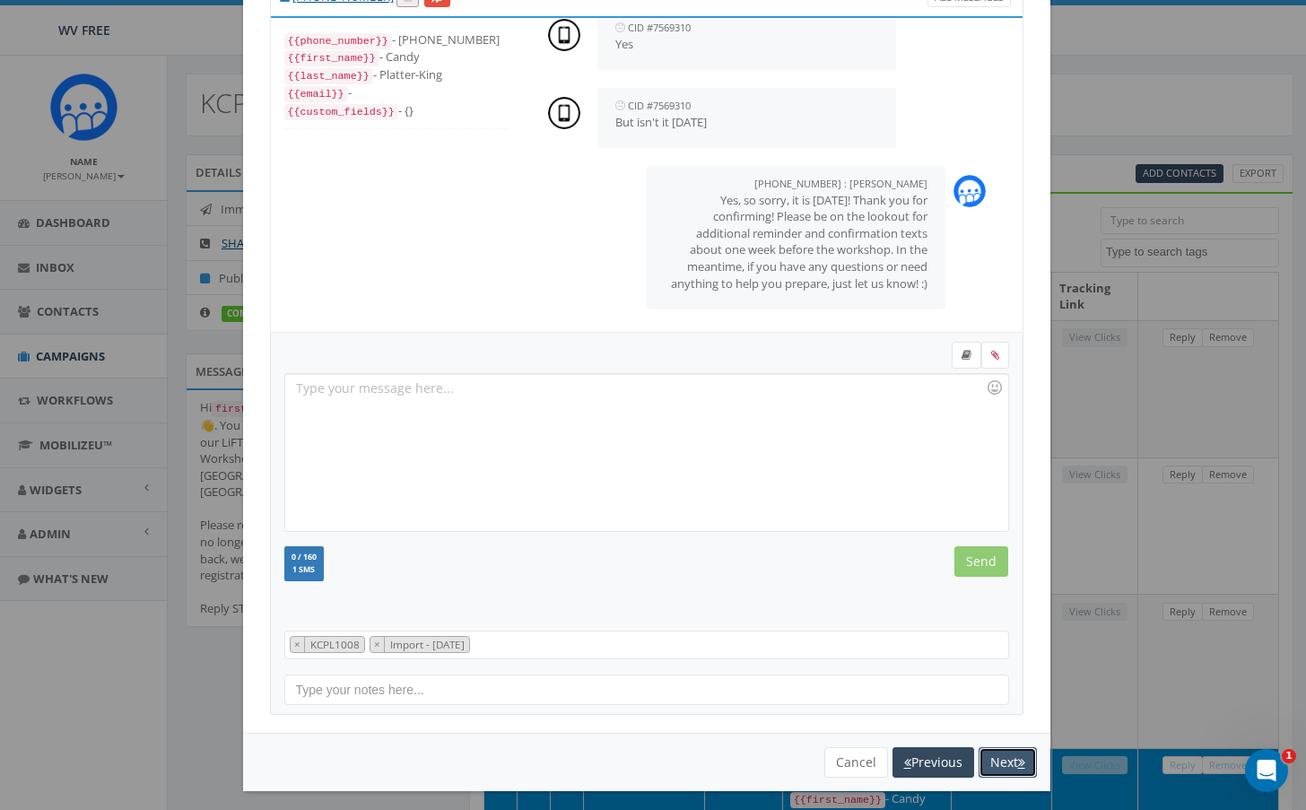
click at [988, 765] on button "Next" at bounding box center [1008, 762] width 58 height 31
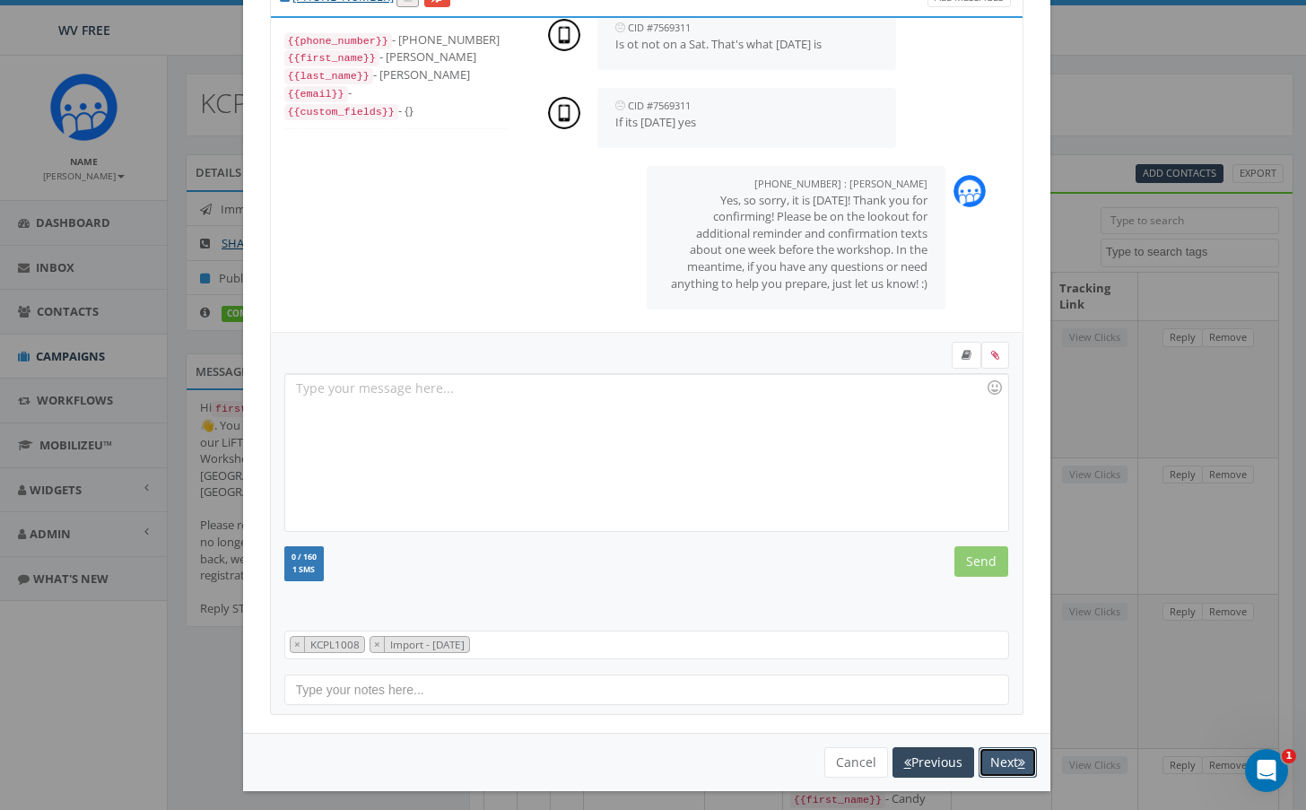
click at [988, 765] on button "Next" at bounding box center [1008, 762] width 58 height 31
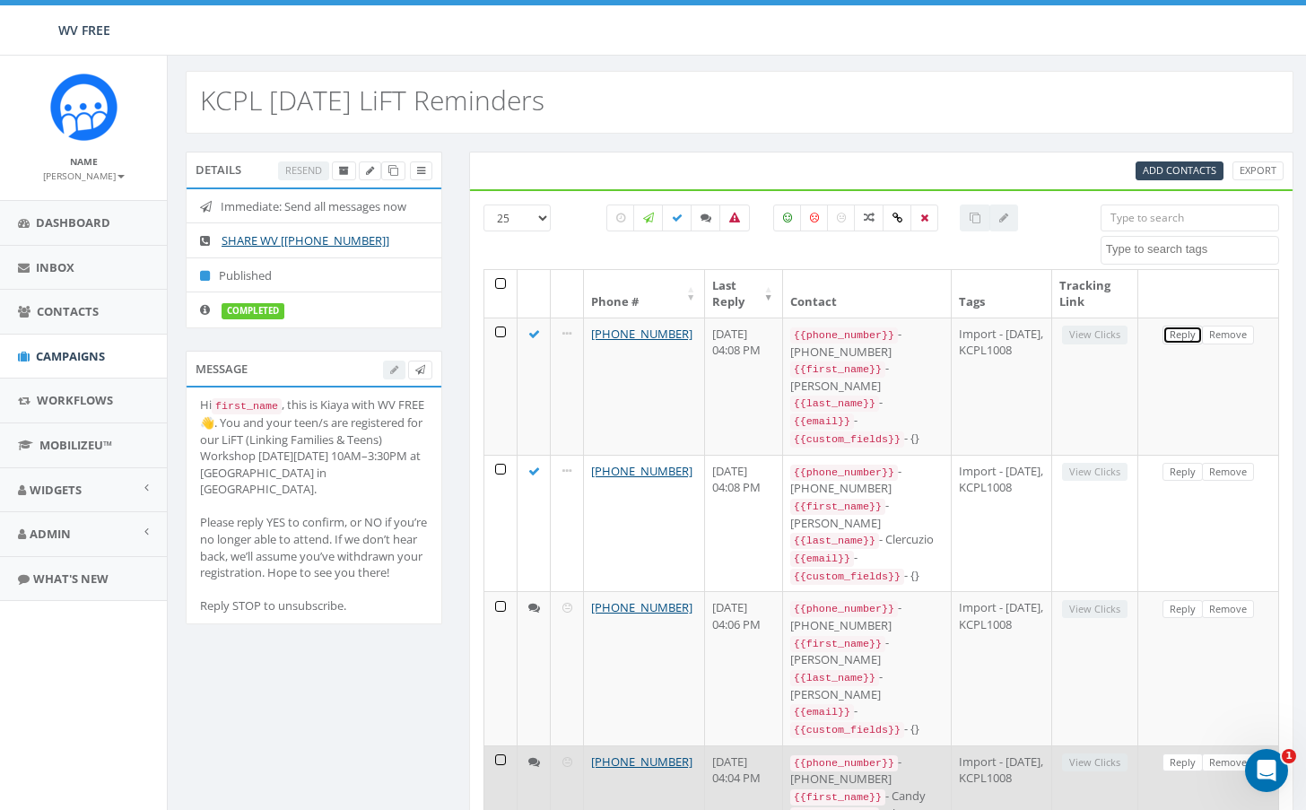
scroll to position [0, 0]
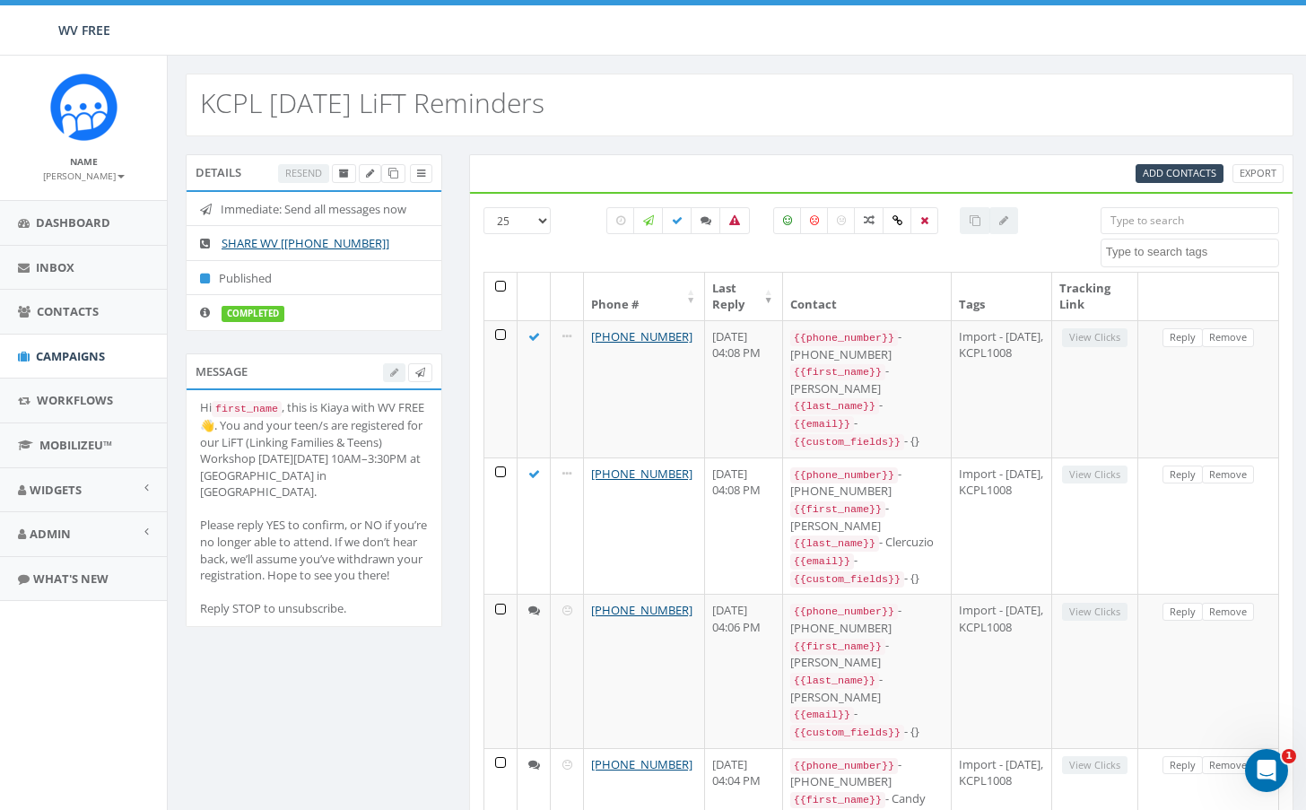
click at [1257, 135] on div "KCPL [DATE] LiFT Reminders" at bounding box center [740, 105] width 1108 height 63
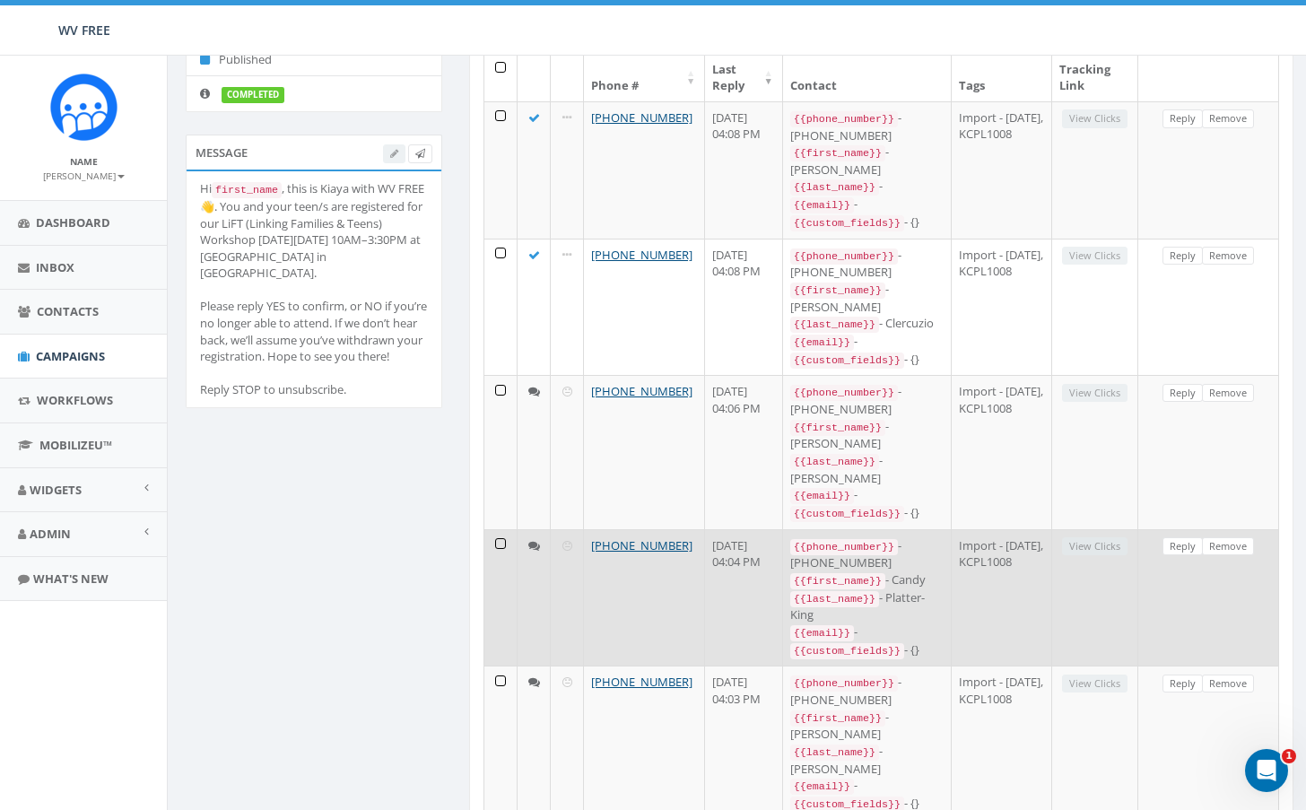
scroll to position [269, 0]
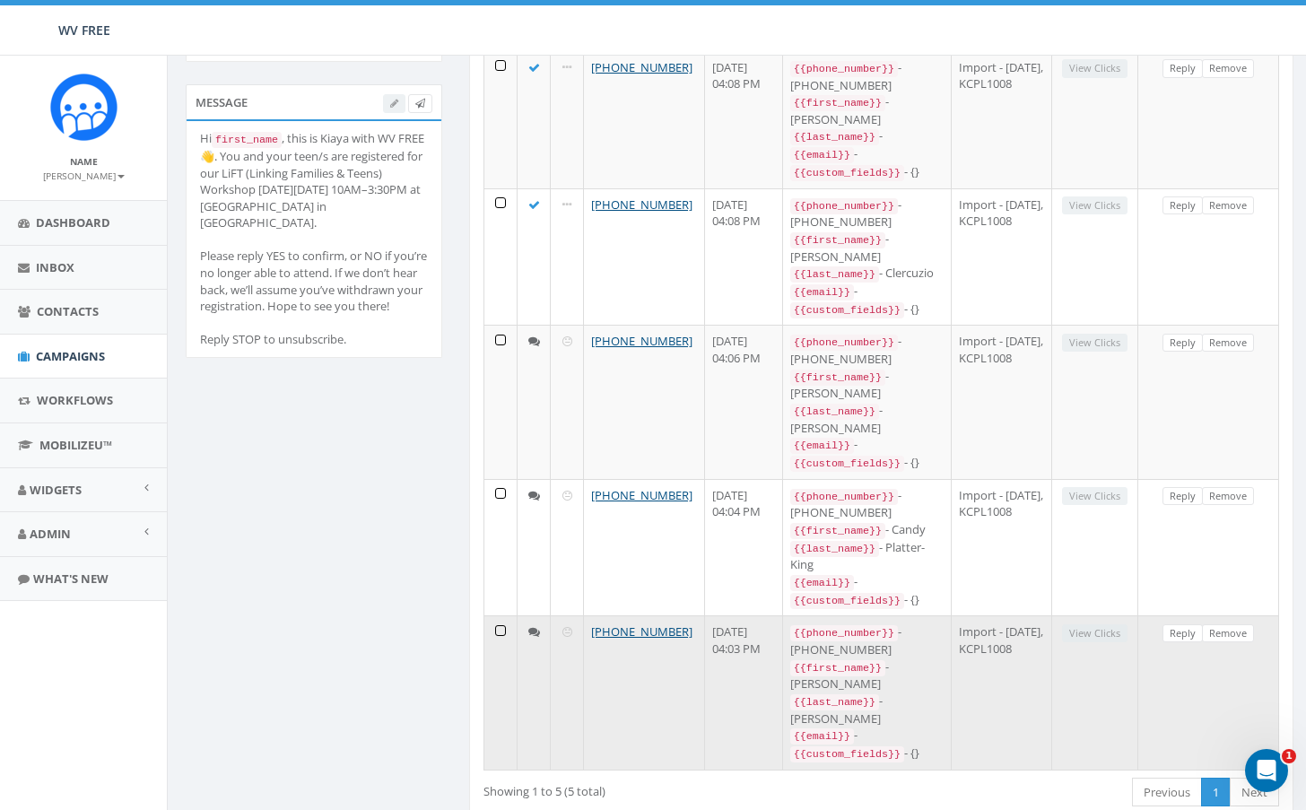
click at [566, 626] on icon at bounding box center [568, 632] width 10 height 12
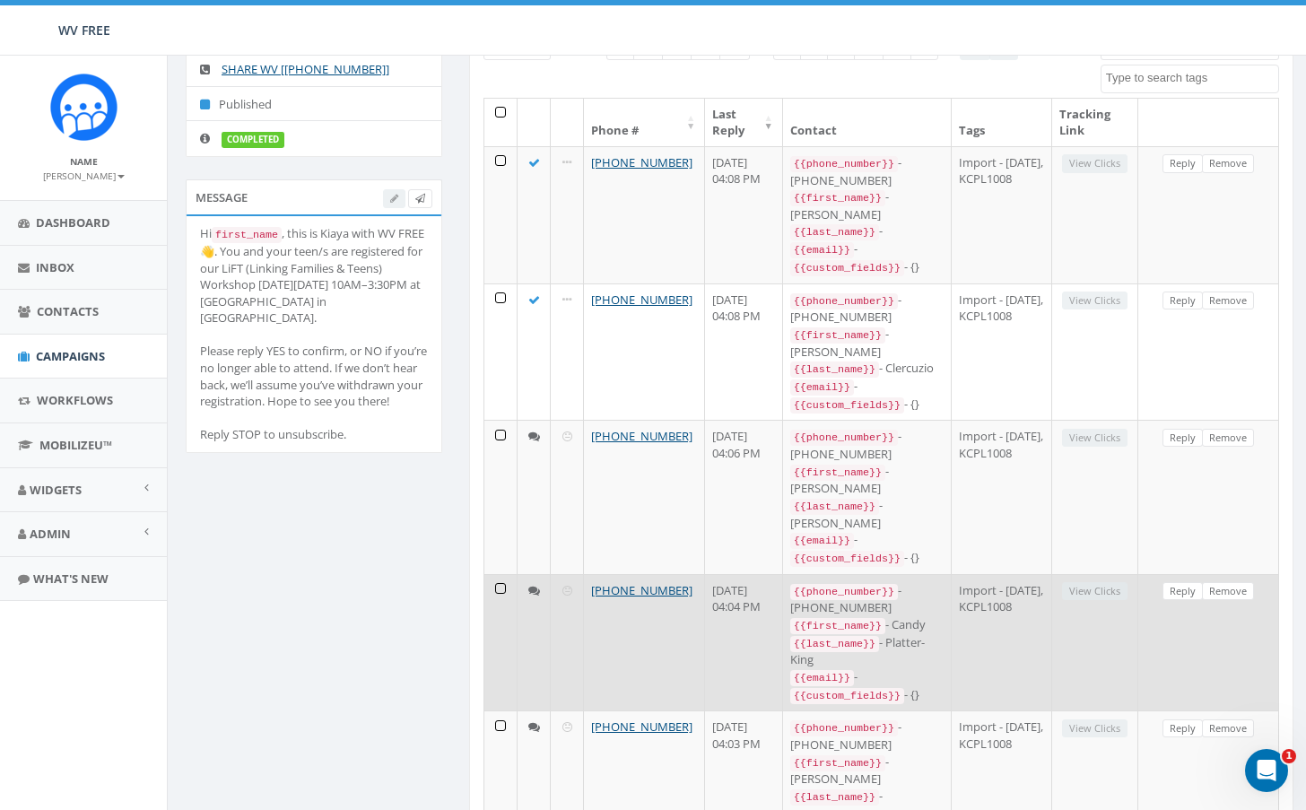
scroll to position [287, 0]
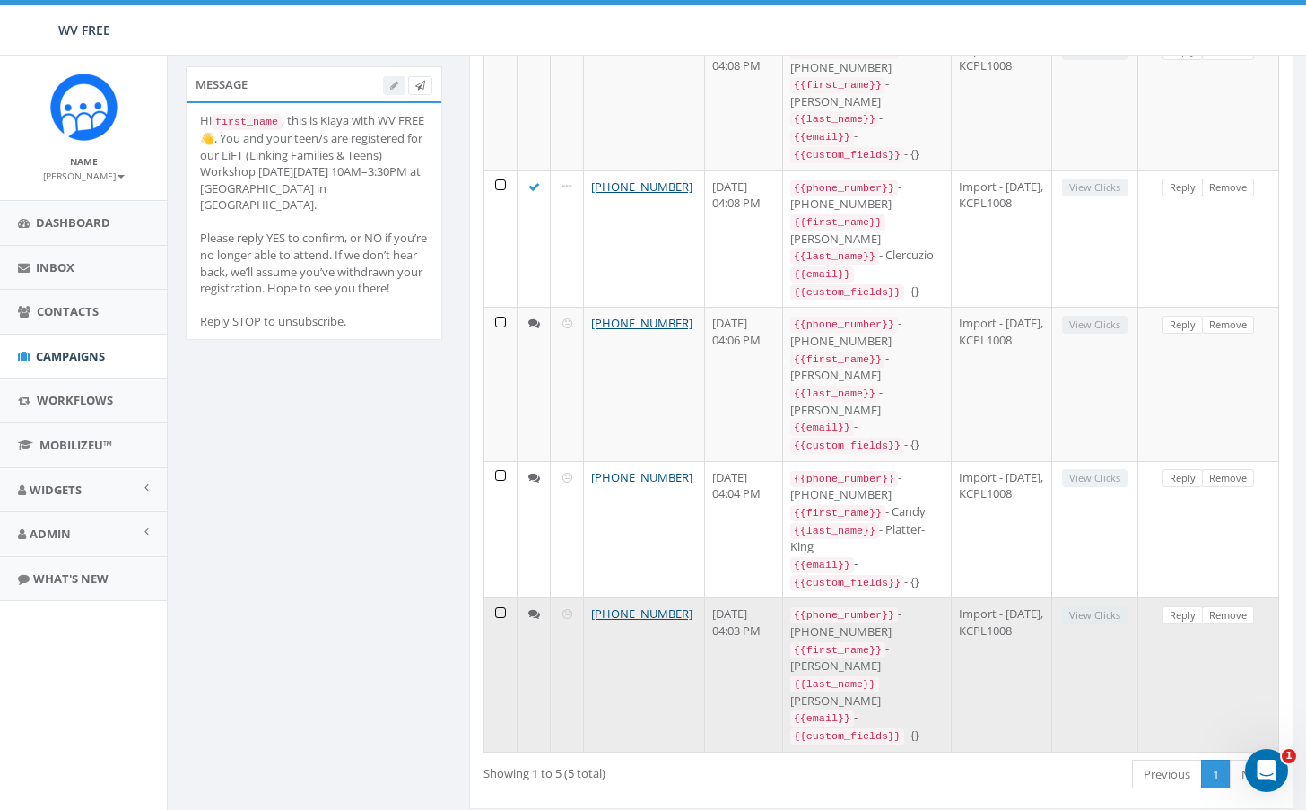
click at [569, 608] on icon at bounding box center [568, 614] width 10 height 12
click at [561, 598] on td at bounding box center [567, 674] width 33 height 153
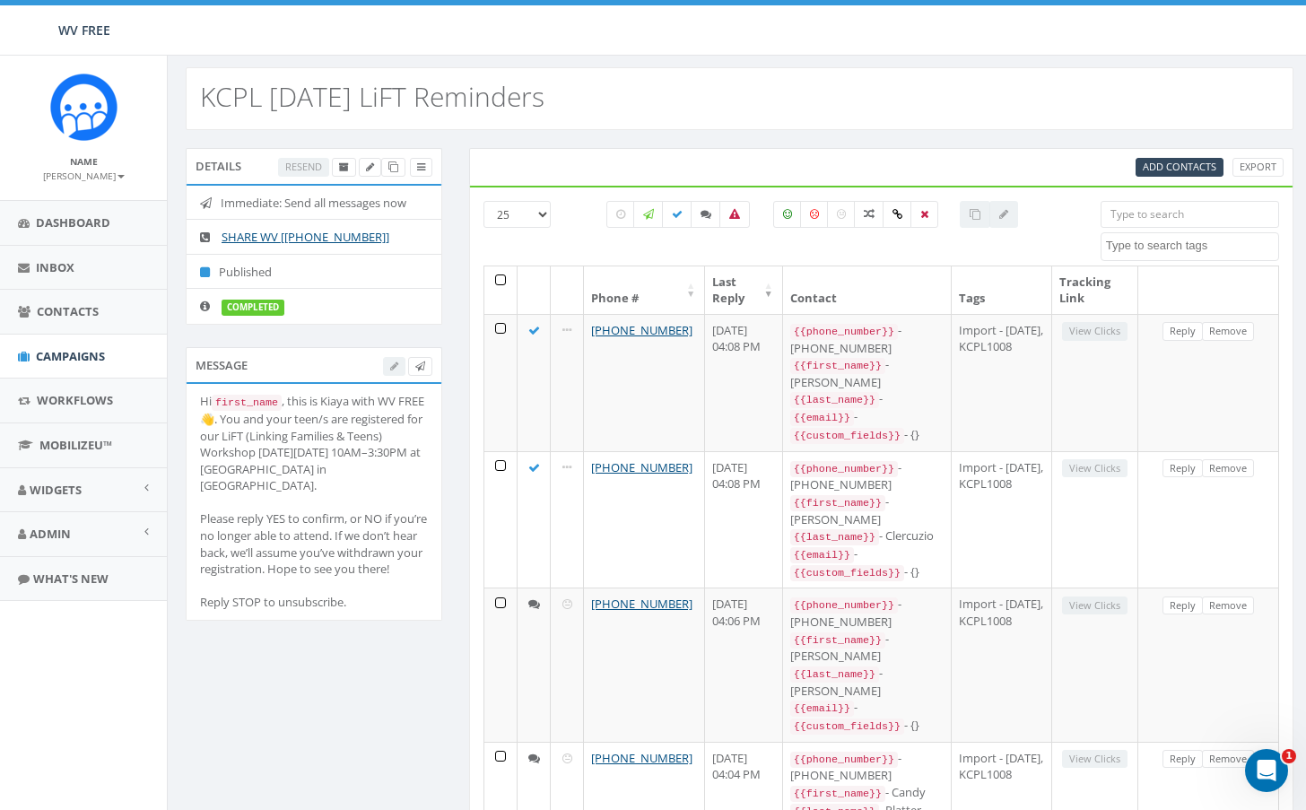
scroll to position [0, 0]
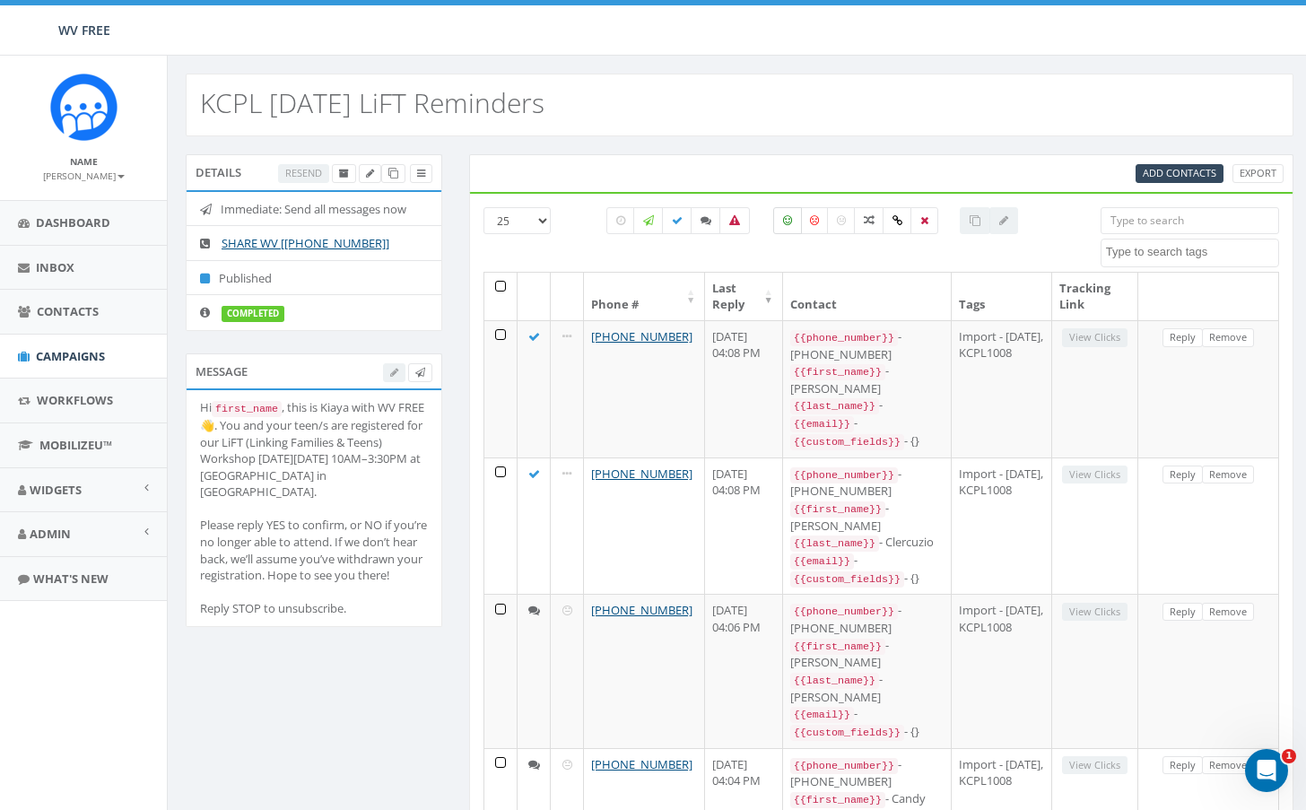
click at [790, 221] on icon at bounding box center [787, 220] width 9 height 11
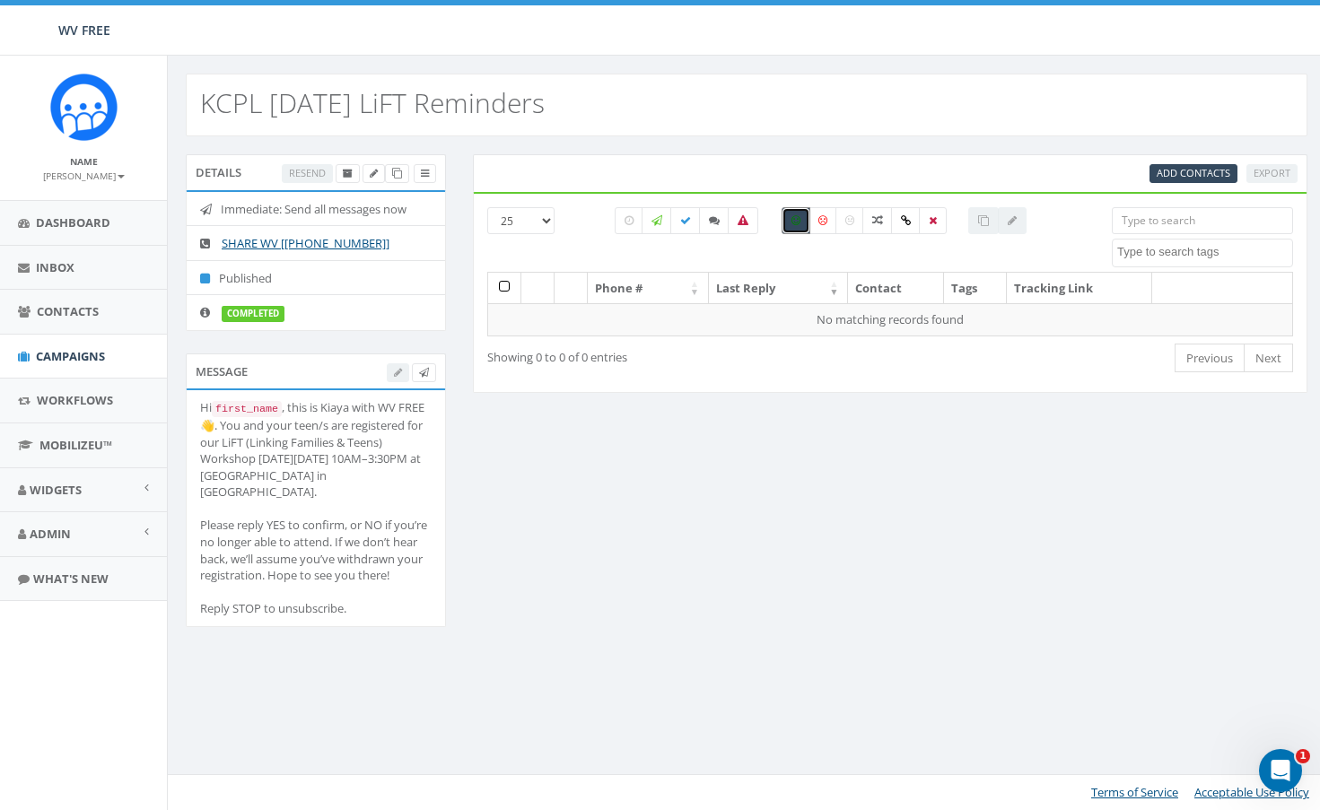
click at [790, 222] on label at bounding box center [795, 220] width 29 height 27
checkbox input "false"
